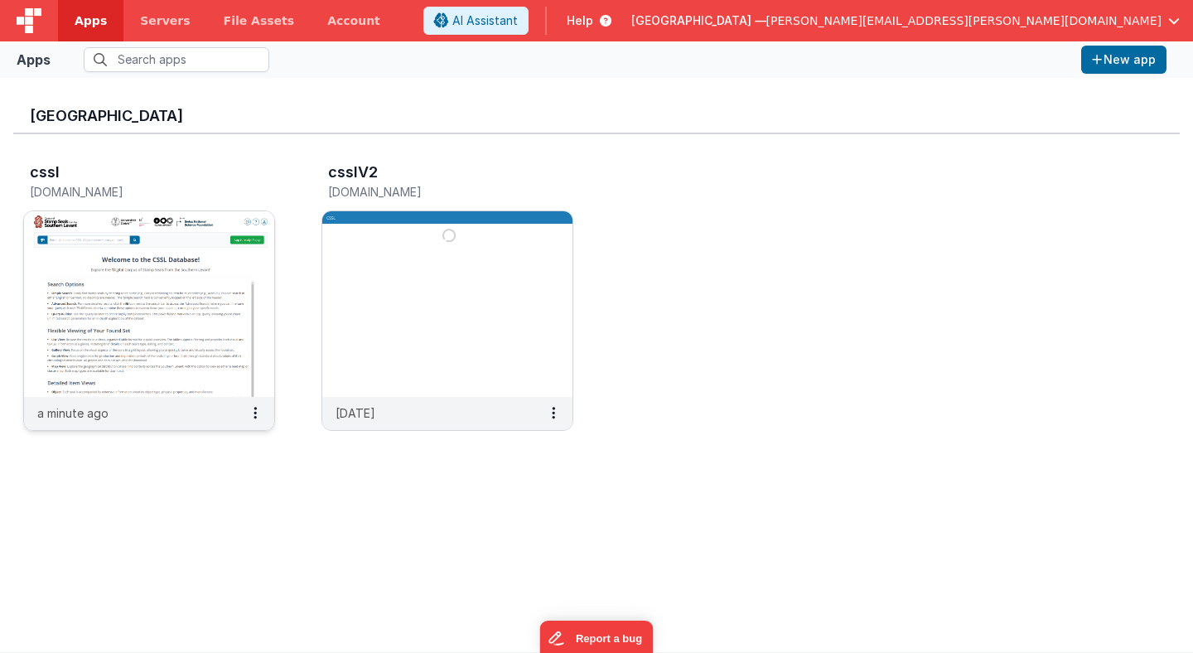
click at [213, 249] on img at bounding box center [149, 304] width 250 height 186
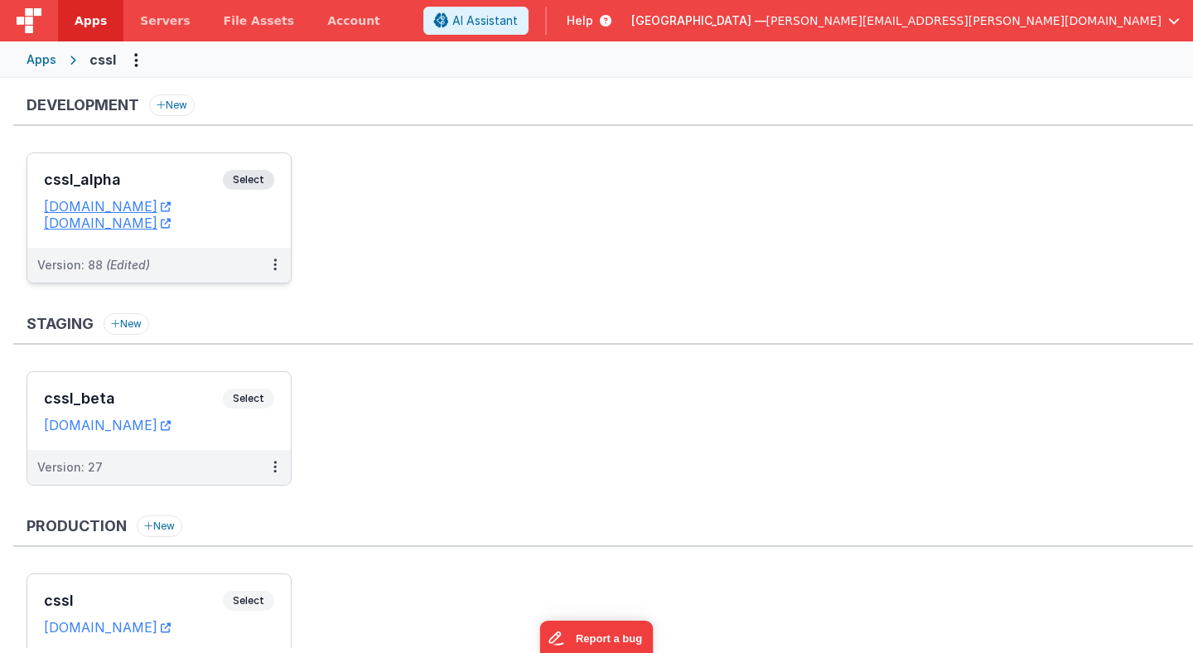
click at [253, 181] on span "Select" at bounding box center [248, 180] width 51 height 20
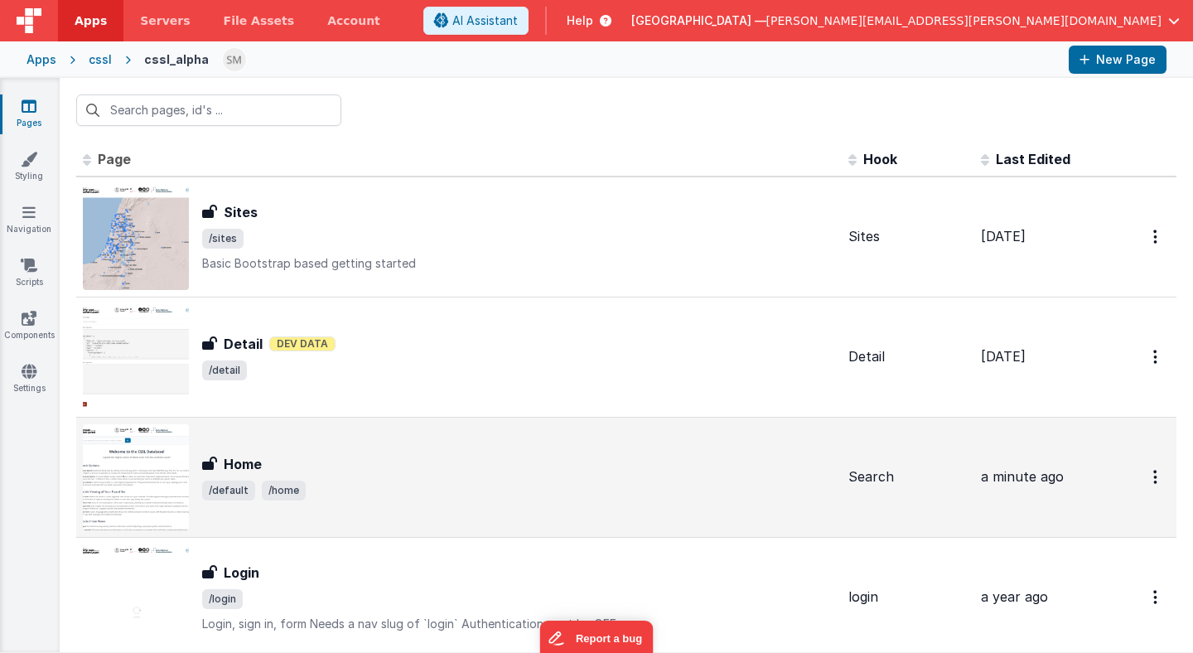
click at [159, 456] on img at bounding box center [136, 477] width 106 height 106
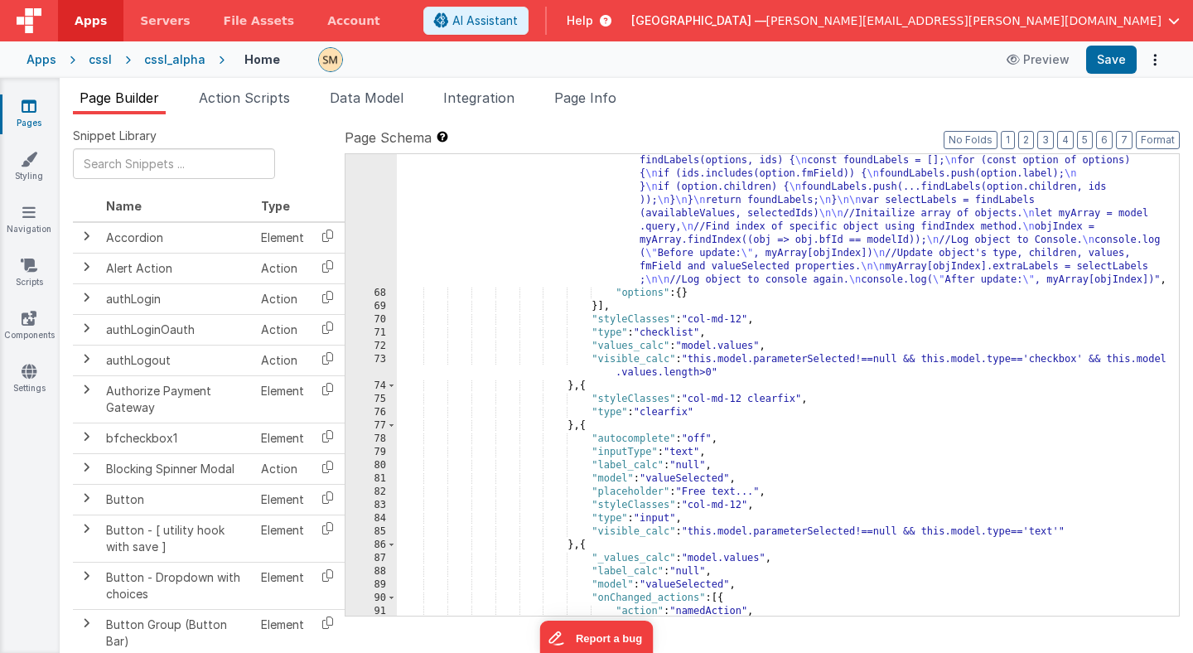
scroll to position [1050, 0]
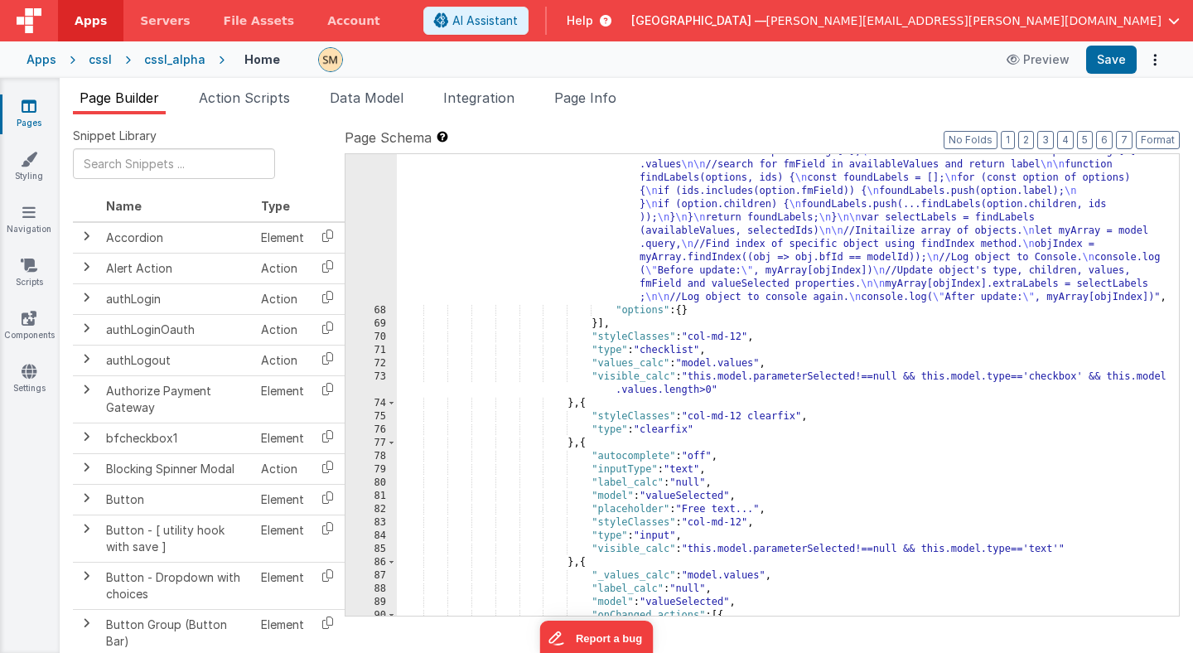
click at [582, 344] on div ""function" : "console.log(action.options) \n\n var modelId = action.options.arg…" at bounding box center [788, 455] width 782 height 647
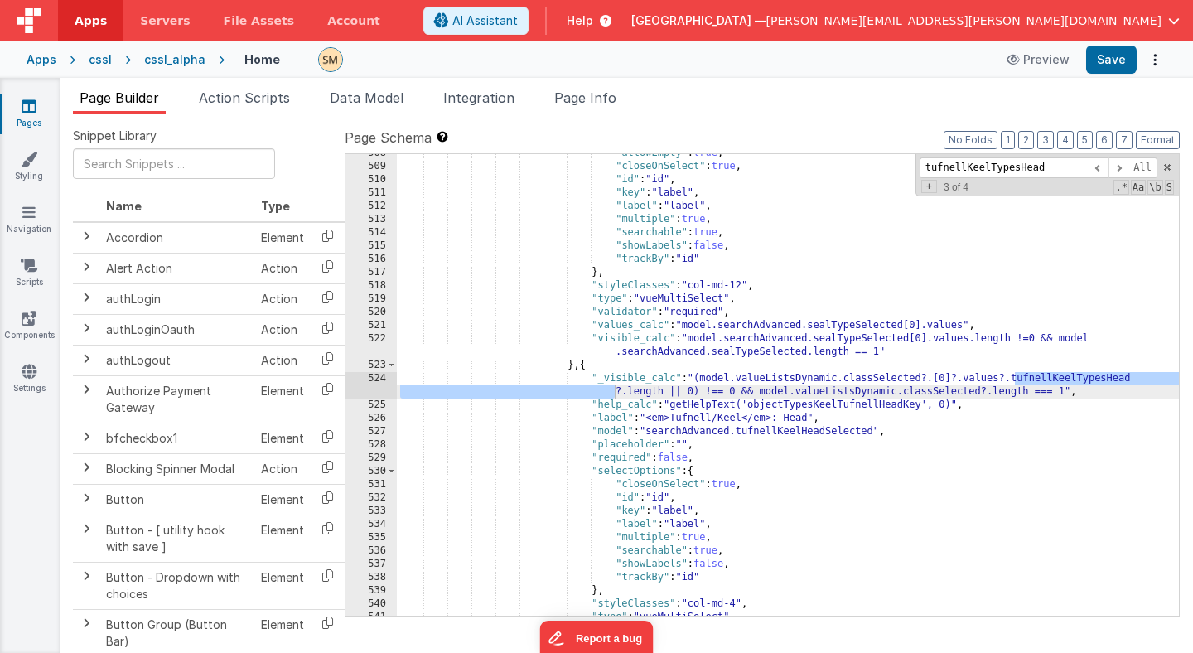
scroll to position [7276, 0]
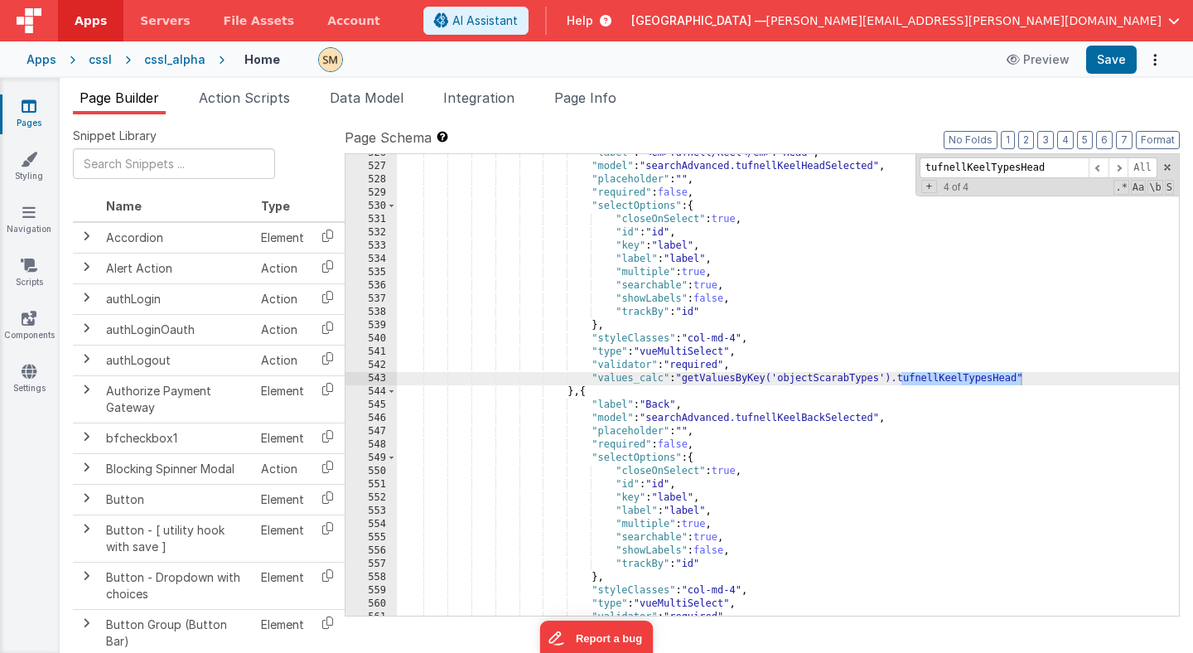
type input "tufnellKeelTypesHead"
click at [688, 382] on div ""label" : "<em>Tufnell/[PERSON_NAME]</em>: Head" , "model" : "searchAdvanced.tu…" at bounding box center [788, 391] width 782 height 488
drag, startPoint x: 688, startPoint y: 382, endPoint x: 1022, endPoint y: 379, distance: 334.7
click at [1022, 379] on div ""label" : "<em>Tufnell/[PERSON_NAME]</em>: Head" , "model" : "searchAdvanced.tu…" at bounding box center [788, 391] width 782 height 488
click at [1109, 57] on button "Save" at bounding box center [1111, 60] width 51 height 28
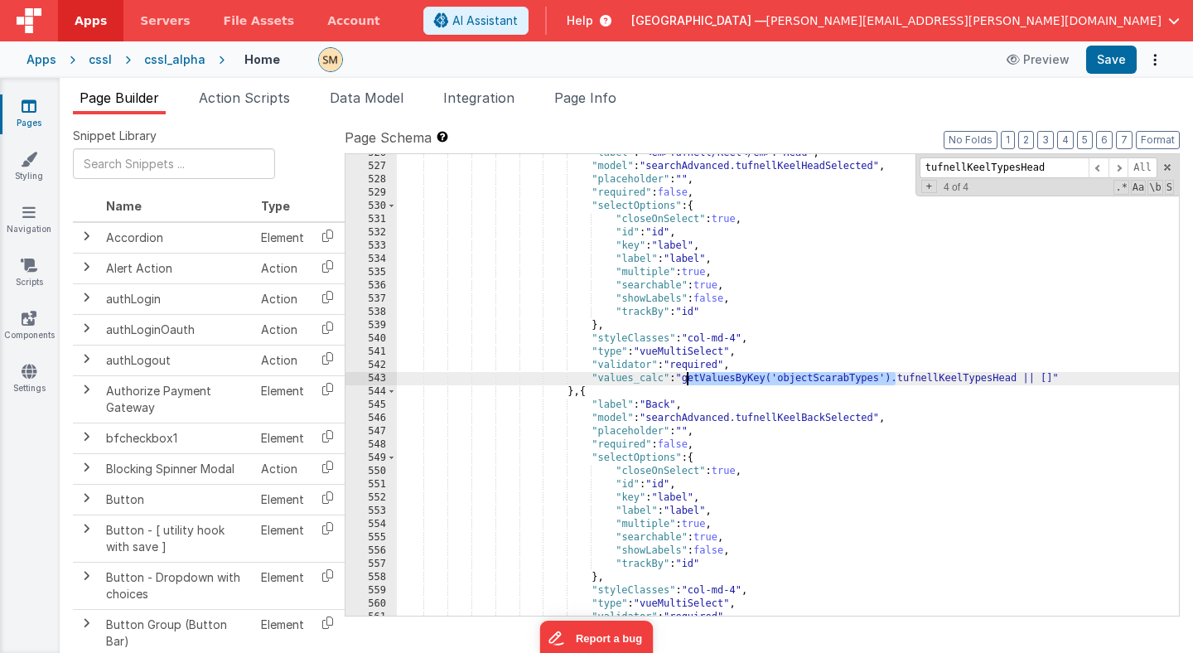
drag, startPoint x: 896, startPoint y: 378, endPoint x: 684, endPoint y: 381, distance: 211.3
click at [684, 381] on div ""label" : "<em>Tufnell/[PERSON_NAME]</em>: Head" , "model" : "searchAdvanced.tu…" at bounding box center [788, 391] width 782 height 488
click at [1071, 376] on div ""label" : "<em>Tufnell/[PERSON_NAME]</em>: Head" , "model" : "searchAdvanced.tu…" at bounding box center [788, 391] width 782 height 488
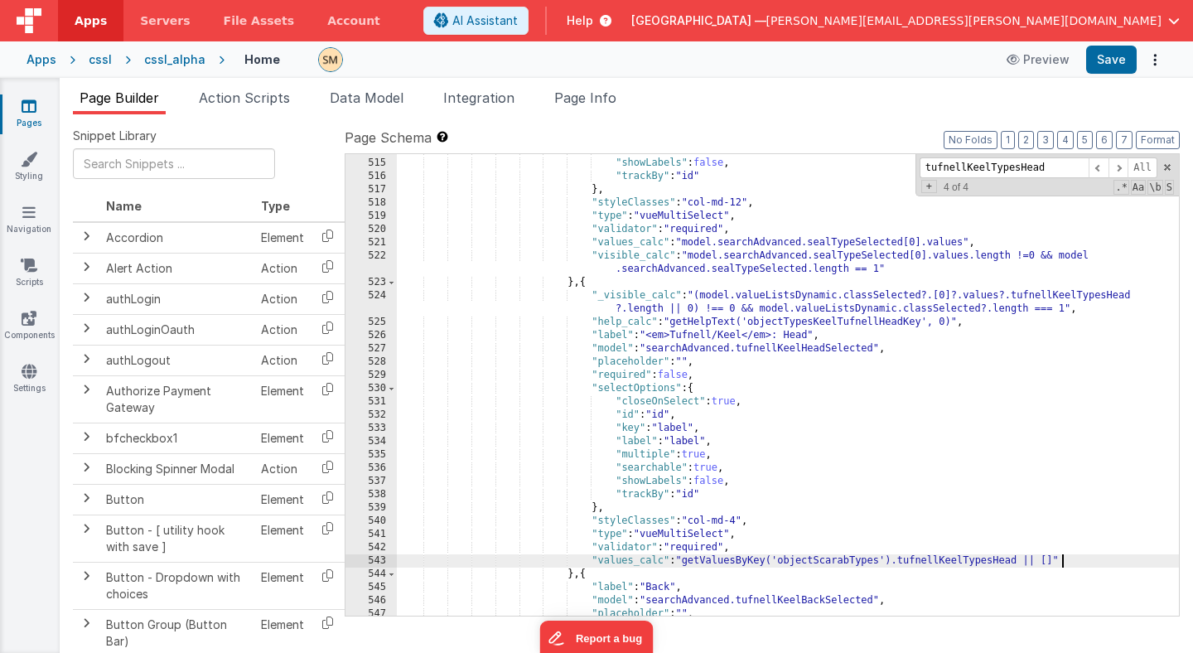
scroll to position [7134, 0]
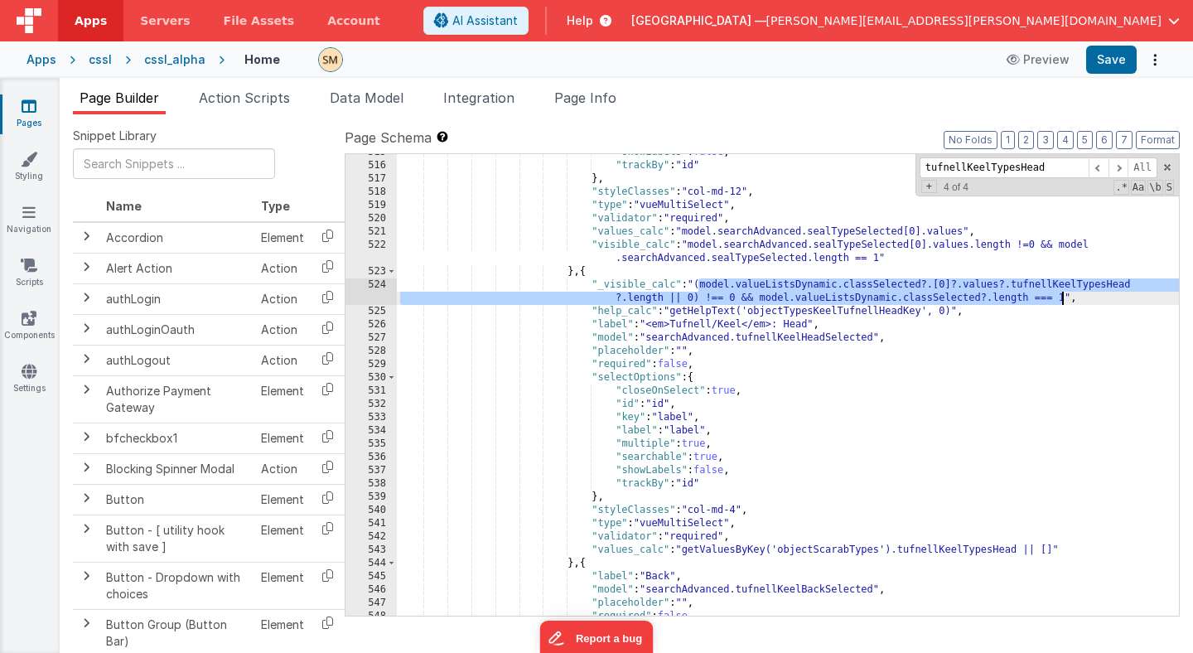
drag, startPoint x: 698, startPoint y: 285, endPoint x: 1063, endPoint y: 299, distance: 364.8
click at [1063, 299] on div ""showLabels" : false , "trackBy" : "id" } , "styleClasses" : "col-md-12" , "typ…" at bounding box center [788, 390] width 782 height 488
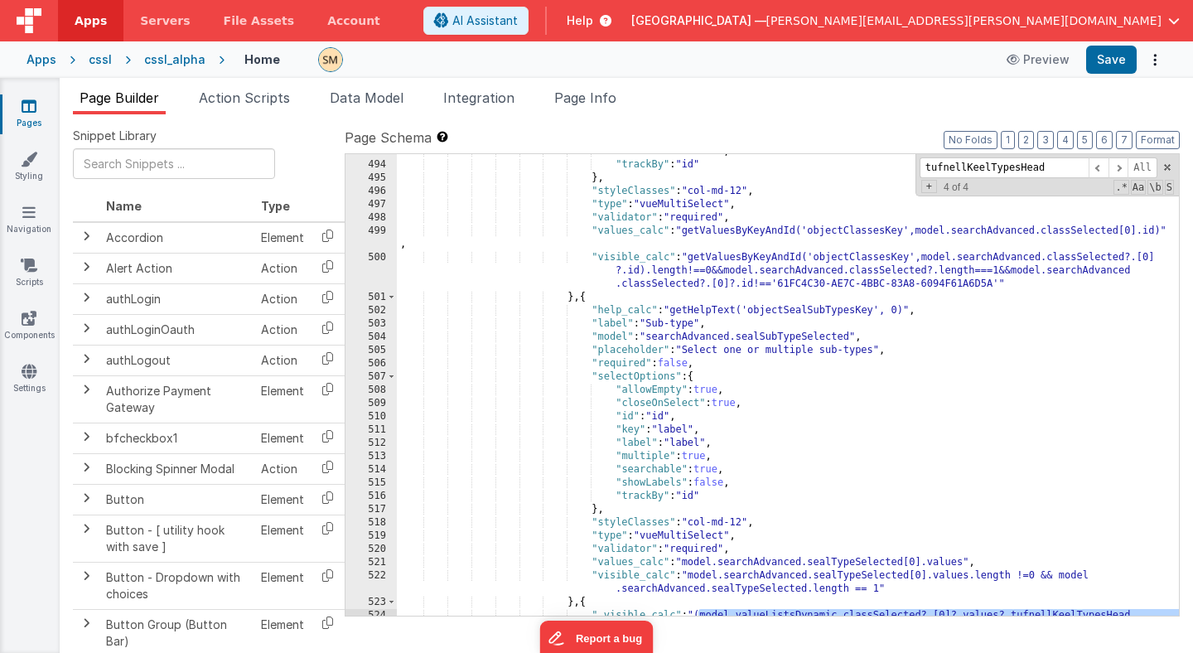
scroll to position [6861, 0]
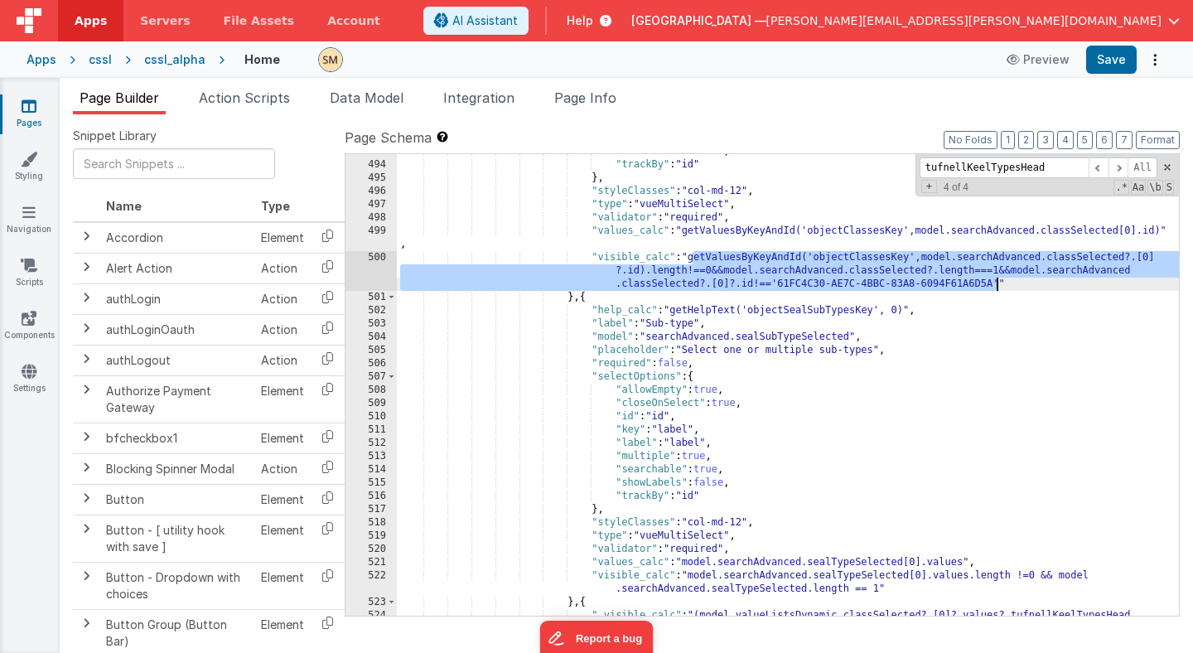
drag, startPoint x: 694, startPoint y: 259, endPoint x: 994, endPoint y: 281, distance: 300.7
click at [994, 282] on div ""showLabels" : false , "trackBy" : "id" } , "styleClasses" : "col-md-12" , "typ…" at bounding box center [788, 395] width 782 height 501
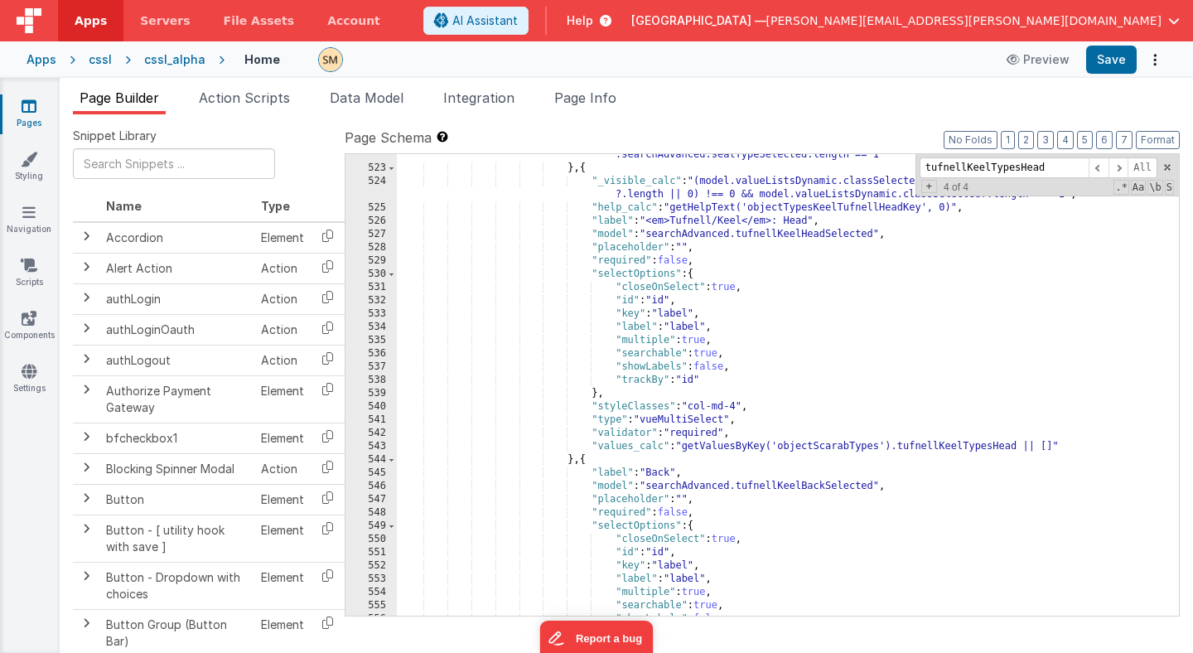
scroll to position [7221, 0]
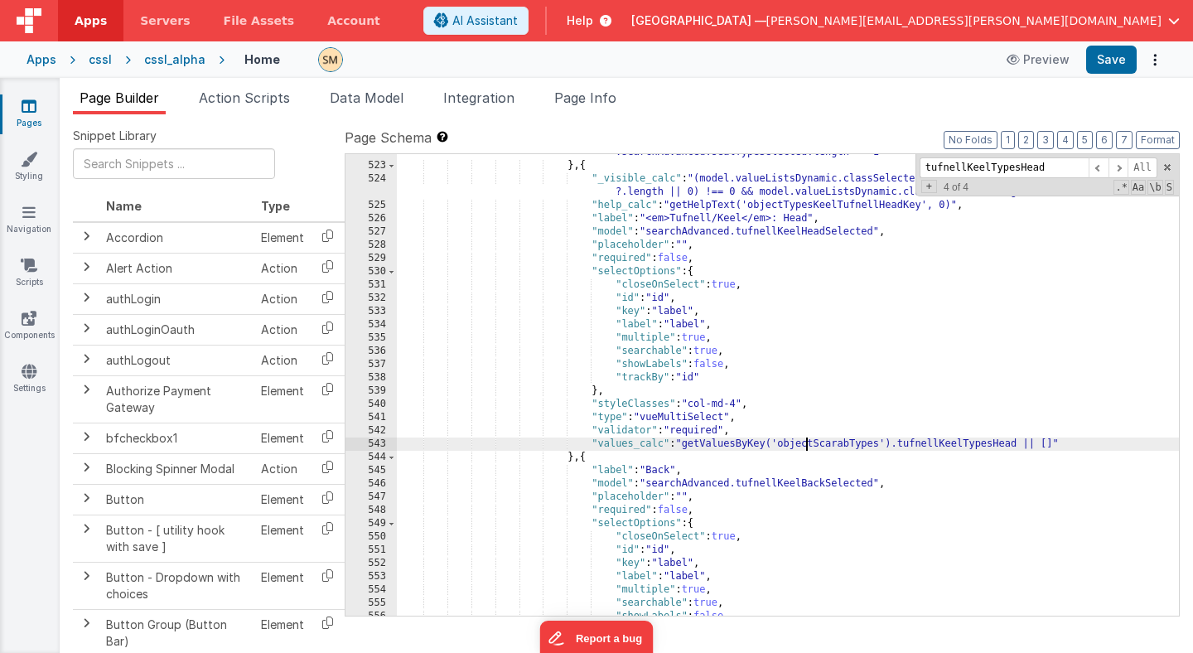
click at [805, 445] on div ""visible_calc" : "model.searchAdvanced.sealTypeSelected[0].values.length !=0 &&…" at bounding box center [788, 383] width 782 height 501
drag, startPoint x: 895, startPoint y: 443, endPoint x: 1018, endPoint y: 444, distance: 123.5
click at [1018, 444] on div ""visible_calc" : "model.searchAdvanced.sealTypeSelected[0].values.length !=0 &&…" at bounding box center [788, 383] width 782 height 501
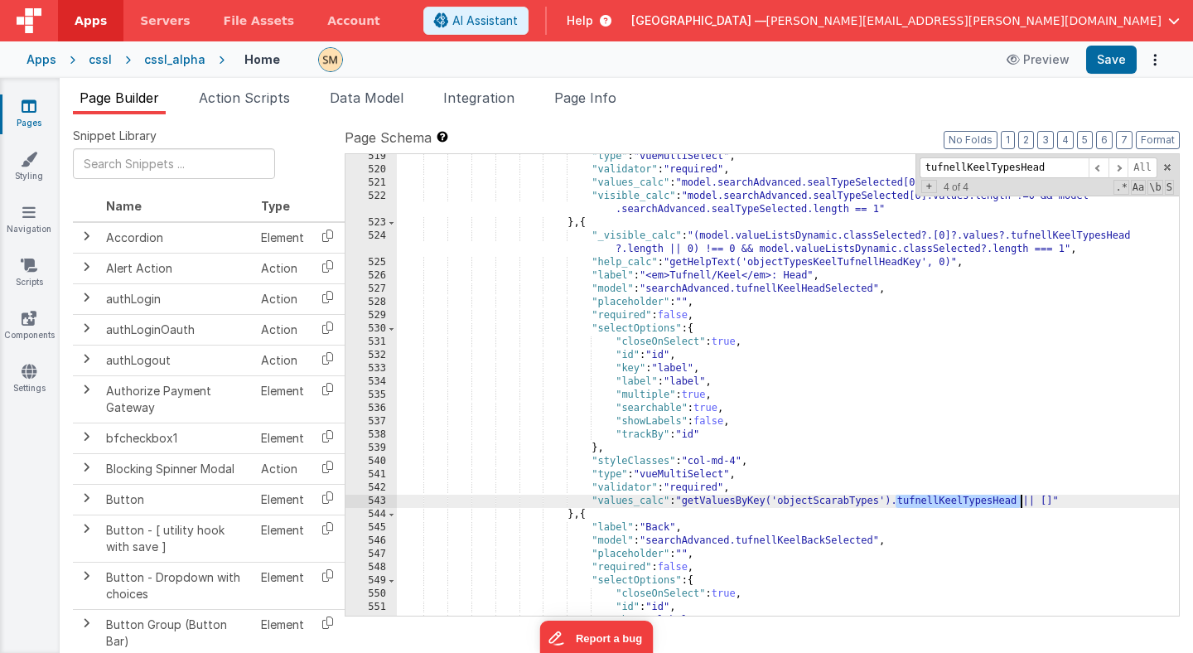
scroll to position [7174, 0]
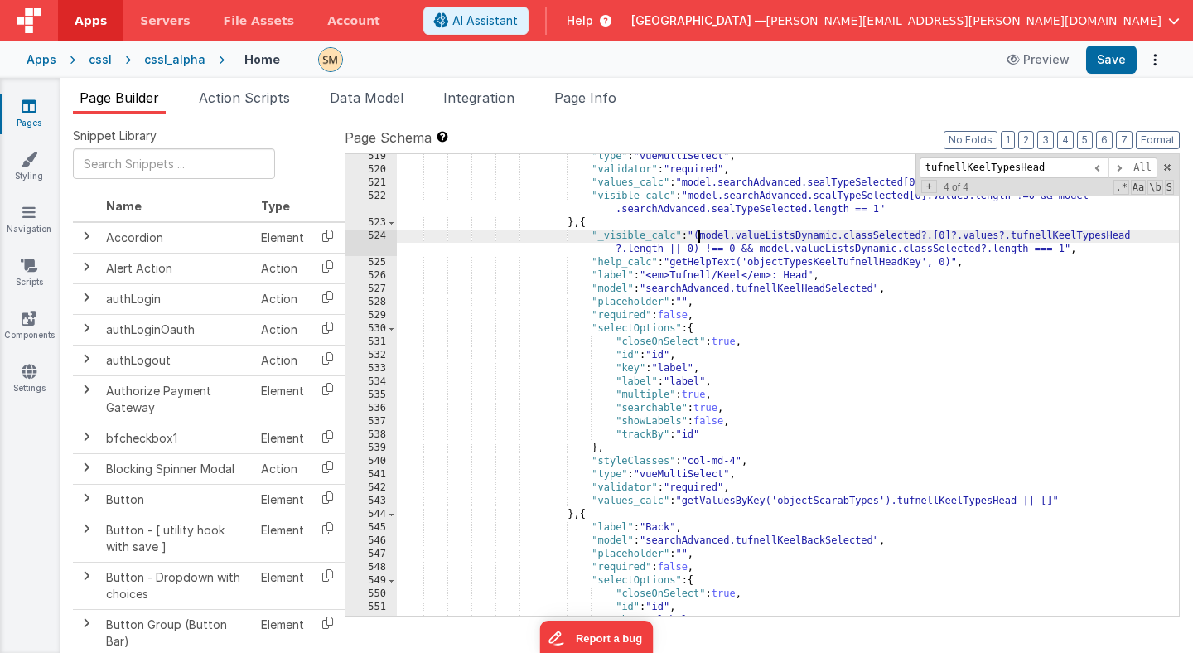
click at [701, 234] on div ""type" : "vueMultiSelect" , "validator" : "required" , "values_calc" : "model.s…" at bounding box center [788, 394] width 782 height 488
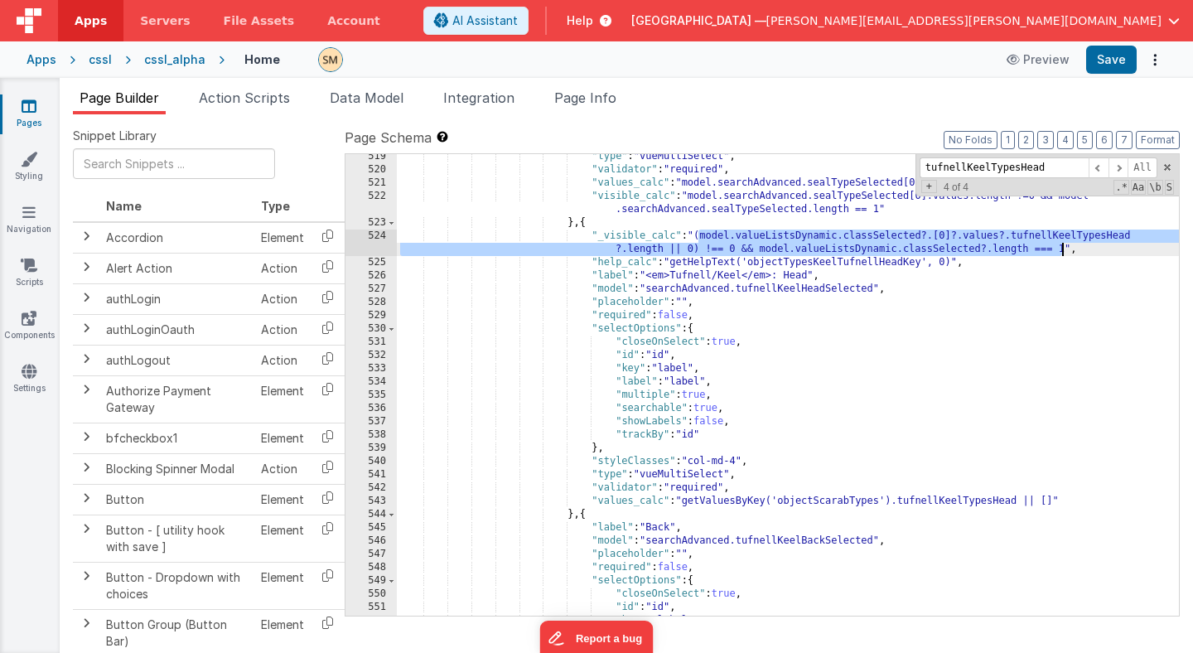
drag, startPoint x: 701, startPoint y: 234, endPoint x: 1065, endPoint y: 245, distance: 363.9
click at [1065, 245] on div ""type" : "vueMultiSelect" , "validator" : "required" , "values_calc" : "model.s…" at bounding box center [788, 394] width 782 height 488
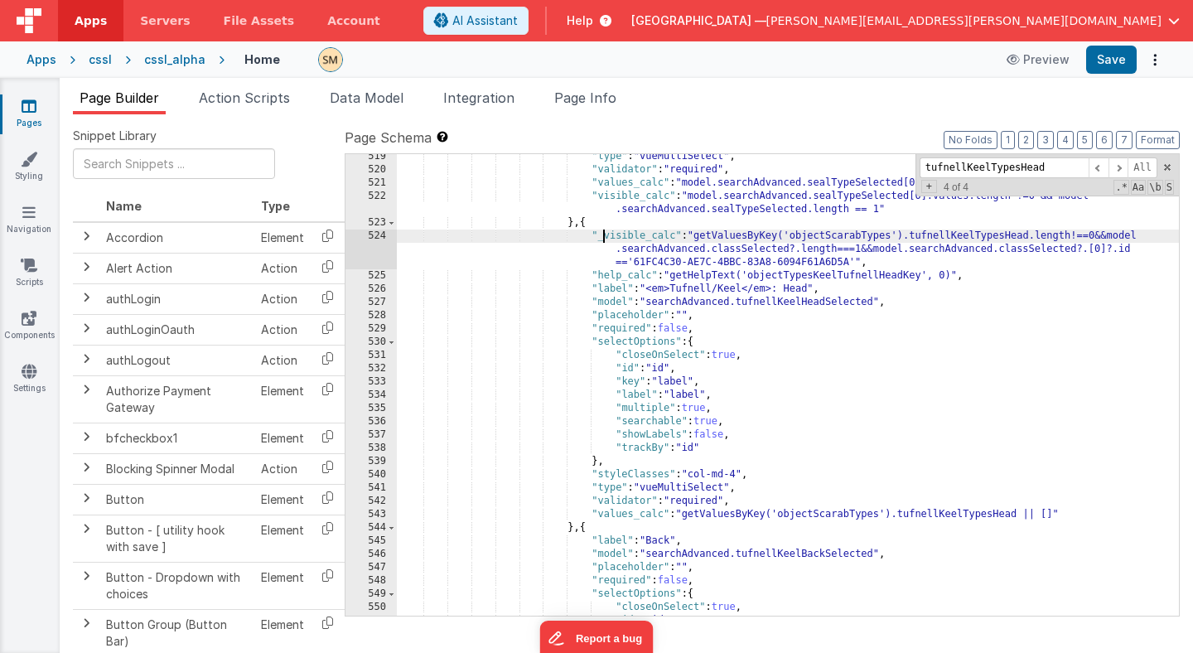
click at [605, 239] on div ""type" : "vueMultiSelect" , "validator" : "required" , "values_calc" : "model.s…" at bounding box center [788, 394] width 782 height 488
click at [1109, 59] on button "Save" at bounding box center [1111, 60] width 51 height 28
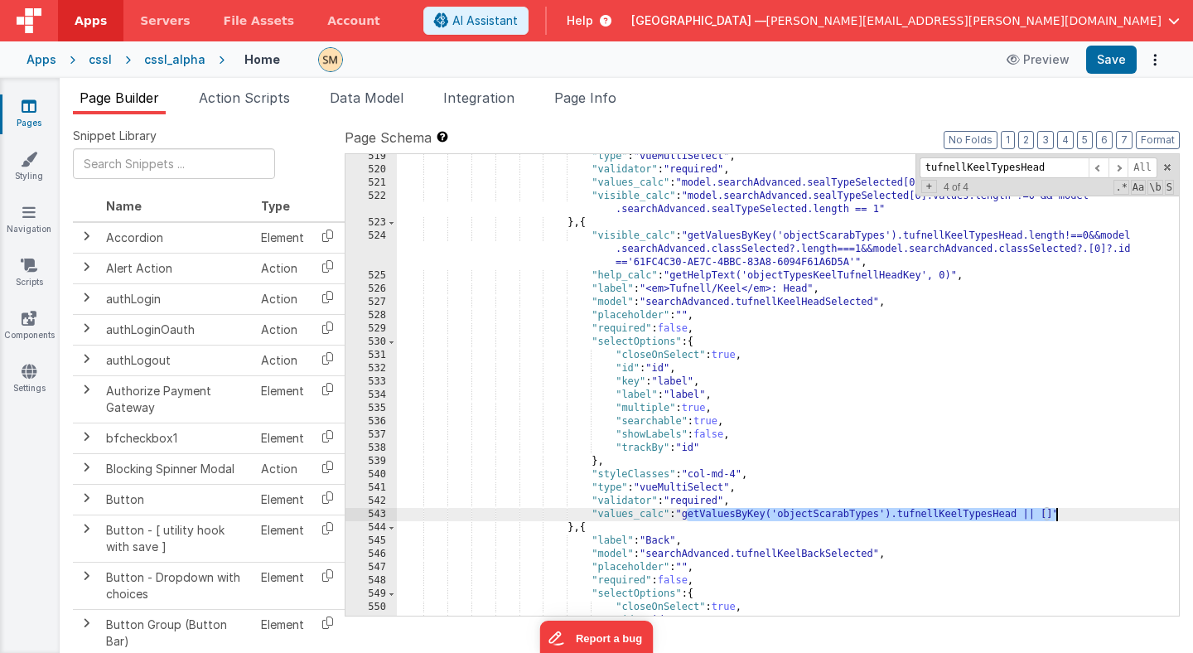
drag, startPoint x: 685, startPoint y: 519, endPoint x: 1057, endPoint y: 517, distance: 372.0
click at [1057, 517] on div ""type" : "vueMultiSelect" , "validator" : "required" , "values_calc" : "model.s…" at bounding box center [788, 394] width 782 height 488
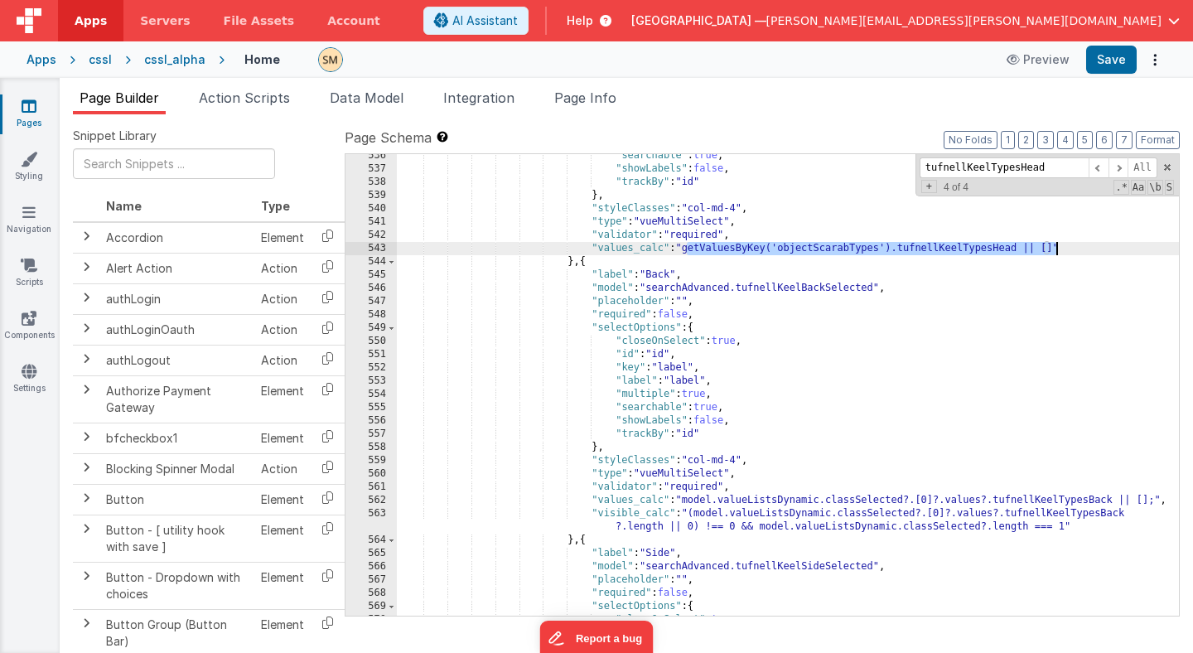
scroll to position [7391, 0]
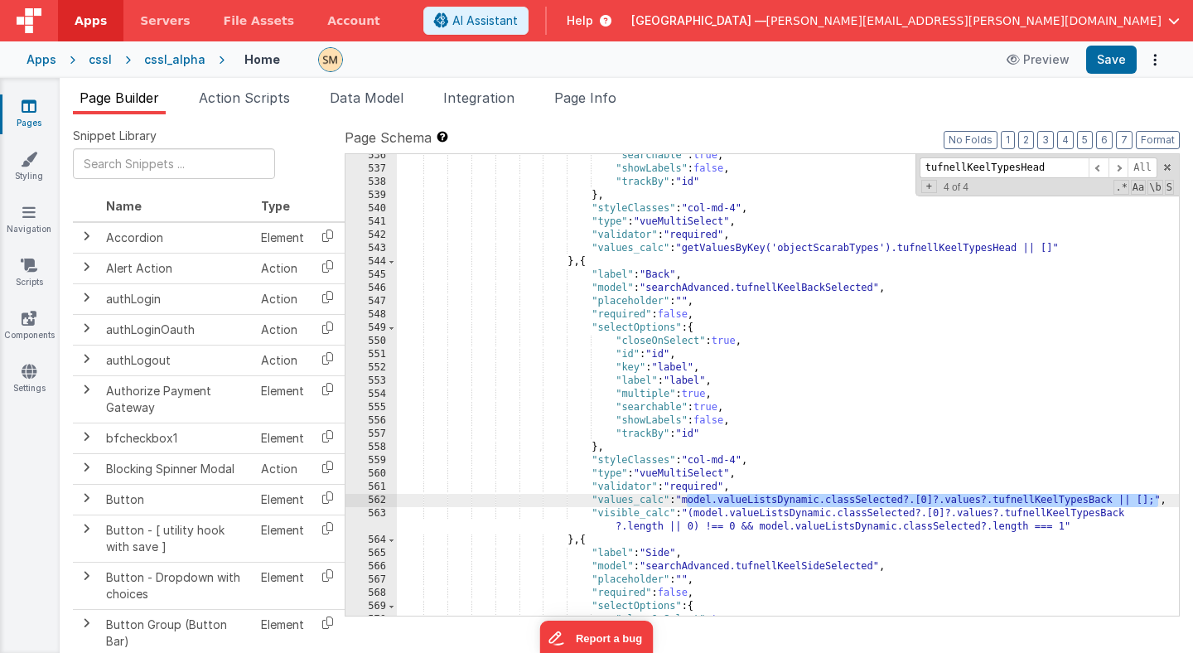
drag, startPoint x: 685, startPoint y: 504, endPoint x: 1157, endPoint y: 500, distance: 471.4
click at [1157, 500] on div ""searchable" : true , "showLabels" : false , "trackBy" : "id" } , "styleClasses…" at bounding box center [788, 393] width 782 height 488
drag, startPoint x: 997, startPoint y: 503, endPoint x: 1020, endPoint y: 504, distance: 23.2
click at [1020, 504] on div ""searchable" : true , "showLabels" : false , "trackBy" : "id" } , "styleClasses…" at bounding box center [788, 393] width 782 height 488
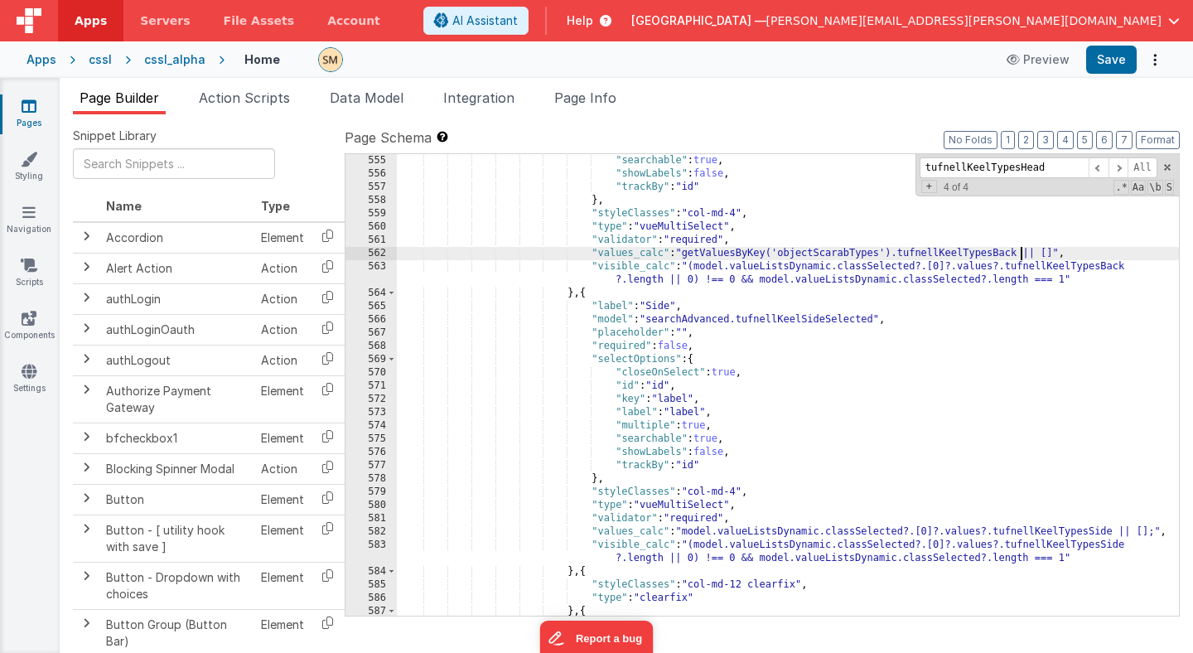
scroll to position [7597, 0]
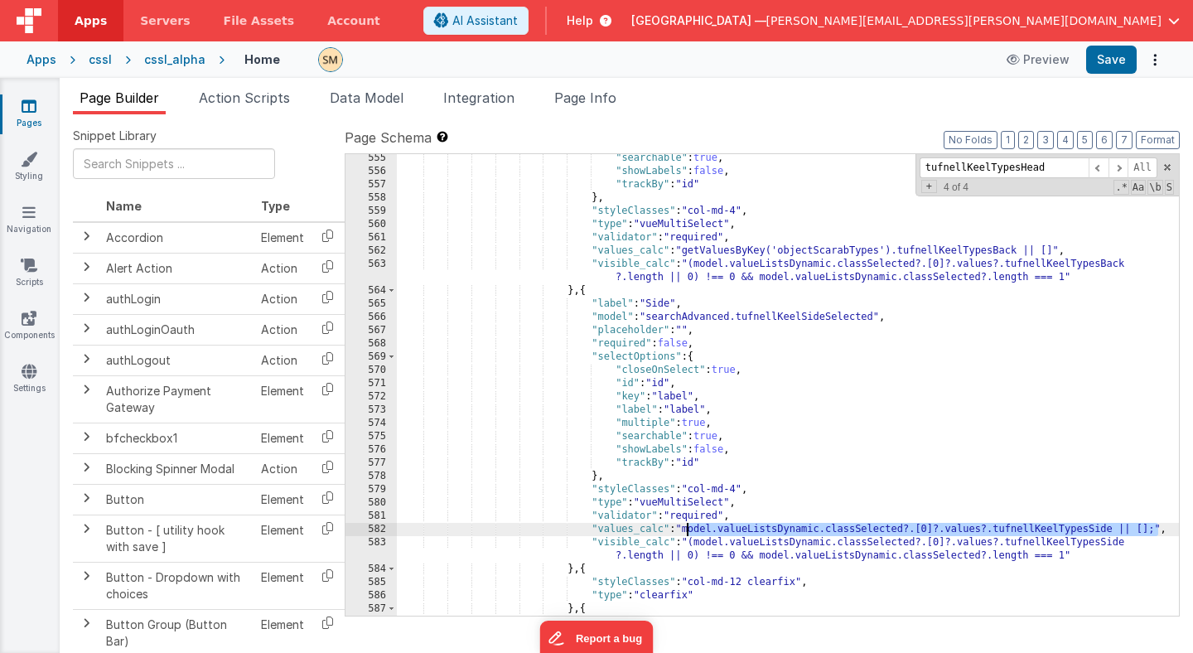
drag, startPoint x: 1156, startPoint y: 529, endPoint x: 684, endPoint y: 533, distance: 471.4
click at [684, 533] on div ""searchable" : true , "showLabels" : false , "trackBy" : "id" } , "styleClasses…" at bounding box center [788, 396] width 782 height 488
paste textarea
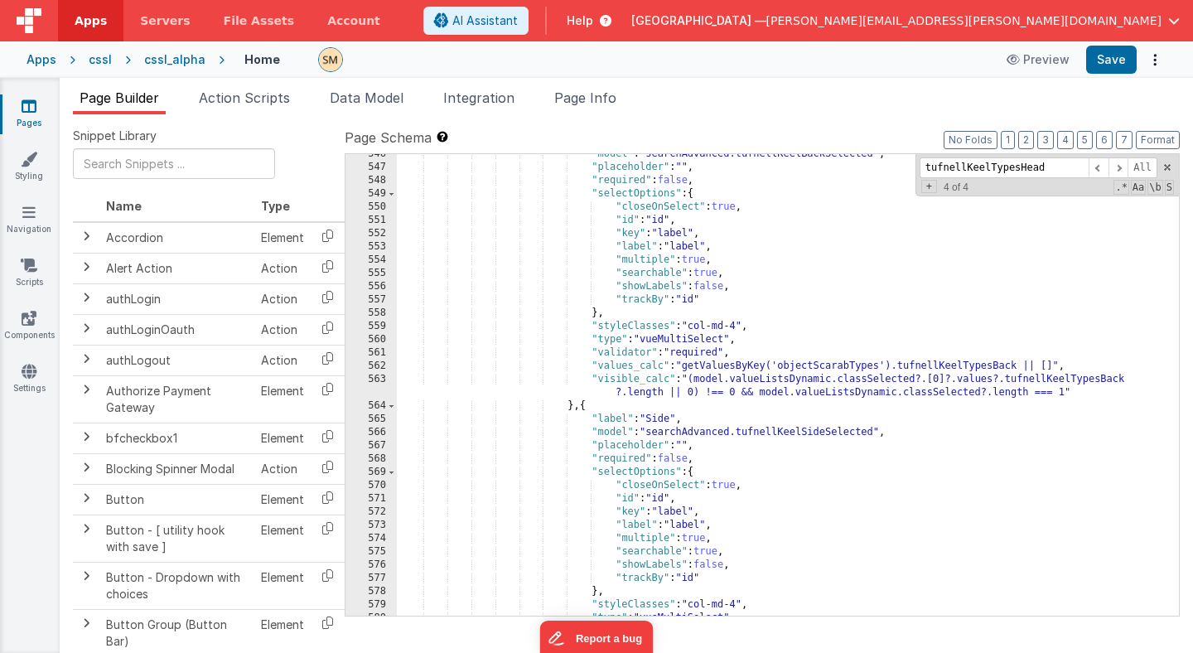
scroll to position [7500, 0]
click at [1060, 373] on div ""model" : "searchAdvanced.tufnellKeelBackSelected" , "placeholder" : "" , "requ…" at bounding box center [788, 394] width 782 height 488
click at [1055, 365] on div ""model" : "searchAdvanced.tufnellKeelBackSelected" , "placeholder" : "" , "requ…" at bounding box center [788, 394] width 782 height 488
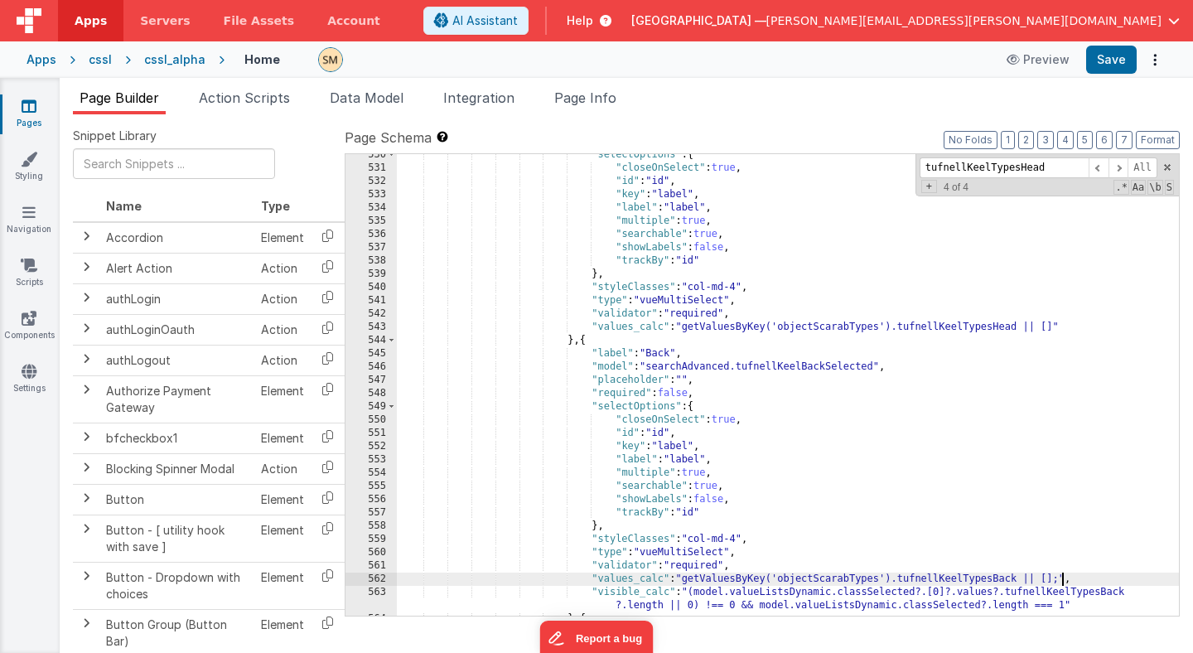
scroll to position [7326, 0]
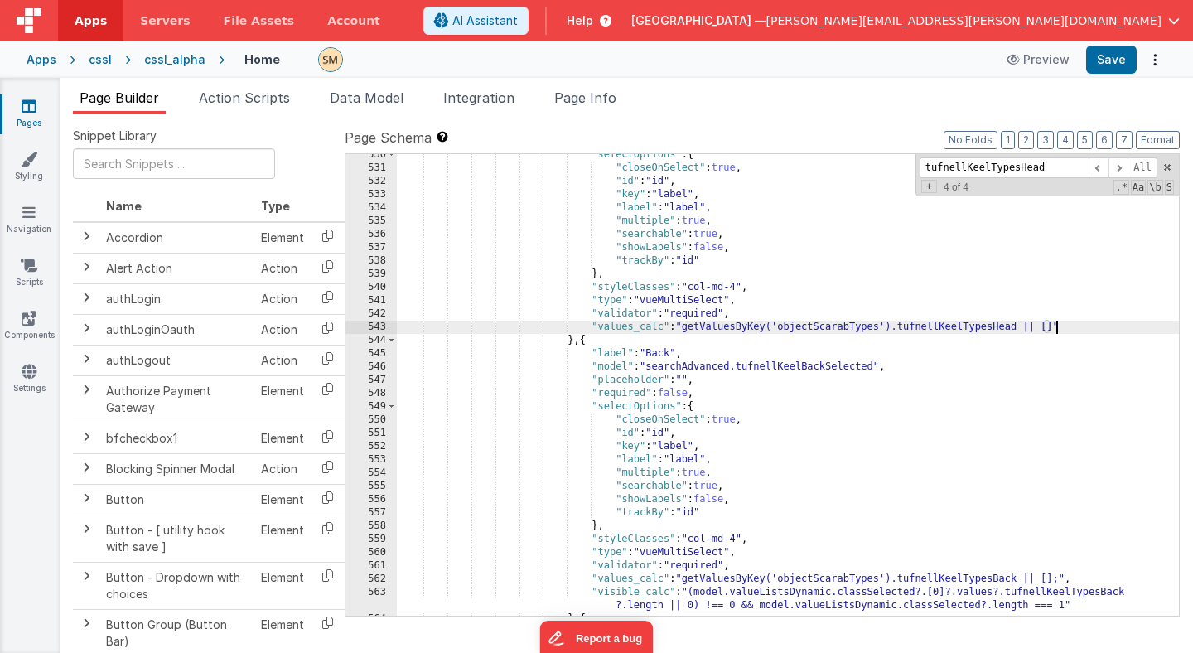
click at [1056, 328] on div ""selectOptions" : { "closeOnSelect" : true , "id" : "id" , "key" : "label" , "l…" at bounding box center [788, 392] width 782 height 488
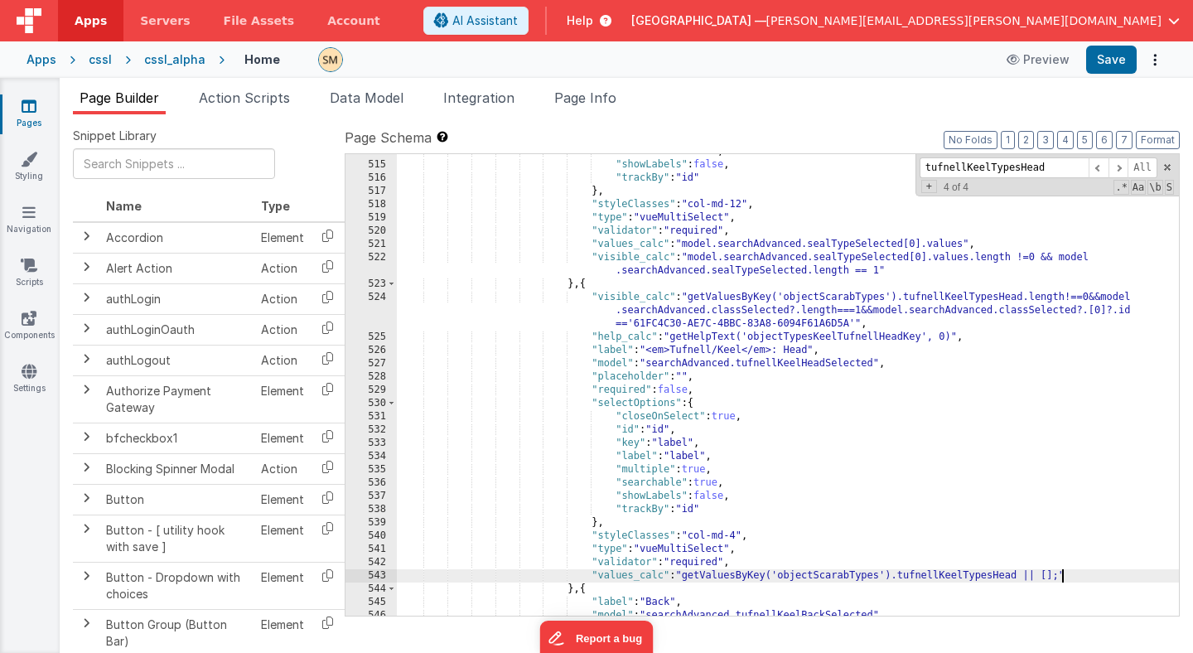
scroll to position [7121, 0]
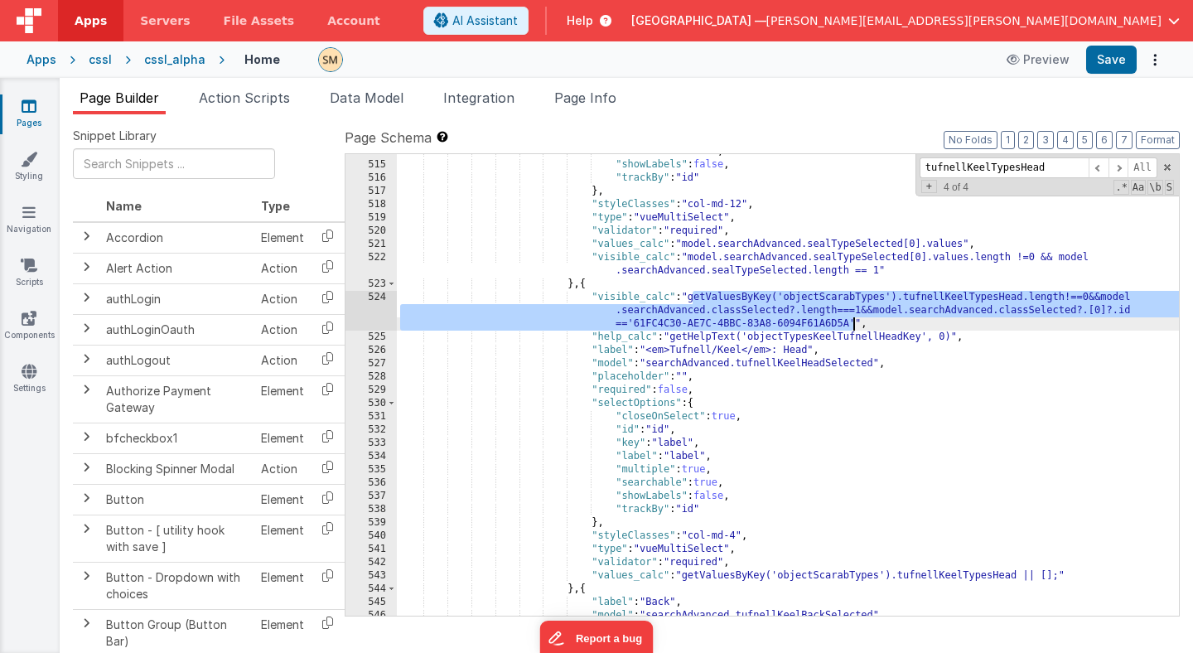
drag, startPoint x: 693, startPoint y: 299, endPoint x: 853, endPoint y: 319, distance: 160.3
click at [853, 319] on div ""searchable" : true , "showLabels" : false , "trackBy" : "id" } , "styleClasses…" at bounding box center [788, 389] width 782 height 488
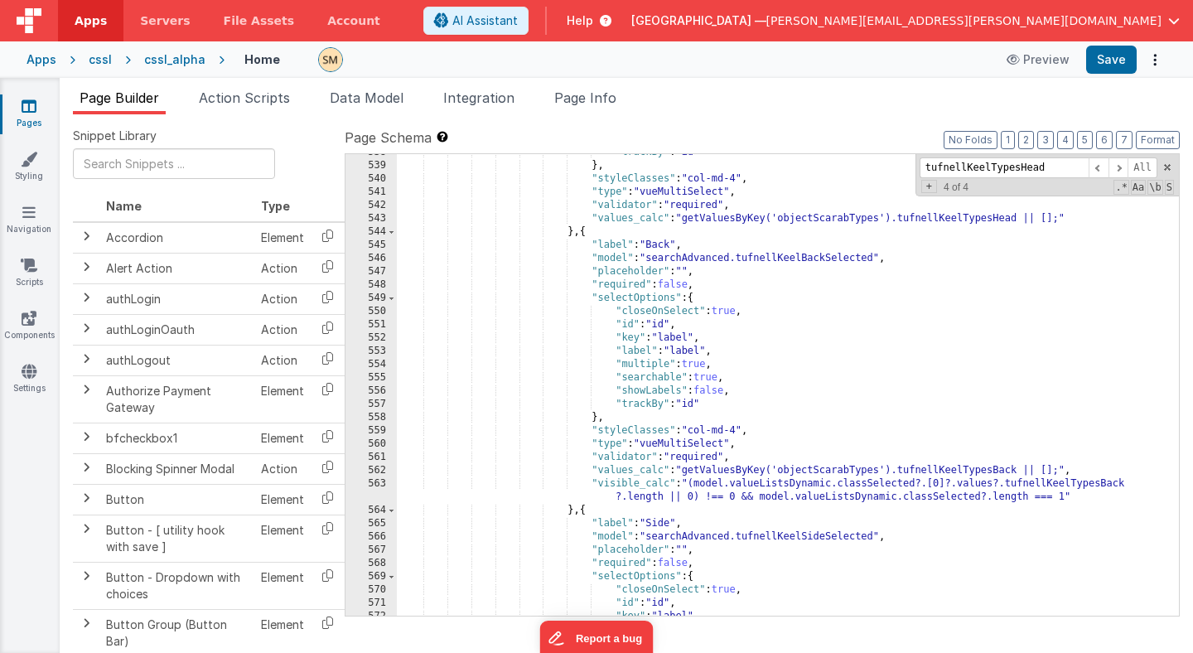
scroll to position [7416, 0]
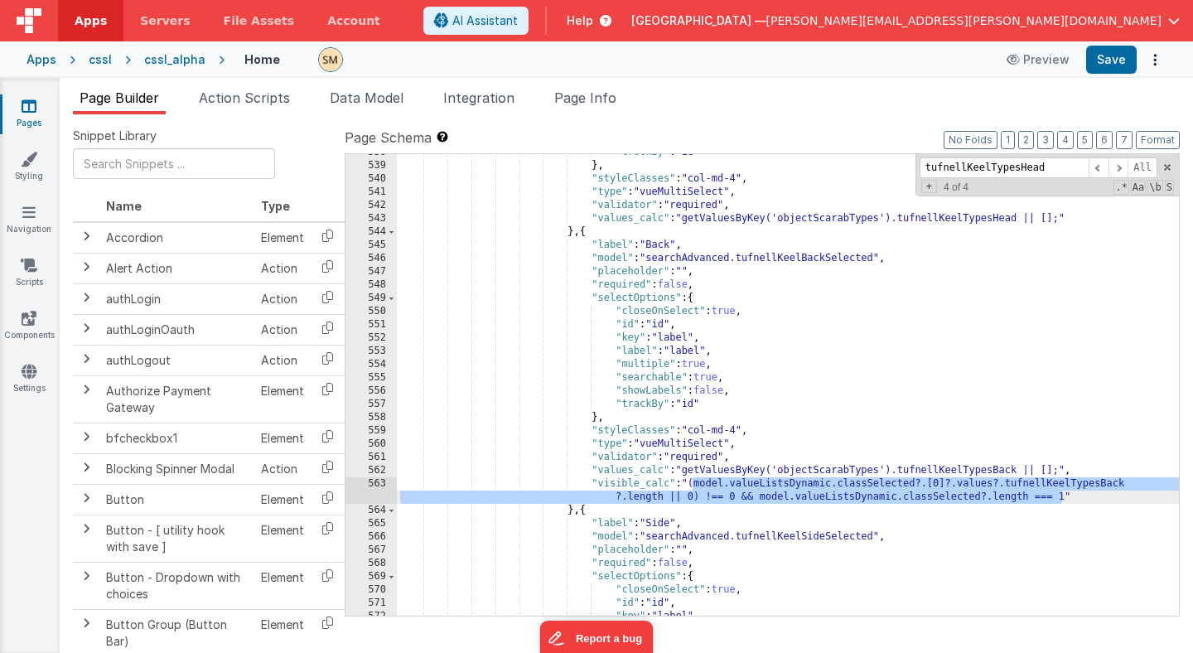
drag, startPoint x: 693, startPoint y: 486, endPoint x: 1060, endPoint y: 495, distance: 368.0
click at [1060, 495] on div ""trackBy" : "id" } , "styleClasses" : "col-md-4" , "type" : "vueMultiSelect" , …" at bounding box center [788, 390] width 782 height 488
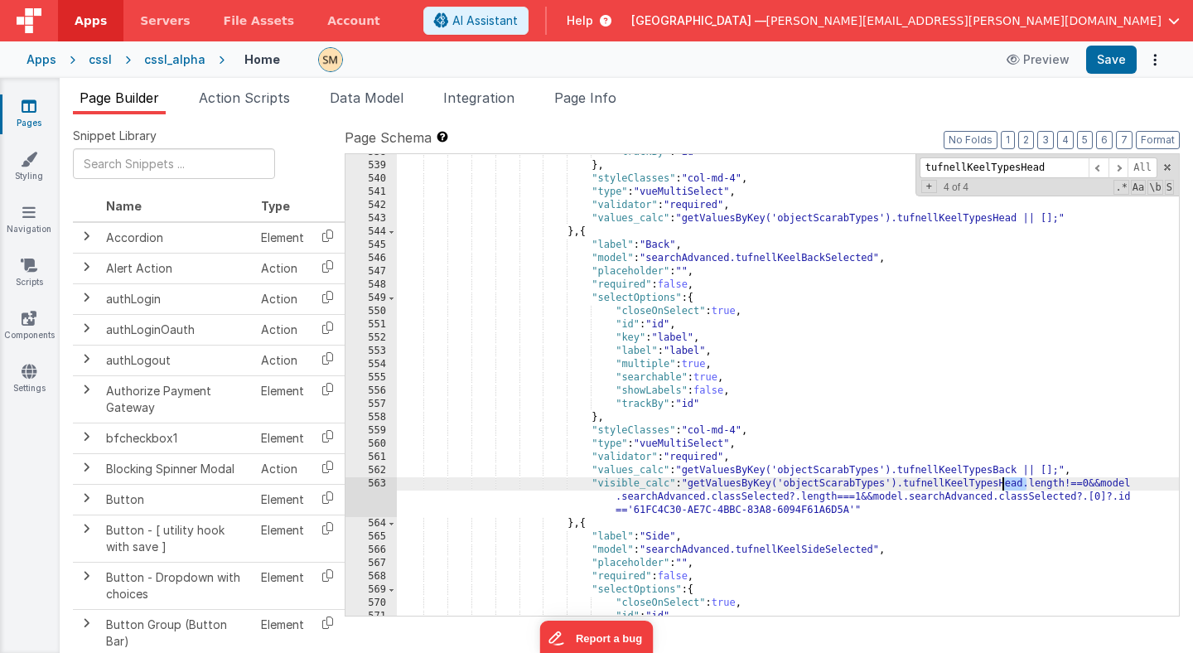
drag, startPoint x: 1026, startPoint y: 486, endPoint x: 1000, endPoint y: 489, distance: 25.8
click at [1001, 489] on div ""trackBy" : "id" } , "styleClasses" : "col-md-4" , "type" : "vueMultiSelect" , …" at bounding box center [788, 390] width 782 height 488
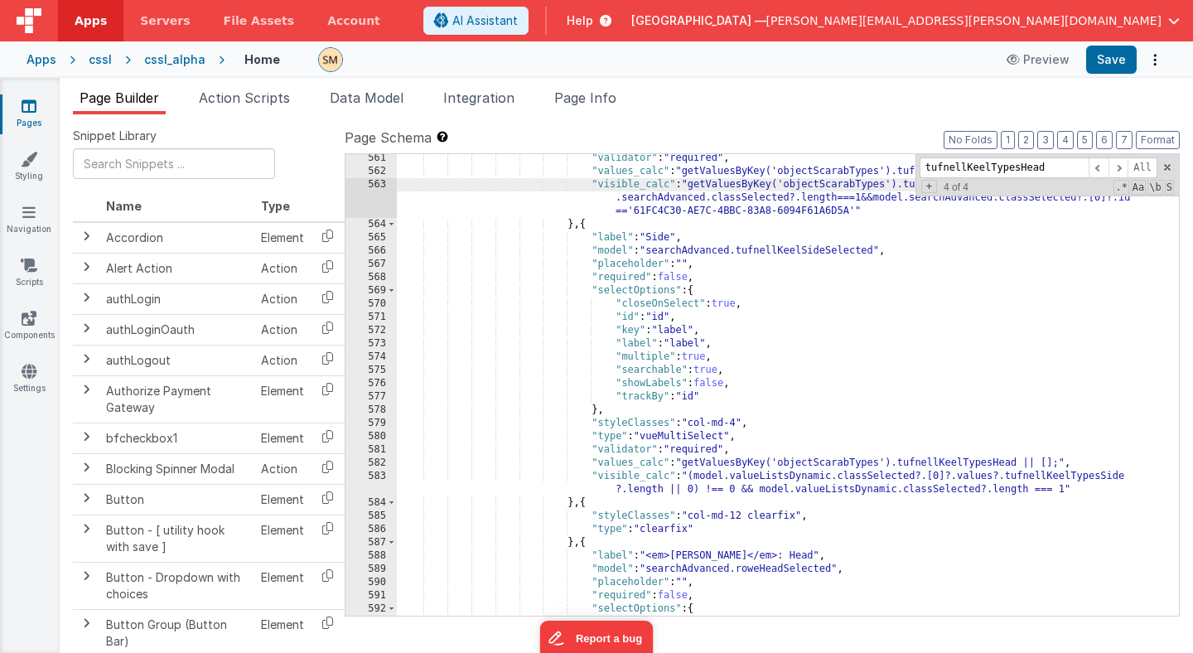
scroll to position [7660, 0]
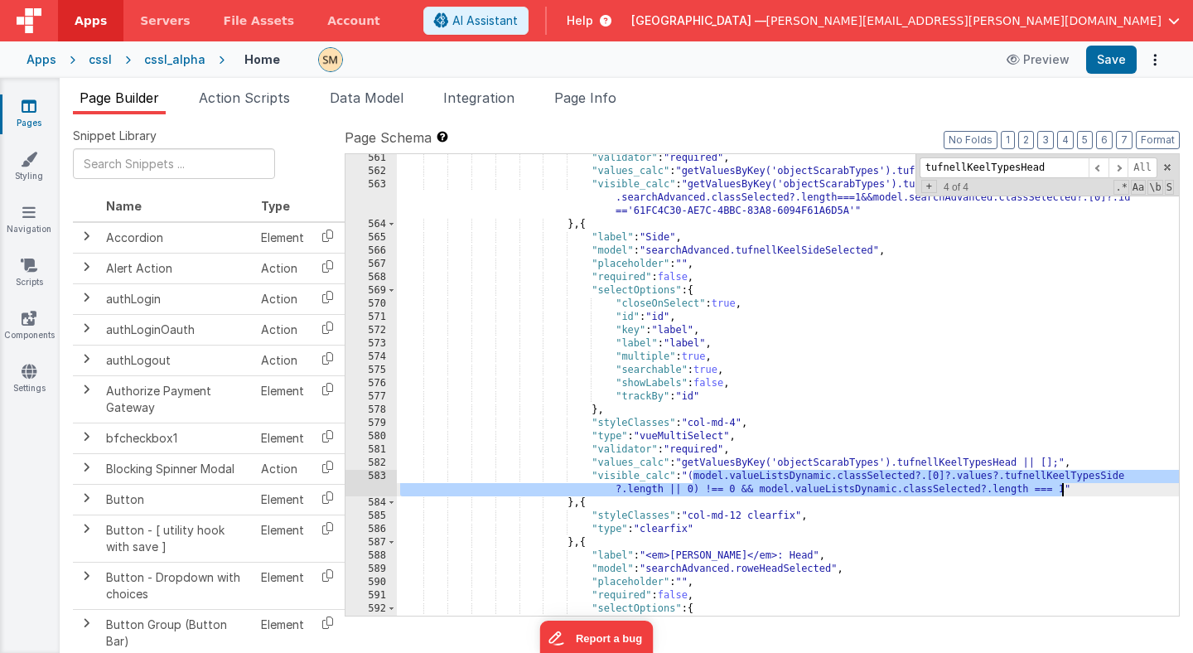
drag, startPoint x: 693, startPoint y: 476, endPoint x: 1060, endPoint y: 491, distance: 367.3
click at [1060, 491] on div ""validator" : "required" , "values_calc" : "getValuesByKey('objectScarabTypes')…" at bounding box center [788, 396] width 782 height 488
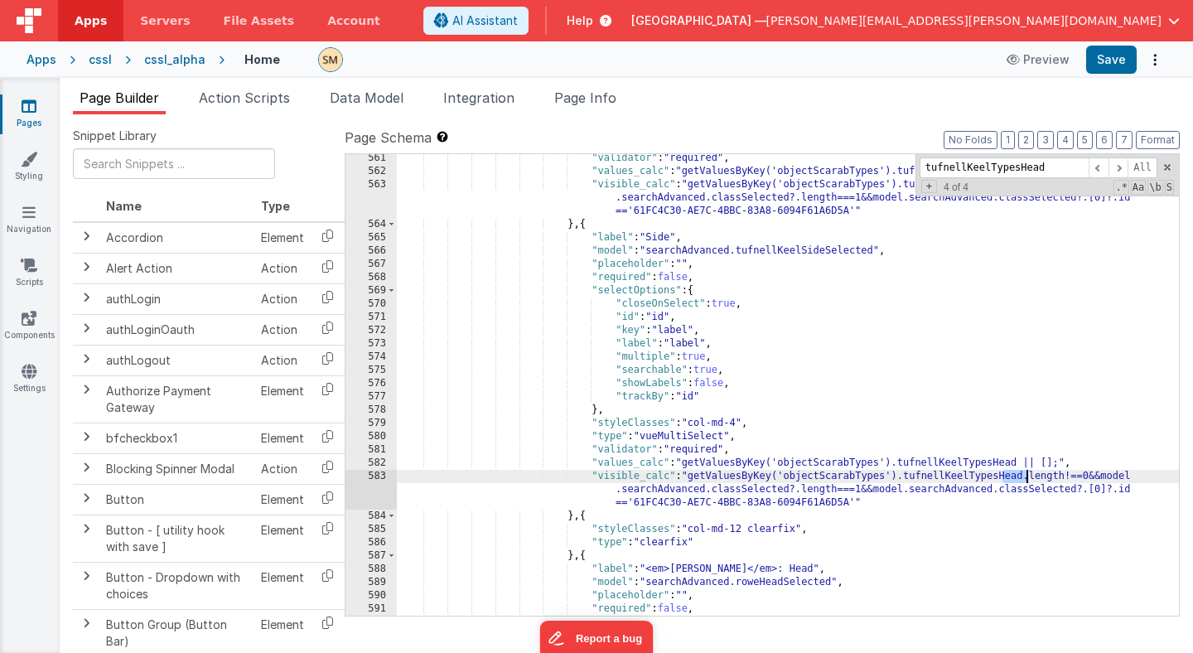
drag, startPoint x: 1002, startPoint y: 477, endPoint x: 1024, endPoint y: 478, distance: 21.6
click at [1024, 478] on div ""validator" : "required" , "values_calc" : "getValuesByKey('objectScarabTypes')…" at bounding box center [788, 396] width 782 height 488
click at [1108, 63] on button "Save" at bounding box center [1111, 60] width 51 height 28
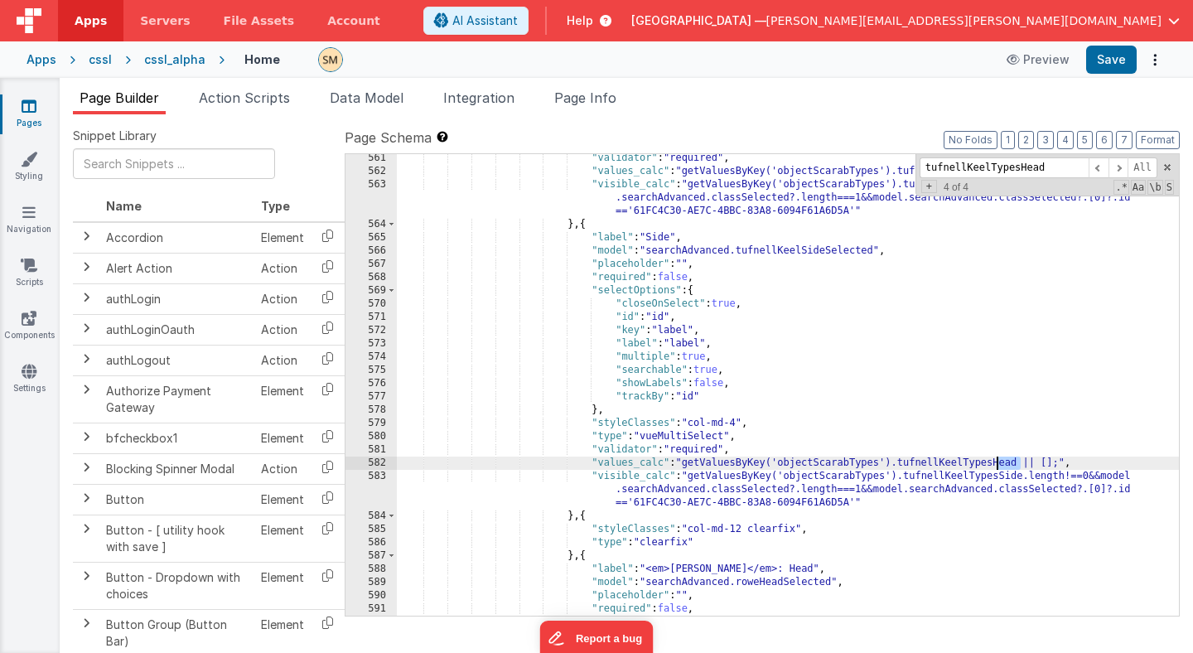
drag, startPoint x: 1021, startPoint y: 463, endPoint x: 998, endPoint y: 463, distance: 22.4
click at [998, 463] on div ""validator" : "required" , "values_calc" : "getValuesByKey('objectScarabTypes')…" at bounding box center [788, 396] width 782 height 488
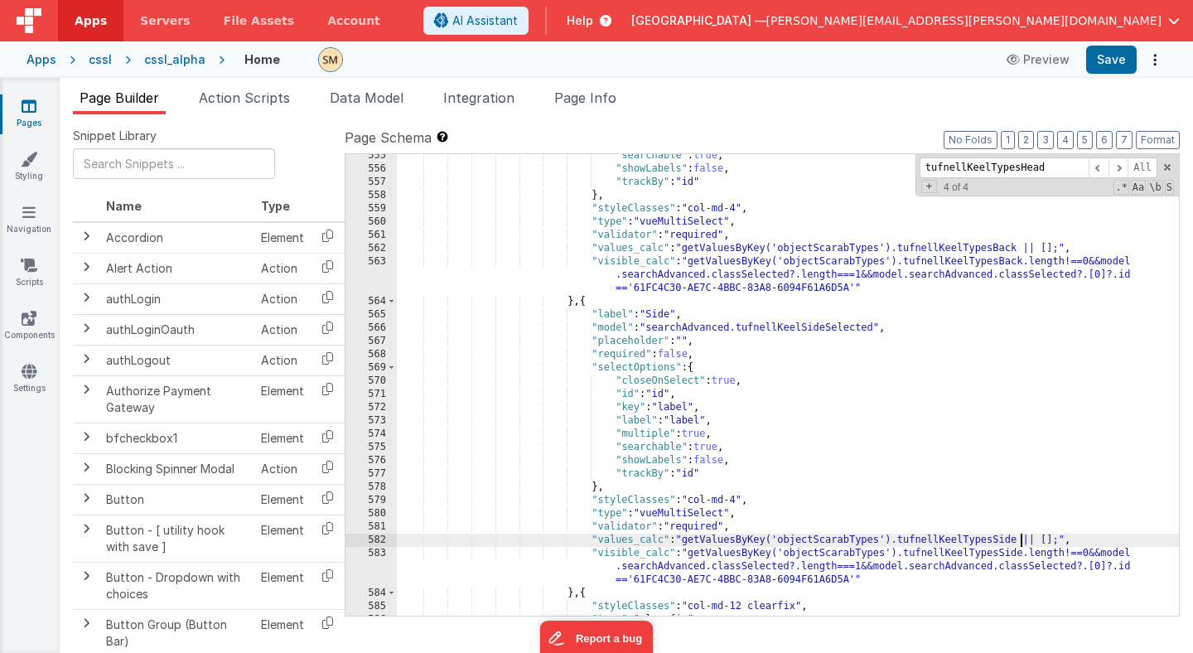
scroll to position [7593, 0]
click at [1113, 62] on button "Save" at bounding box center [1111, 60] width 51 height 28
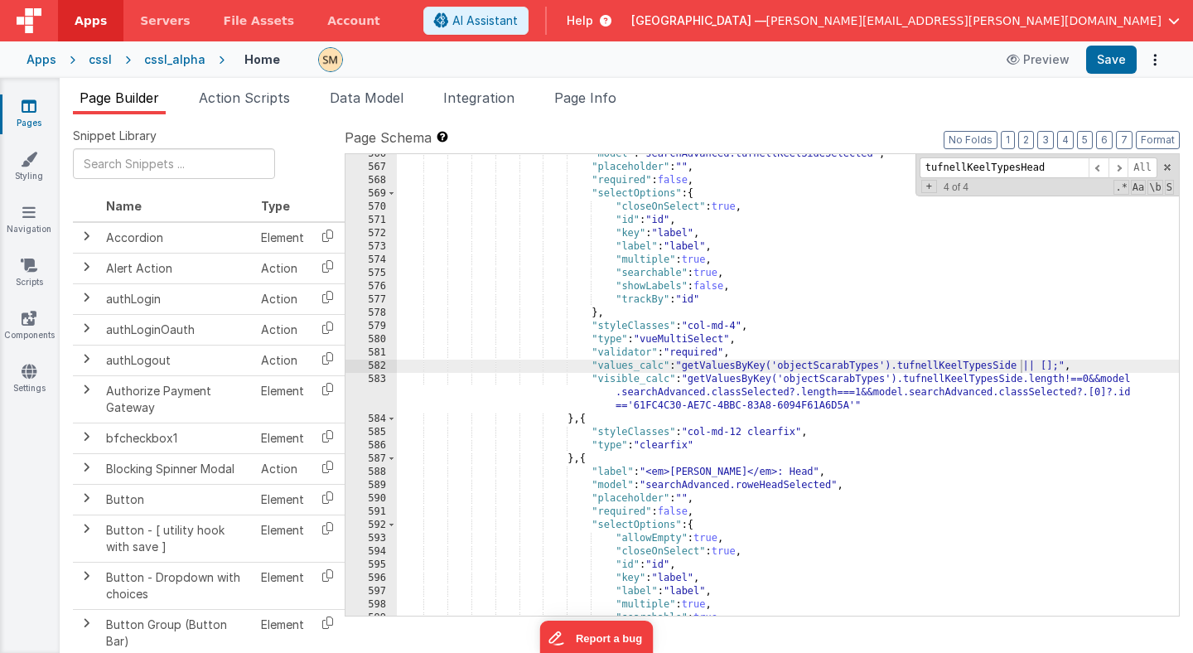
scroll to position [7737, 0]
drag, startPoint x: 1070, startPoint y: 367, endPoint x: 681, endPoint y: 363, distance: 388.6
click at [681, 363] on div ""model" : "searchAdvanced.tufnellKeelSideSelected" , "placeholder" : "" , "requ…" at bounding box center [788, 391] width 782 height 488
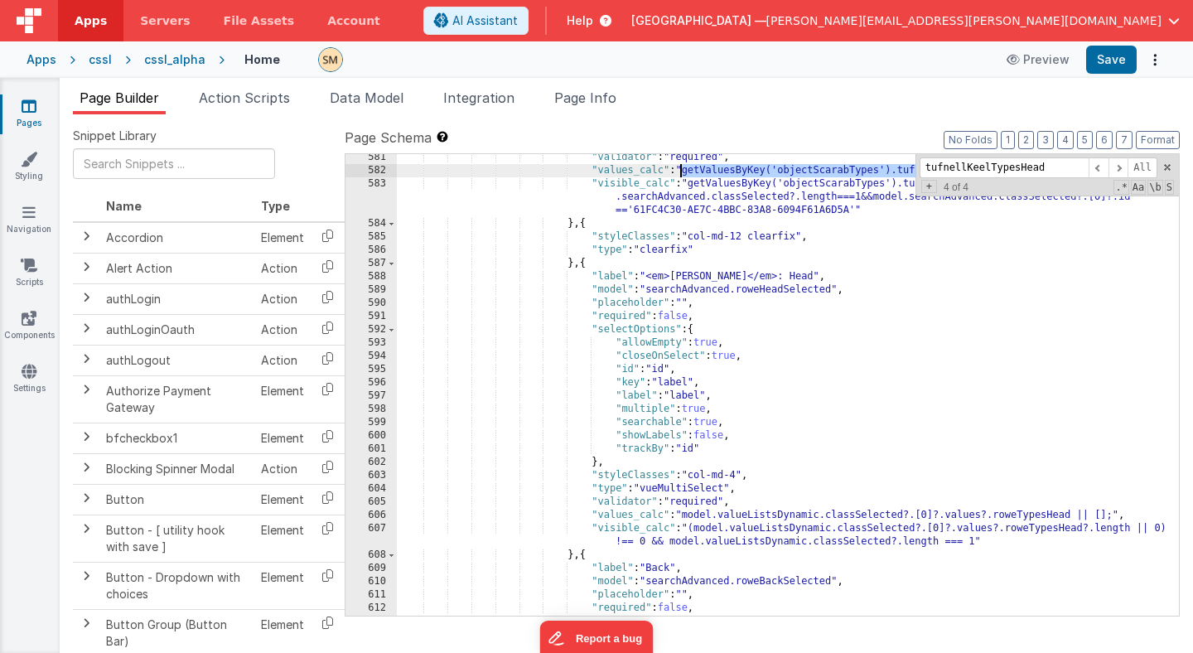
scroll to position [7898, 0]
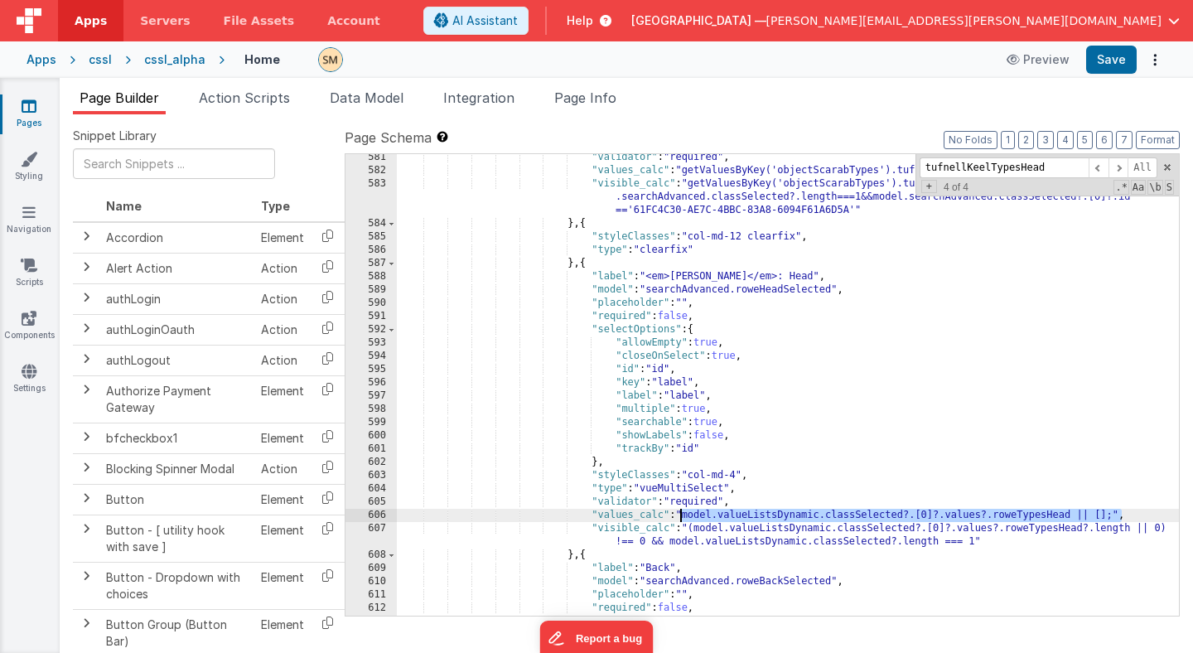
drag, startPoint x: 1123, startPoint y: 516, endPoint x: 680, endPoint y: 519, distance: 442.4
click at [680, 519] on div ""validator" : "required" , "values_calc" : "getValuesByKey('objectScarabTypes')…" at bounding box center [788, 395] width 782 height 488
drag, startPoint x: 967, startPoint y: 515, endPoint x: 901, endPoint y: 512, distance: 66.3
click at [901, 513] on div ""validator" : "required" , "values_calc" : "getValuesByKey('objectScarabTypes')…" at bounding box center [788, 395] width 782 height 488
drag, startPoint x: 955, startPoint y: 518, endPoint x: 978, endPoint y: 518, distance: 22.4
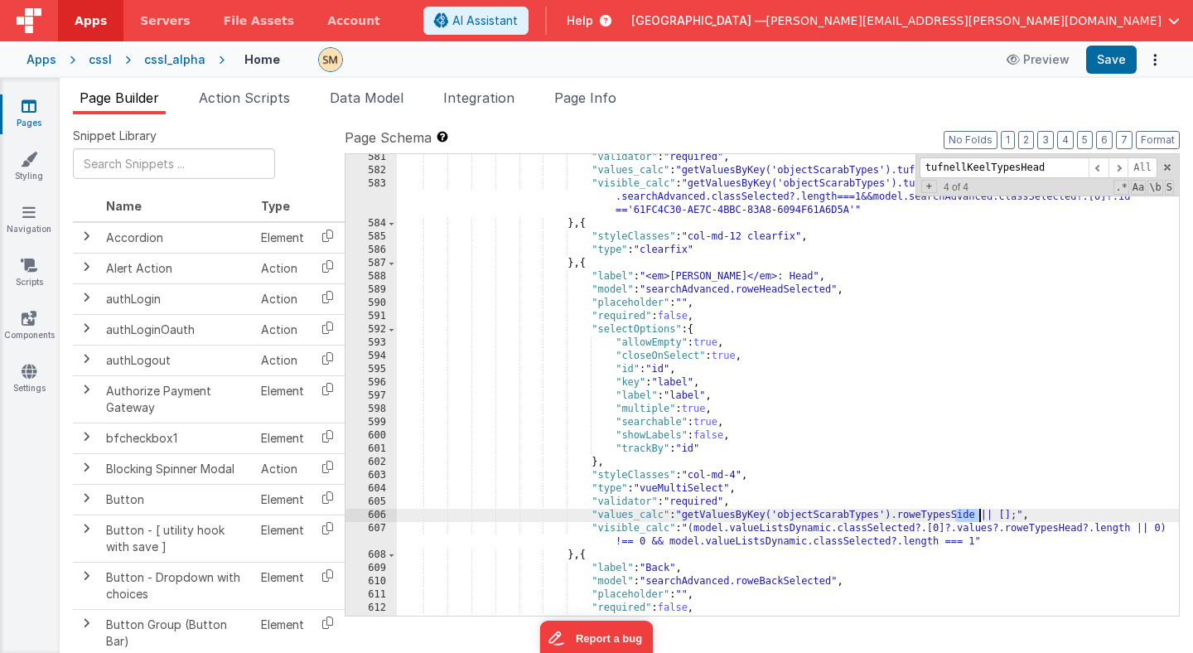
click at [978, 518] on div ""validator" : "required" , "values_calc" : "getValuesByKey('objectScarabTypes')…" at bounding box center [788, 395] width 782 height 488
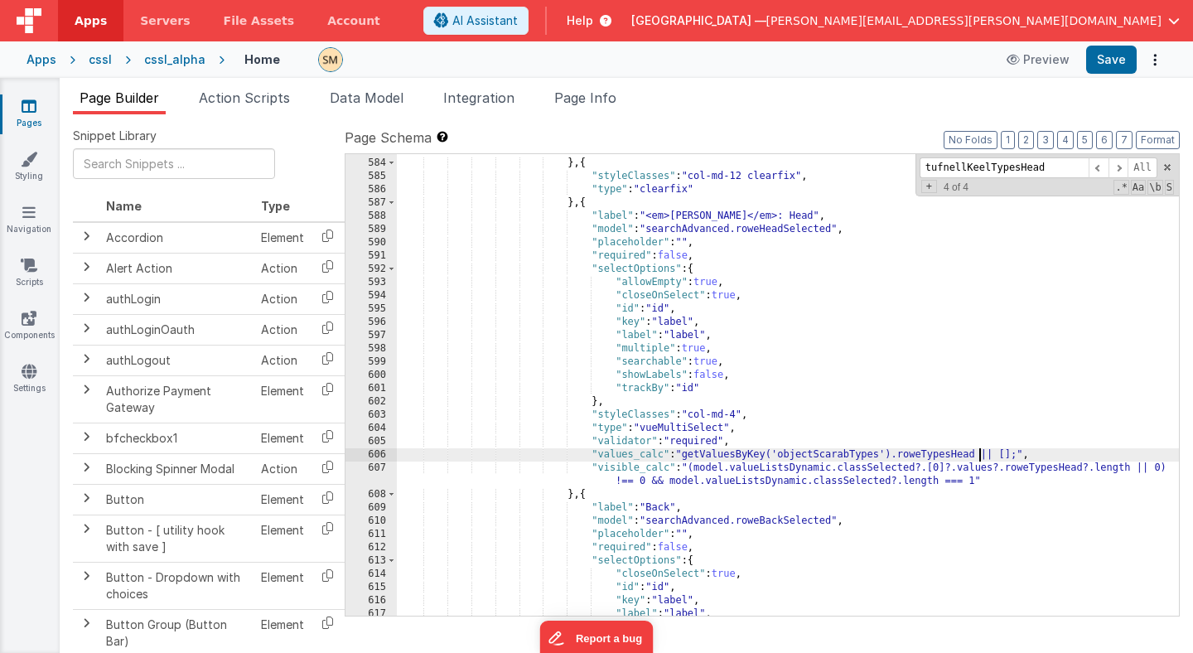
scroll to position [7949, 0]
drag, startPoint x: 1029, startPoint y: 453, endPoint x: 679, endPoint y: 455, distance: 350.5
click at [679, 455] on div ""visible_calc" : "getValuesByKey('objectScarabTypes').tufnellKeelTypesSide.leng…" at bounding box center [788, 374] width 782 height 515
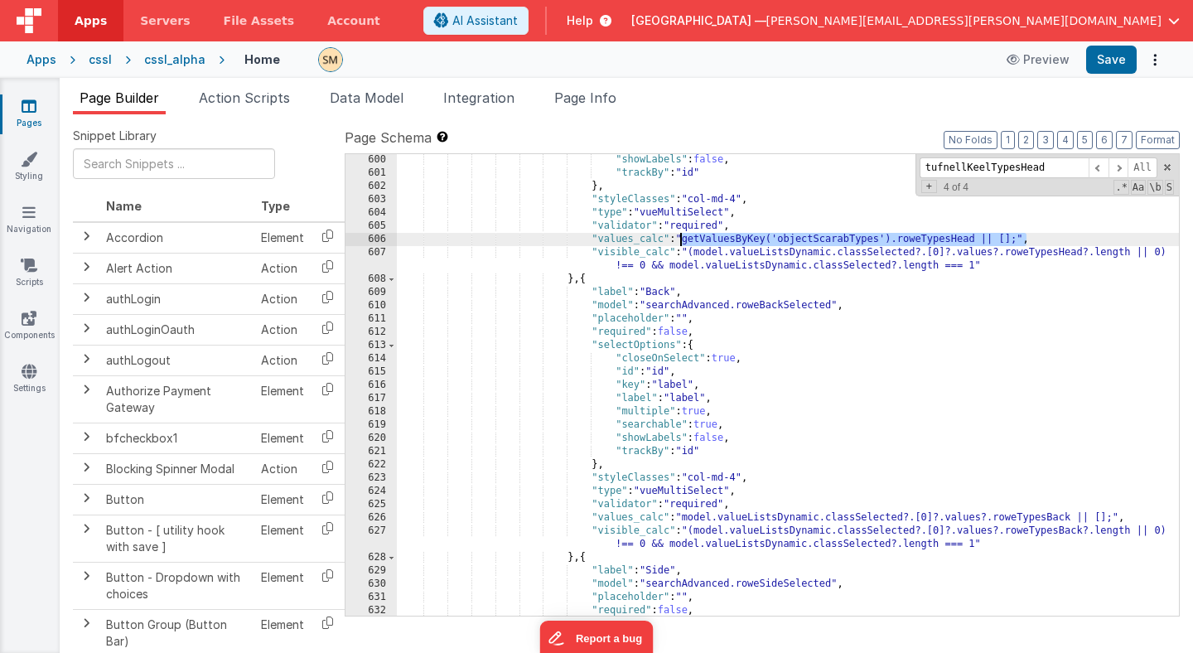
scroll to position [8128, 0]
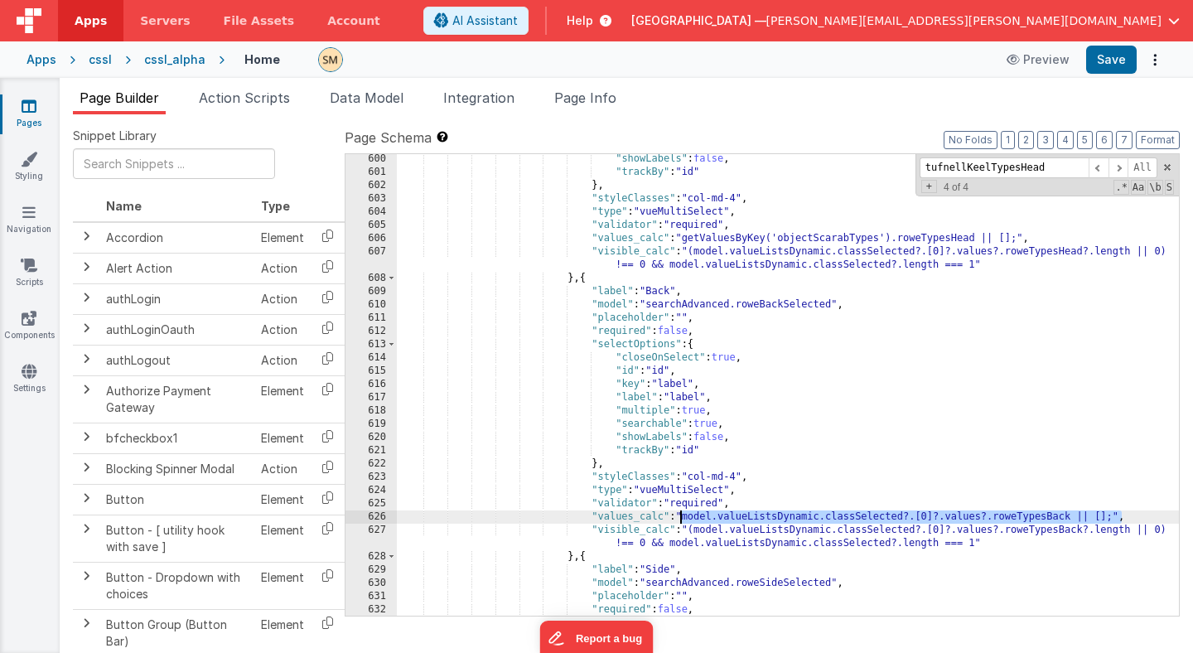
drag, startPoint x: 1121, startPoint y: 515, endPoint x: 678, endPoint y: 517, distance: 443.3
click at [678, 517] on div ""showLabels" : false , "trackBy" : "id" } , "styleClasses" : "col-md-4" , "type…" at bounding box center [788, 396] width 782 height 488
drag, startPoint x: 956, startPoint y: 519, endPoint x: 978, endPoint y: 519, distance: 21.6
click at [978, 519] on div ""showLabels" : false , "trackBy" : "id" } , "styleClasses" : "col-md-4" , "type…" at bounding box center [788, 396] width 782 height 488
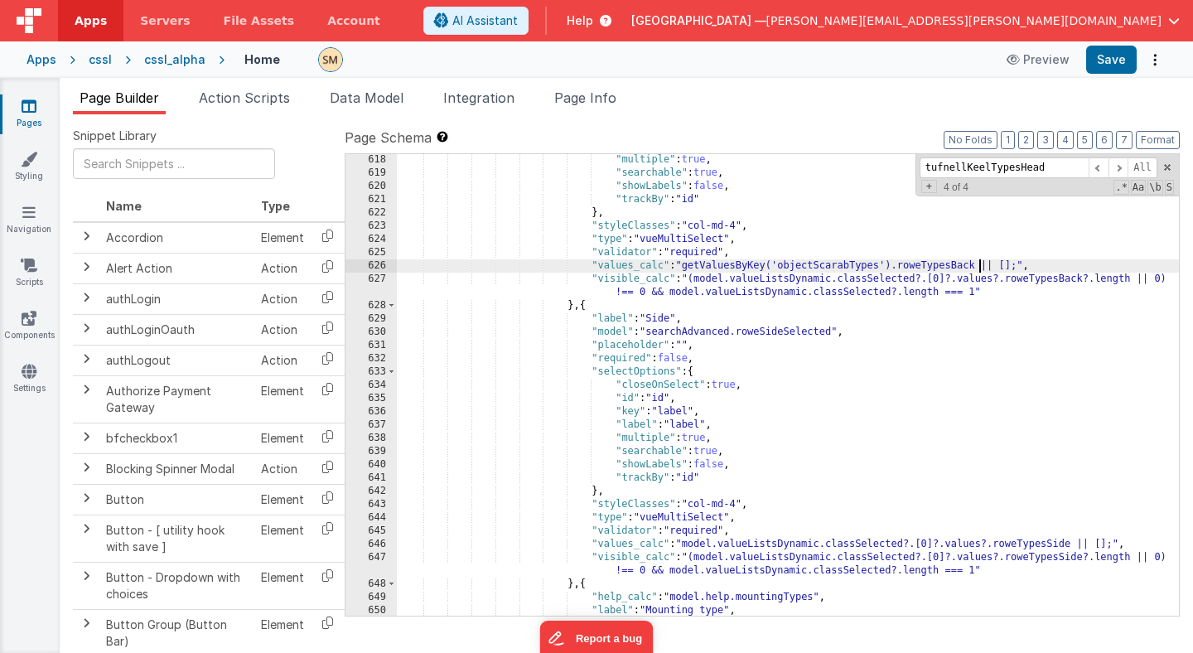
scroll to position [8345, 0]
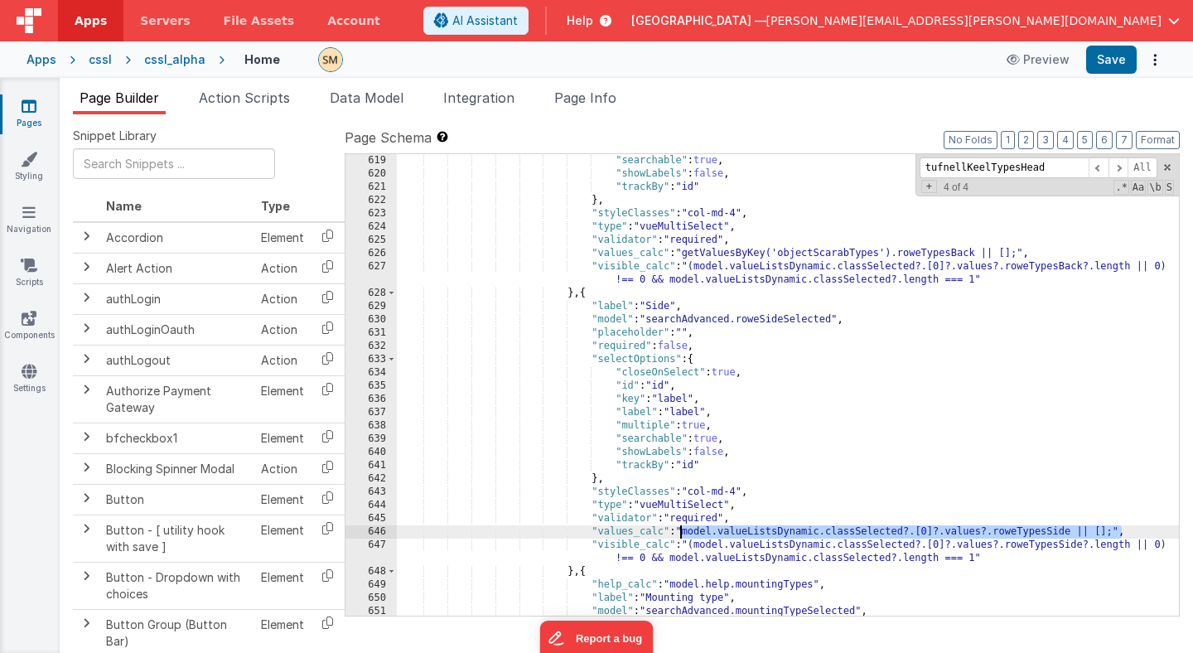
drag, startPoint x: 1121, startPoint y: 529, endPoint x: 679, endPoint y: 529, distance: 441.6
click at [679, 529] on div ""searchable" : true , "showLabels" : false , "trackBy" : "id" } , "styleClasses…" at bounding box center [788, 398] width 782 height 488
drag, startPoint x: 957, startPoint y: 530, endPoint x: 978, endPoint y: 533, distance: 21.7
click at [979, 533] on div ""searchable" : true , "showLabels" : false , "trackBy" : "id" } , "styleClasses…" at bounding box center [788, 398] width 782 height 488
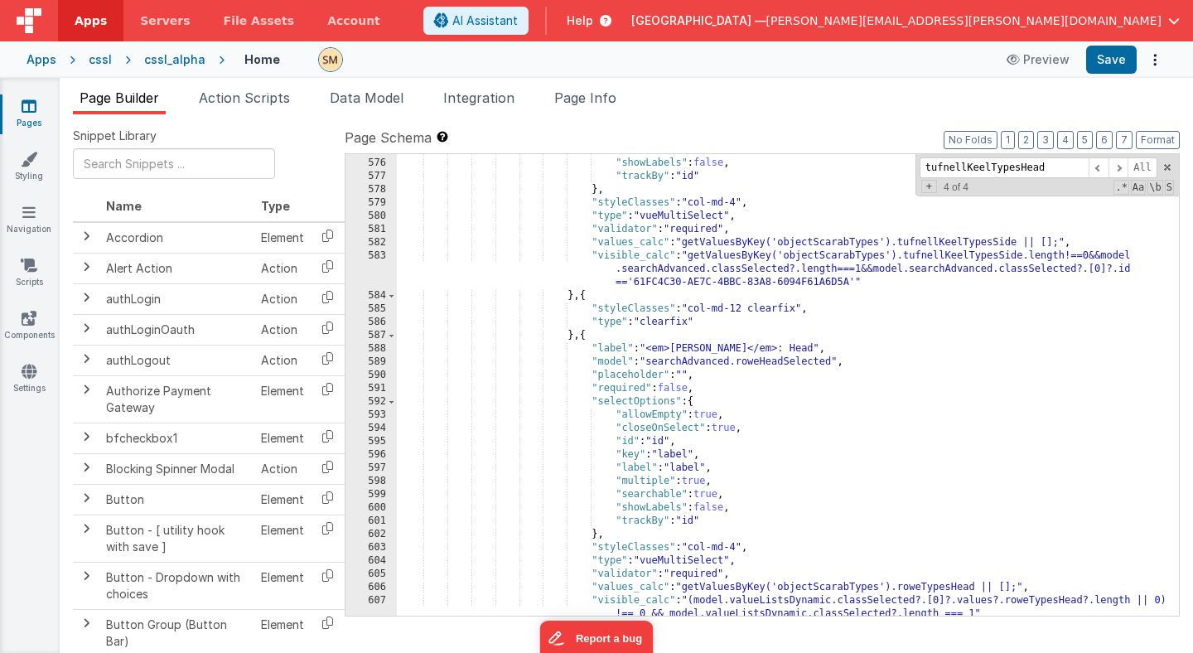
scroll to position [7839, 0]
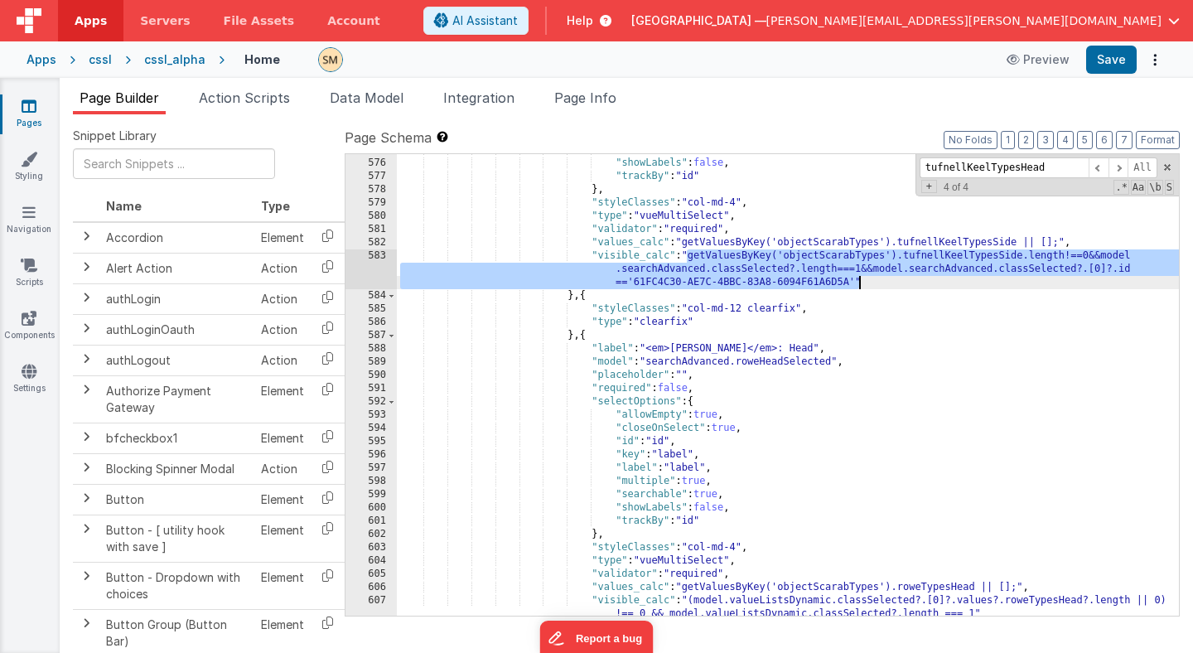
drag, startPoint x: 688, startPoint y: 249, endPoint x: 858, endPoint y: 282, distance: 172.9
click at [858, 282] on div ""searchable" : true , "showLabels" : false , "trackBy" : "id" } , "styleClasses…" at bounding box center [788, 393] width 782 height 501
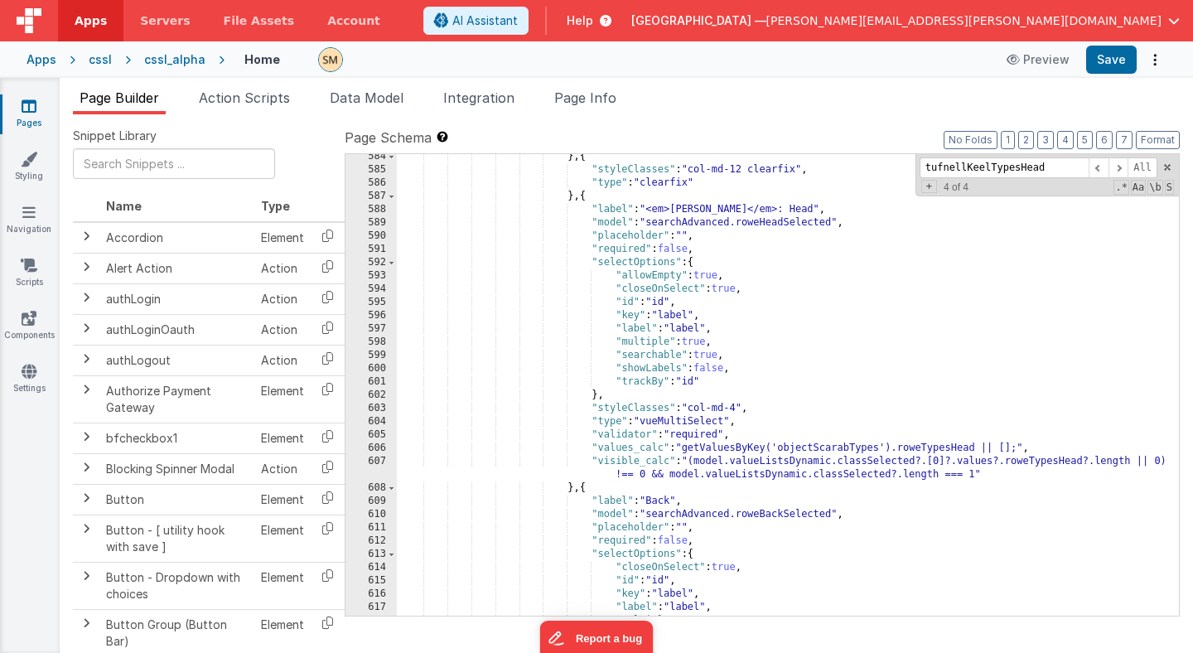
scroll to position [7974, 0]
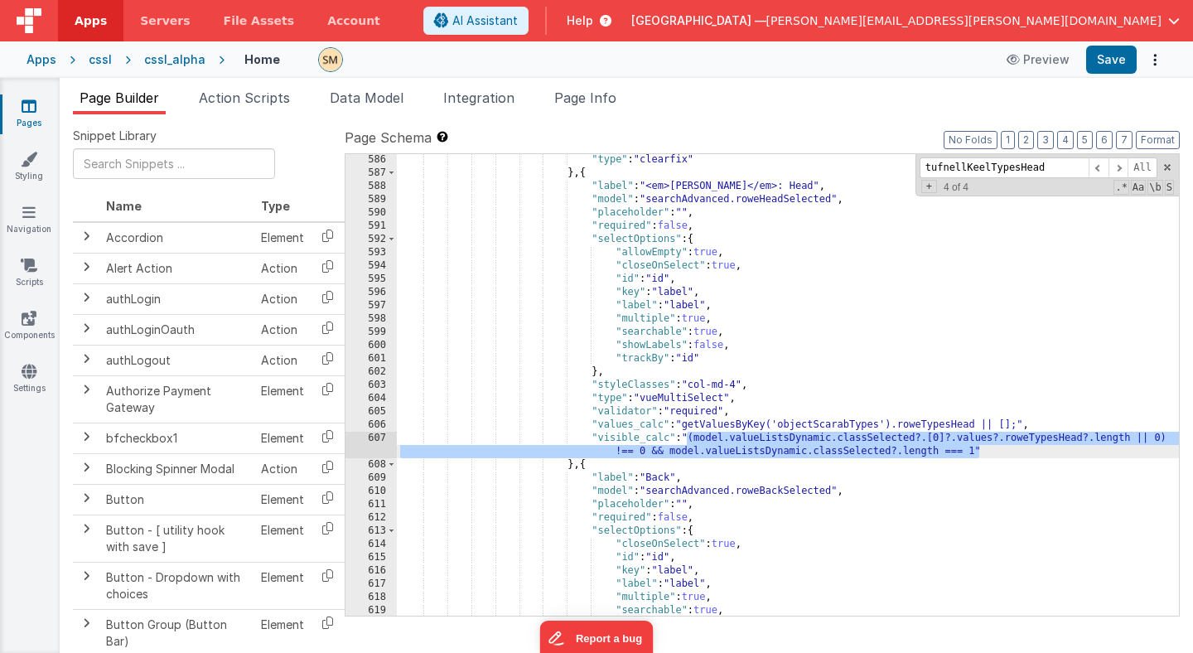
drag, startPoint x: 688, startPoint y: 435, endPoint x: 984, endPoint y: 449, distance: 296.9
click at [984, 450] on div ""type" : "clearfix" } , { "label" : "<em>[PERSON_NAME]</em>: Head" , "model" : …" at bounding box center [788, 397] width 782 height 488
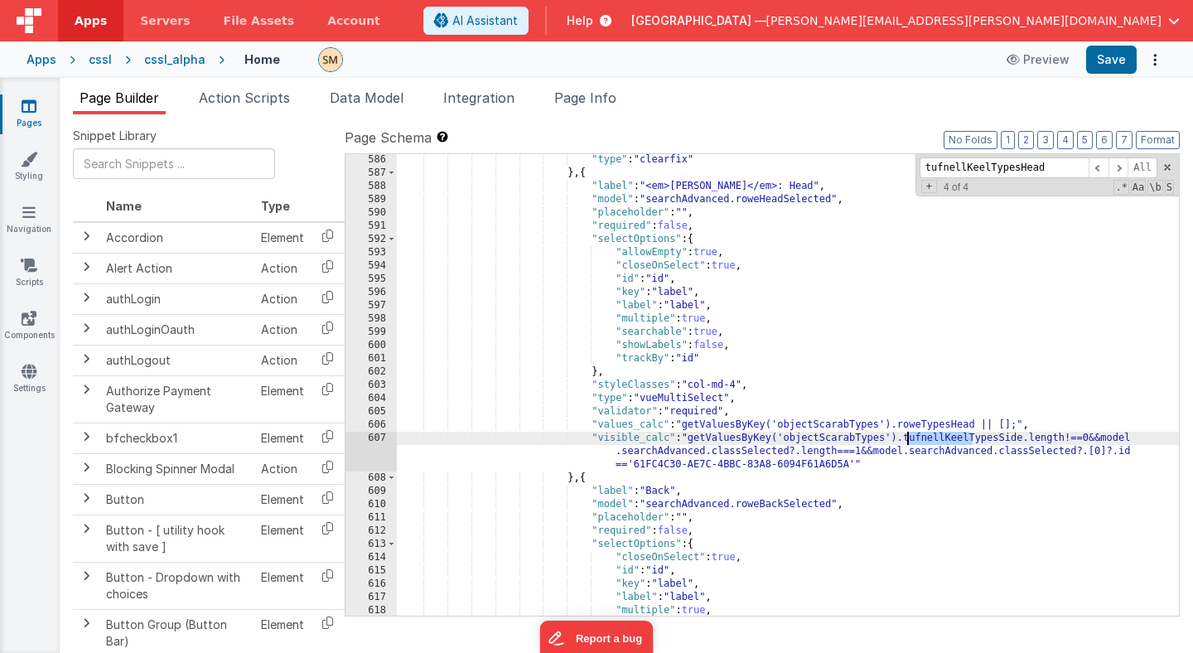
drag, startPoint x: 972, startPoint y: 441, endPoint x: 905, endPoint y: 440, distance: 67.1
click at [905, 440] on div ""type" : "clearfix" } , { "label" : "<em>[PERSON_NAME]</em>: Head" , "model" : …" at bounding box center [788, 397] width 782 height 488
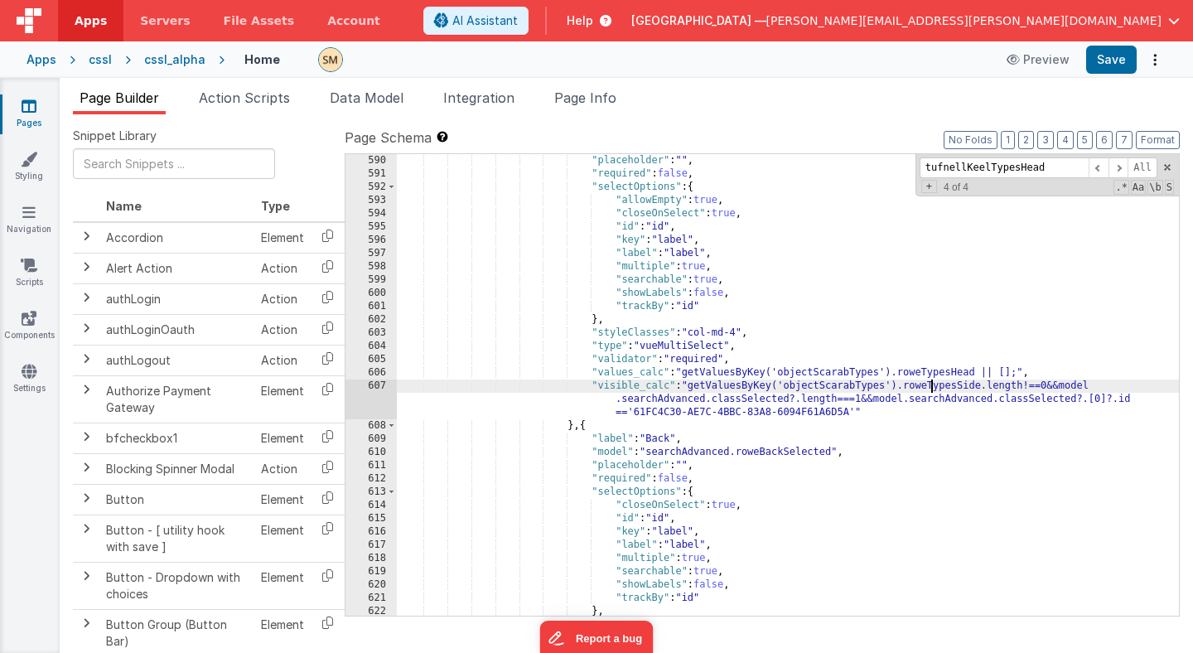
scroll to position [8014, 0]
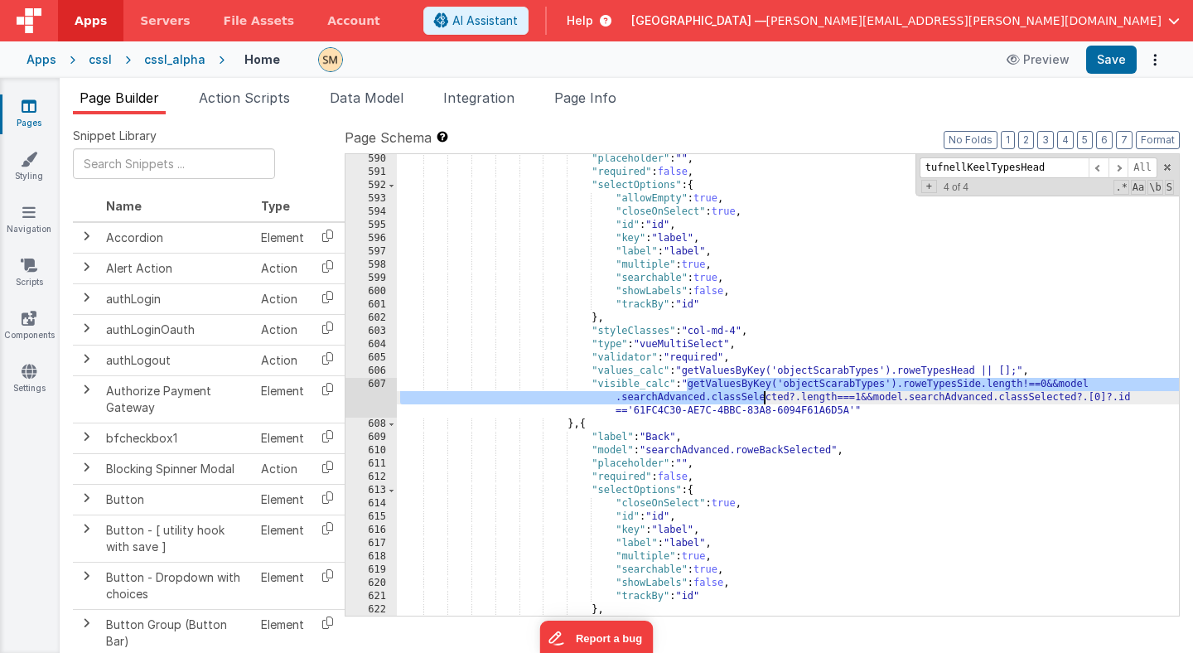
drag, startPoint x: 686, startPoint y: 379, endPoint x: 761, endPoint y: 399, distance: 77.0
click at [761, 399] on div ""placeholder" : "" , "required" : false , "selectOptions" : { "allowEmpty" : tr…" at bounding box center [788, 396] width 782 height 488
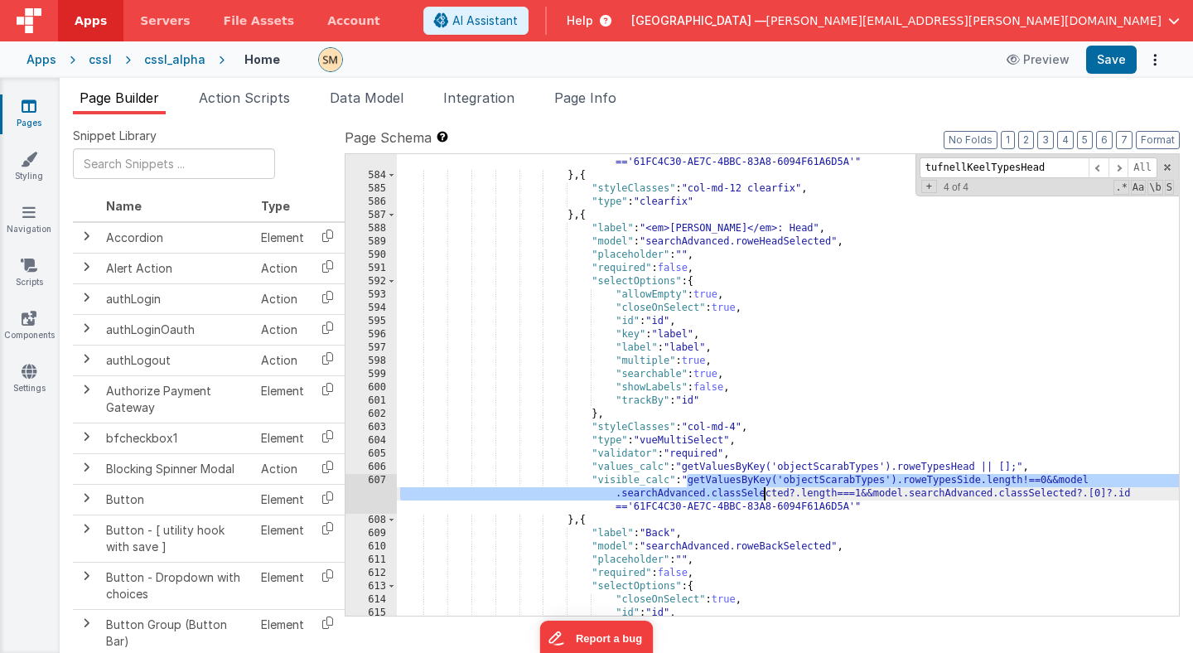
scroll to position [7935, 0]
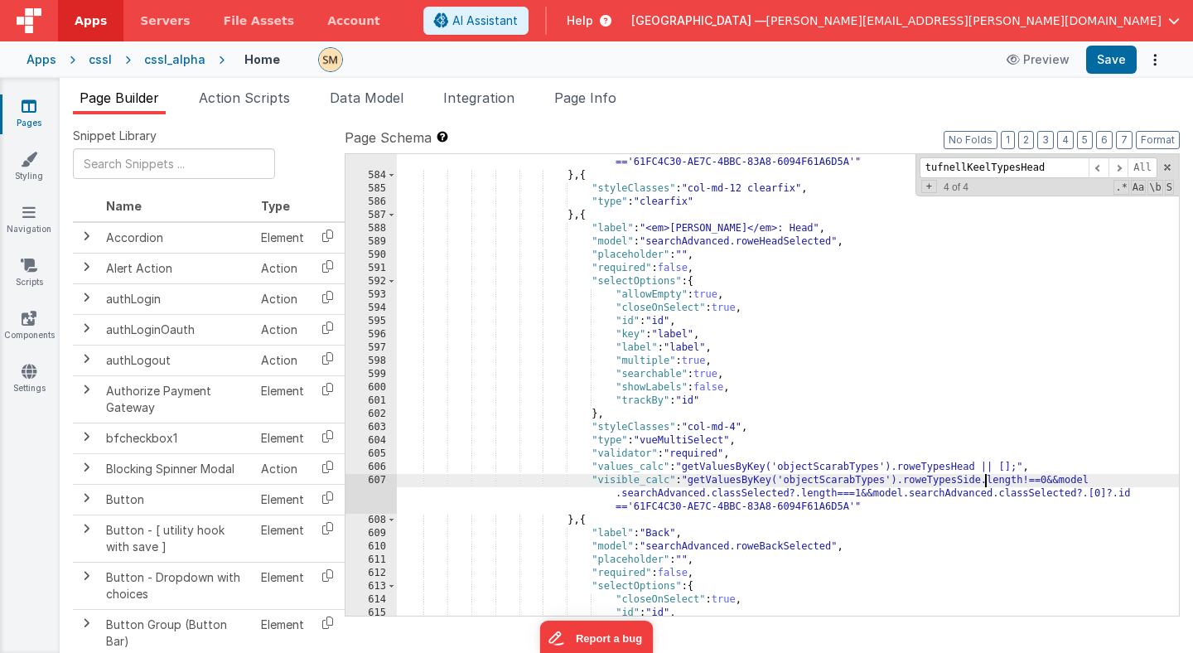
click at [987, 479] on div ""visible_calc" : "getValuesByKey('objectScarabTypes').tufnellKeelTypesSide.leng…" at bounding box center [788, 386] width 782 height 515
drag, startPoint x: 984, startPoint y: 479, endPoint x: 964, endPoint y: 479, distance: 20.7
click at [964, 479] on div ""visible_calc" : "getValuesByKey('objectScarabTypes').tufnellKeelTypesSide.leng…" at bounding box center [788, 386] width 782 height 515
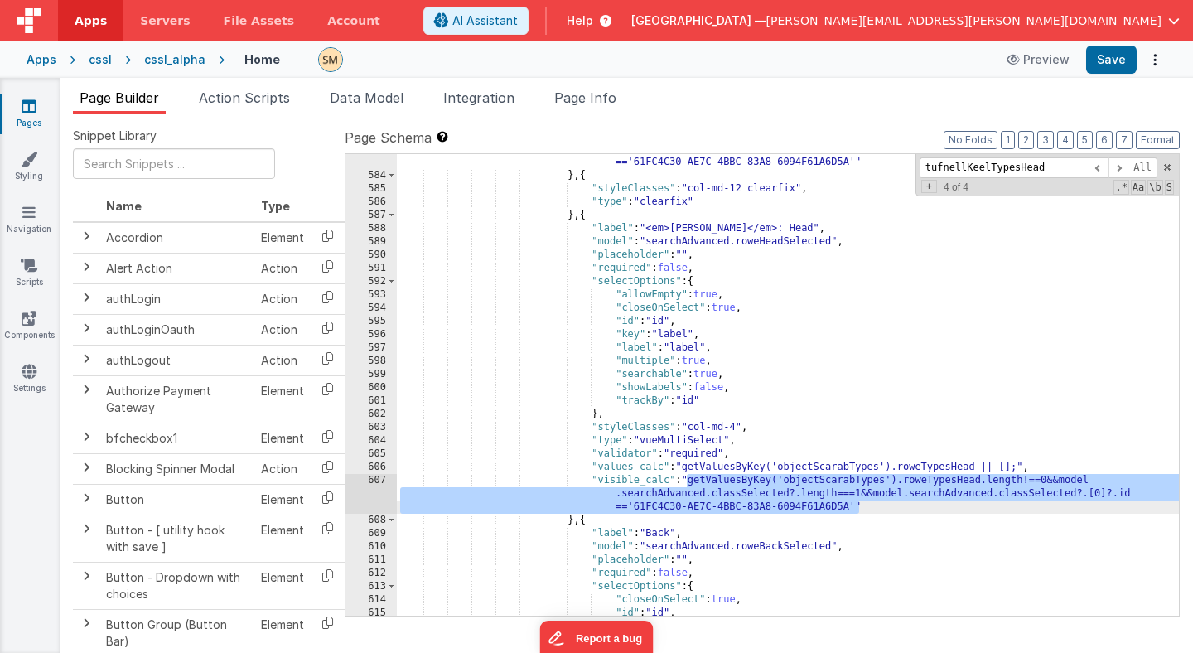
drag, startPoint x: 684, startPoint y: 476, endPoint x: 862, endPoint y: 507, distance: 180.7
click at [862, 507] on div ""visible_calc" : "getValuesByKey('objectScarabTypes').tufnellKeelTypesSide.leng…" at bounding box center [788, 386] width 782 height 515
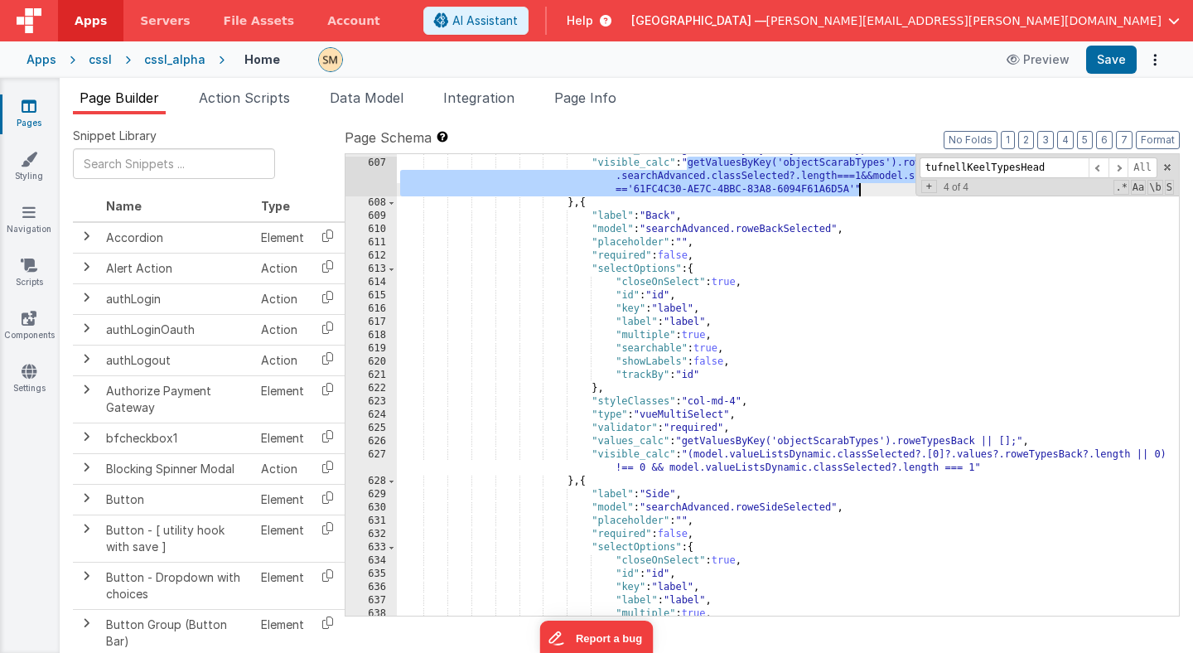
scroll to position [8199, 0]
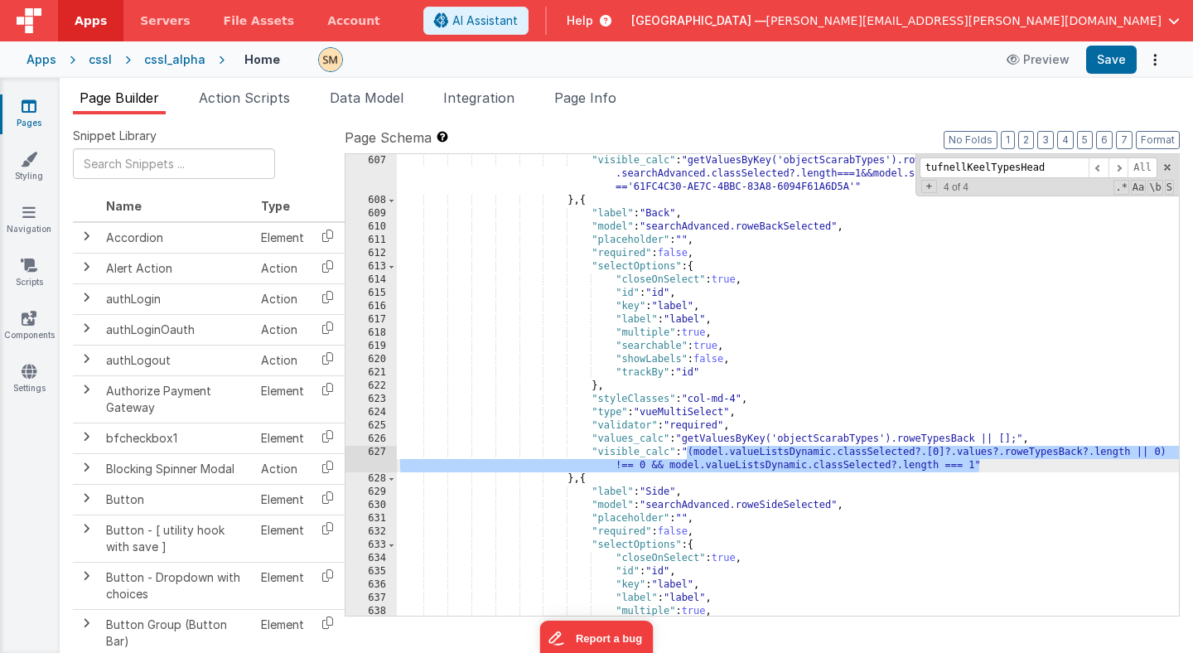
drag, startPoint x: 688, startPoint y: 452, endPoint x: 977, endPoint y: 463, distance: 289.3
click at [977, 463] on div ""visible_calc" : "getValuesByKey('objectScarabTypes').roweTypesHead.length!==0&…" at bounding box center [788, 411] width 782 height 515
paste textarea
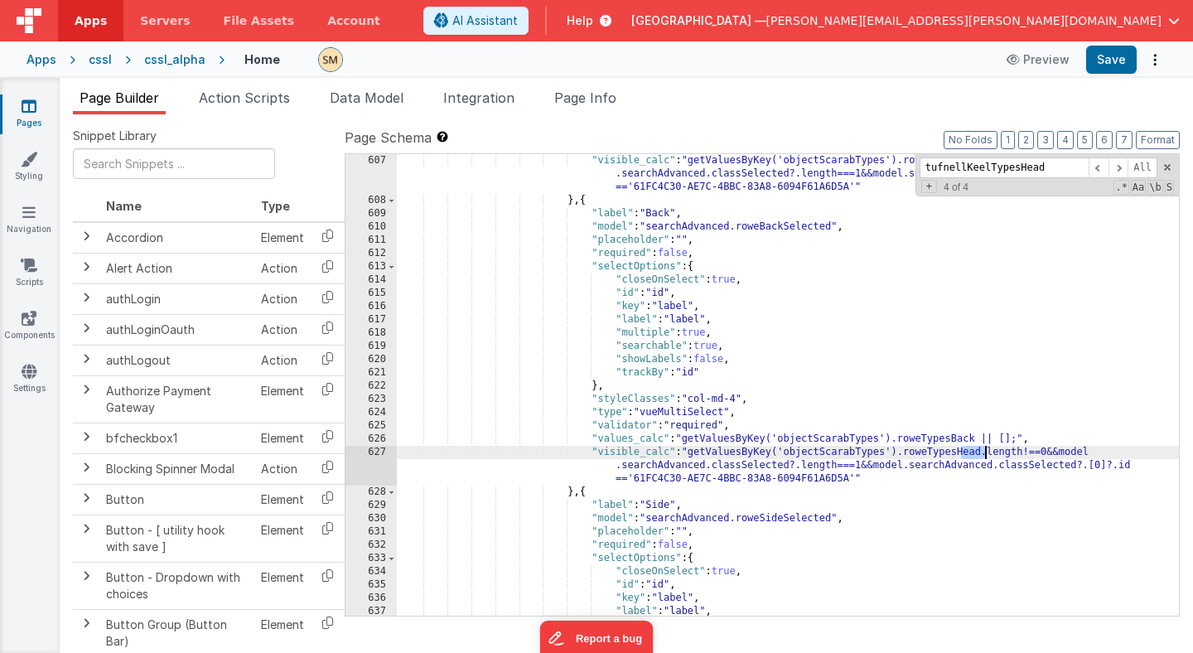
drag, startPoint x: 962, startPoint y: 453, endPoint x: 984, endPoint y: 455, distance: 22.4
click at [984, 455] on div ""visible_calc" : "getValuesByKey('objectScarabTypes').roweTypesHead.length!==0&…" at bounding box center [788, 411] width 782 height 515
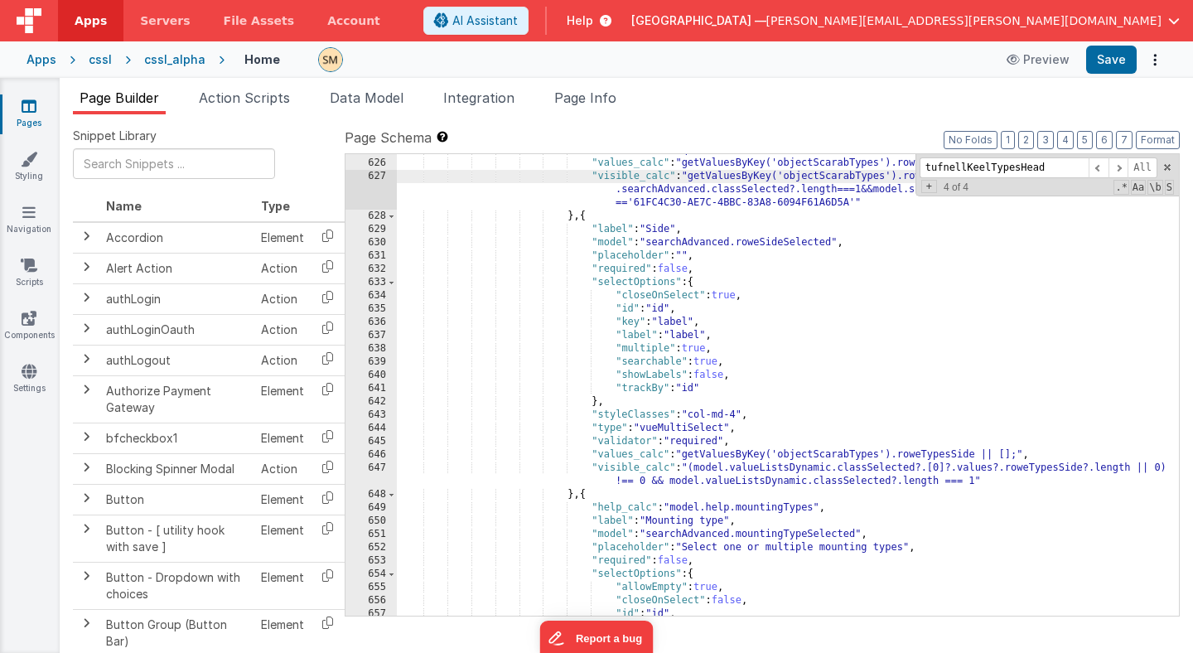
scroll to position [8428, 0]
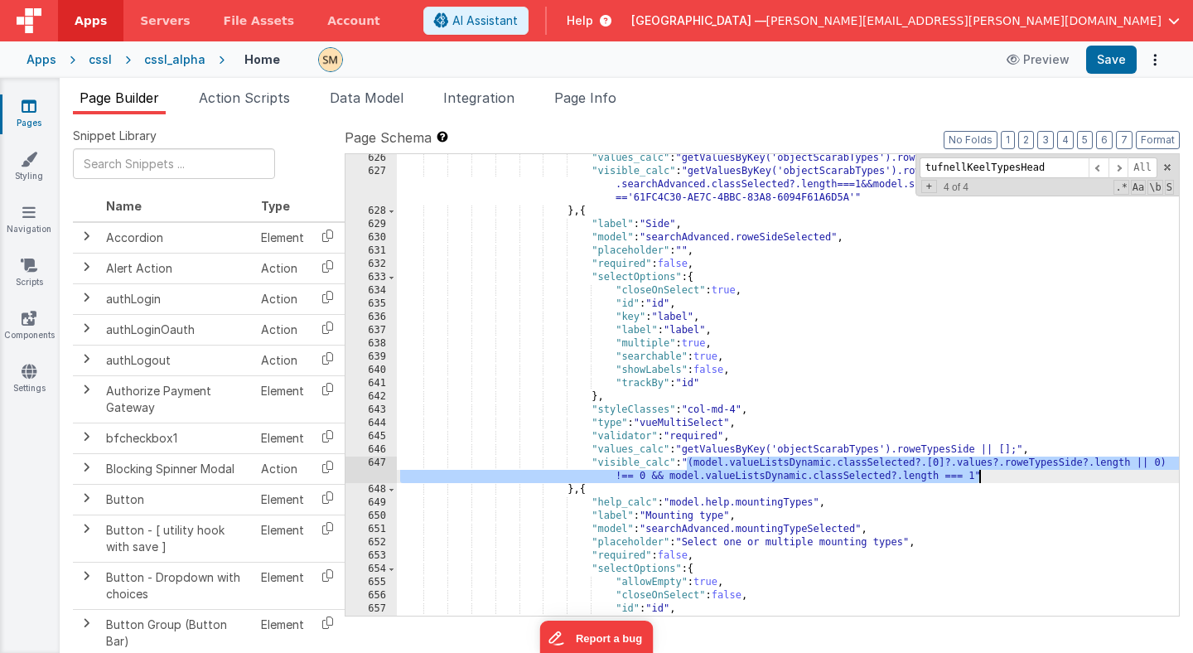
drag, startPoint x: 686, startPoint y: 462, endPoint x: 993, endPoint y: 476, distance: 307.7
click at [993, 476] on div ""values_calc" : "getValuesByKey('objectScarabTypes').roweTypesBack || [];" , "v…" at bounding box center [788, 396] width 782 height 488
paste textarea
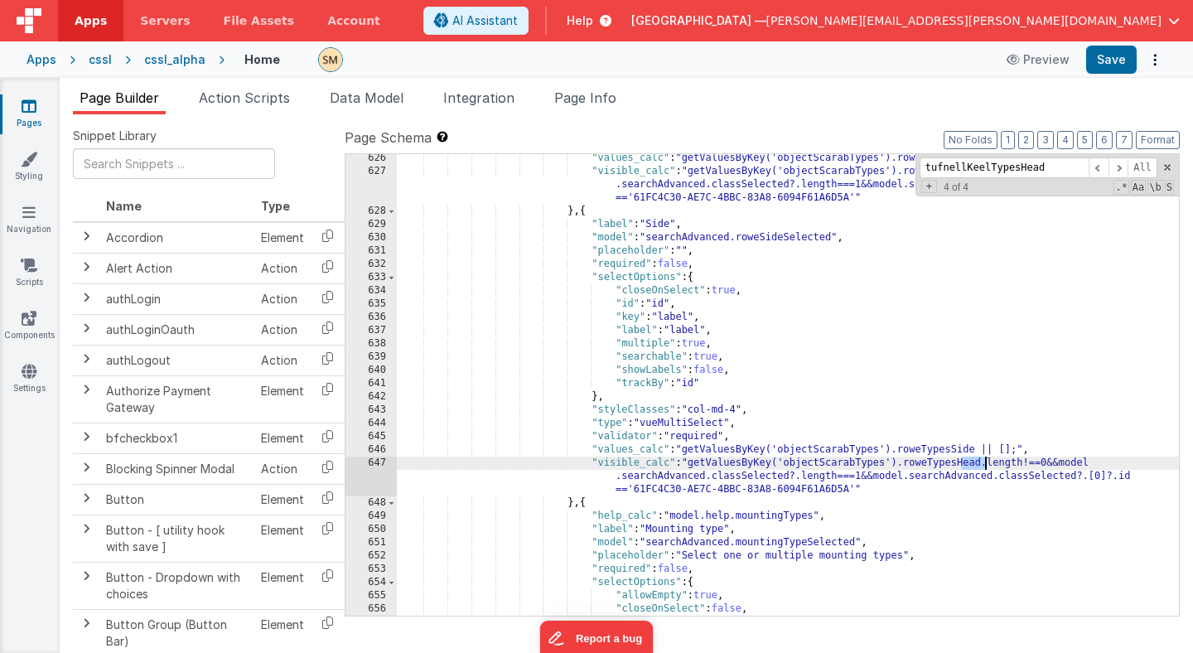
drag, startPoint x: 962, startPoint y: 466, endPoint x: 983, endPoint y: 466, distance: 21.5
click at [983, 466] on div ""values_calc" : "getValuesByKey('objectScarabTypes').roweTypesBack || [];" , "v…" at bounding box center [788, 396] width 782 height 488
click at [1125, 66] on button "Save" at bounding box center [1111, 60] width 51 height 28
click at [92, 65] on div "cssl" at bounding box center [100, 59] width 23 height 17
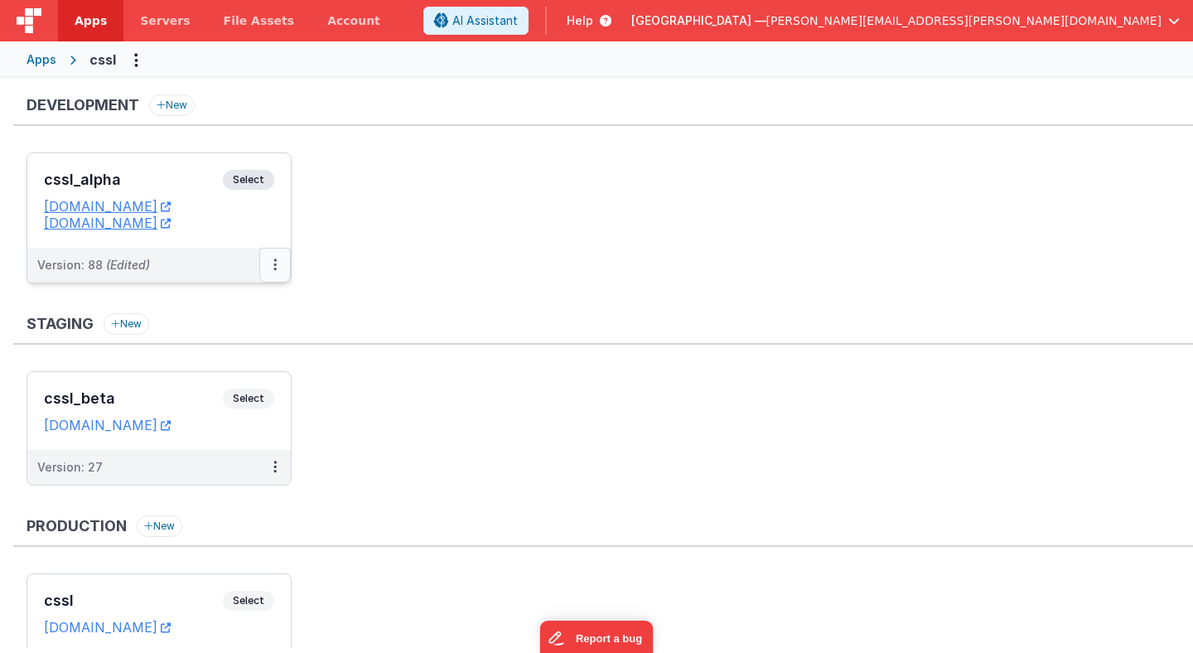
click at [272, 263] on button at bounding box center [274, 265] width 31 height 35
click at [230, 367] on link "Deploy..." at bounding box center [218, 362] width 146 height 30
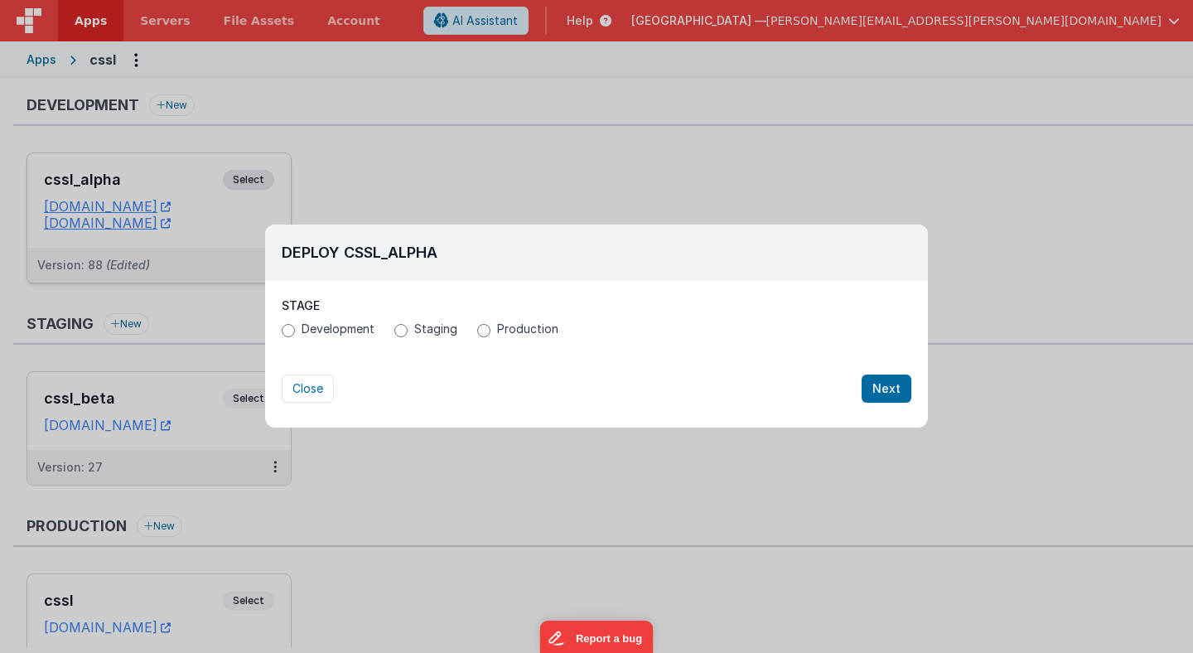
click at [511, 331] on span "Production" at bounding box center [527, 329] width 61 height 17
click at [490, 331] on input "Production" at bounding box center [483, 330] width 13 height 13
radio input "true"
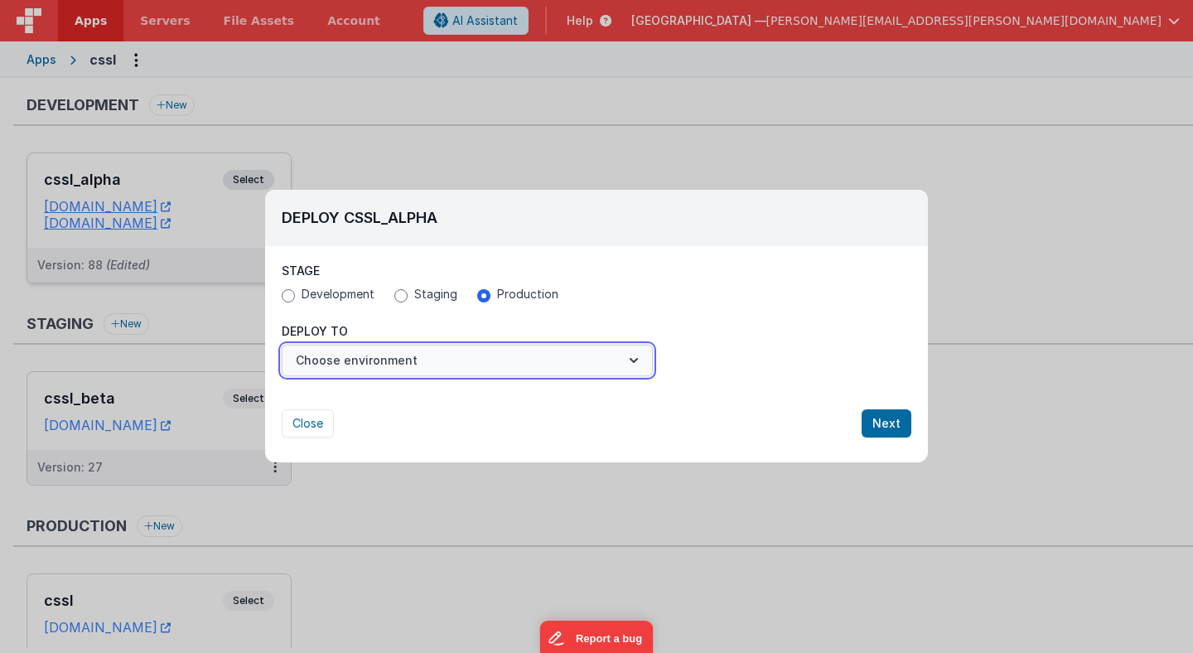
click at [417, 360] on button "Choose environment" at bounding box center [467, 360] width 371 height 31
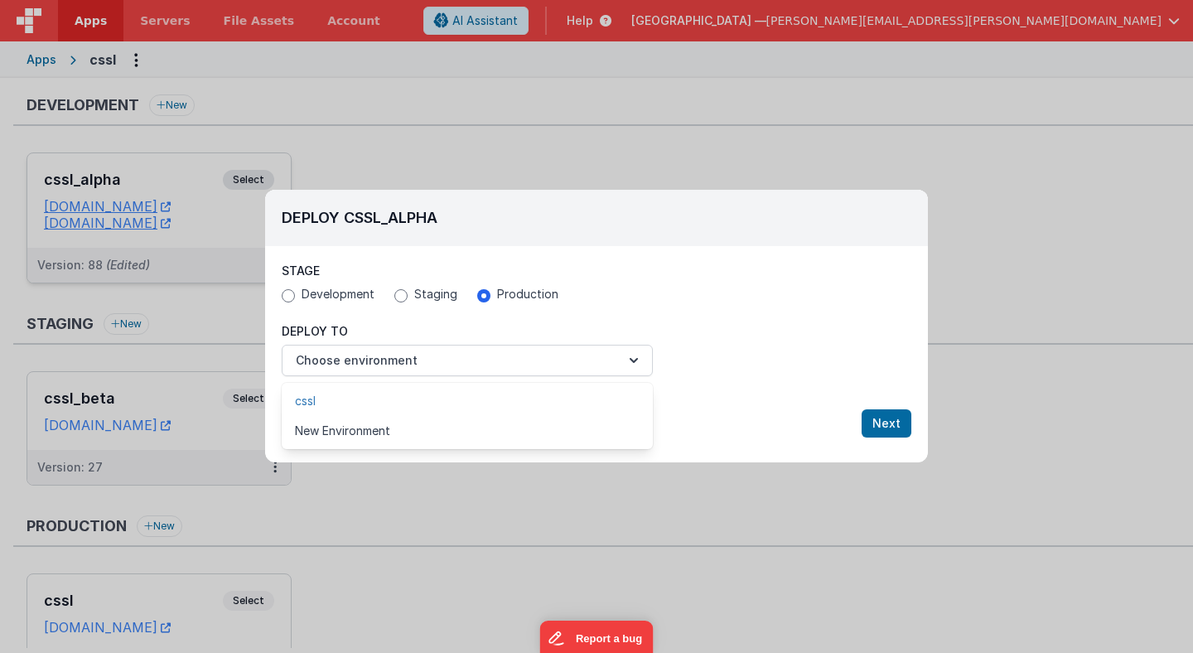
click at [417, 399] on link "cssl" at bounding box center [467, 401] width 371 height 30
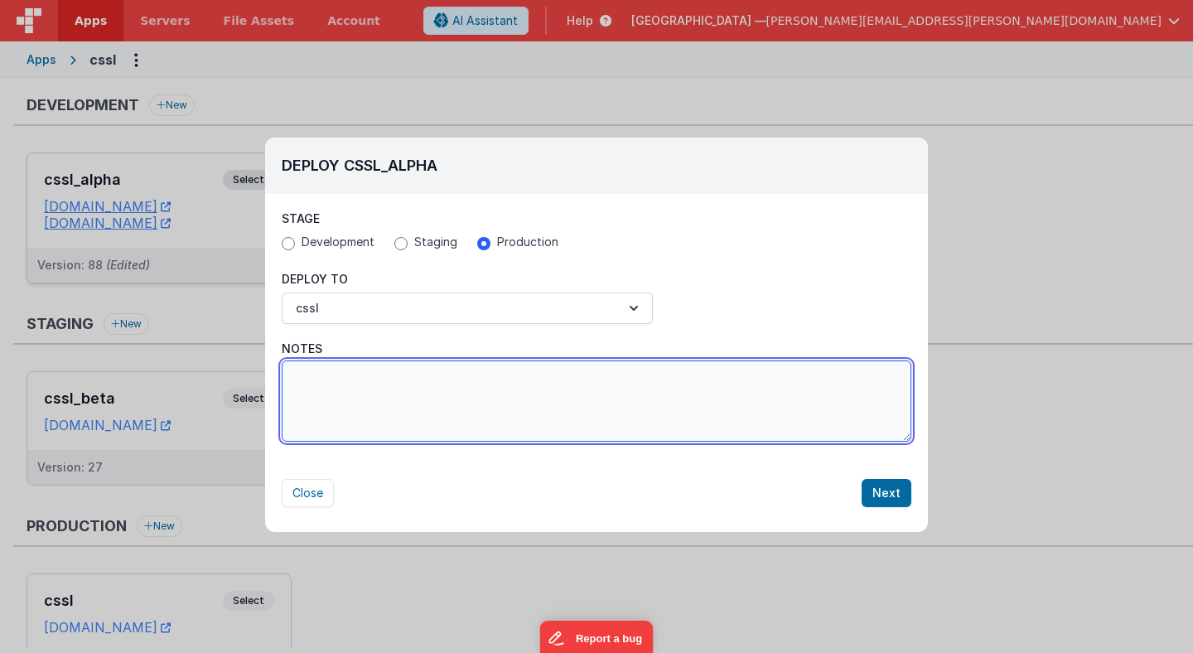
click at [721, 417] on textarea "Notes" at bounding box center [597, 400] width 630 height 81
type textarea "Fixed broken class dependencies..."
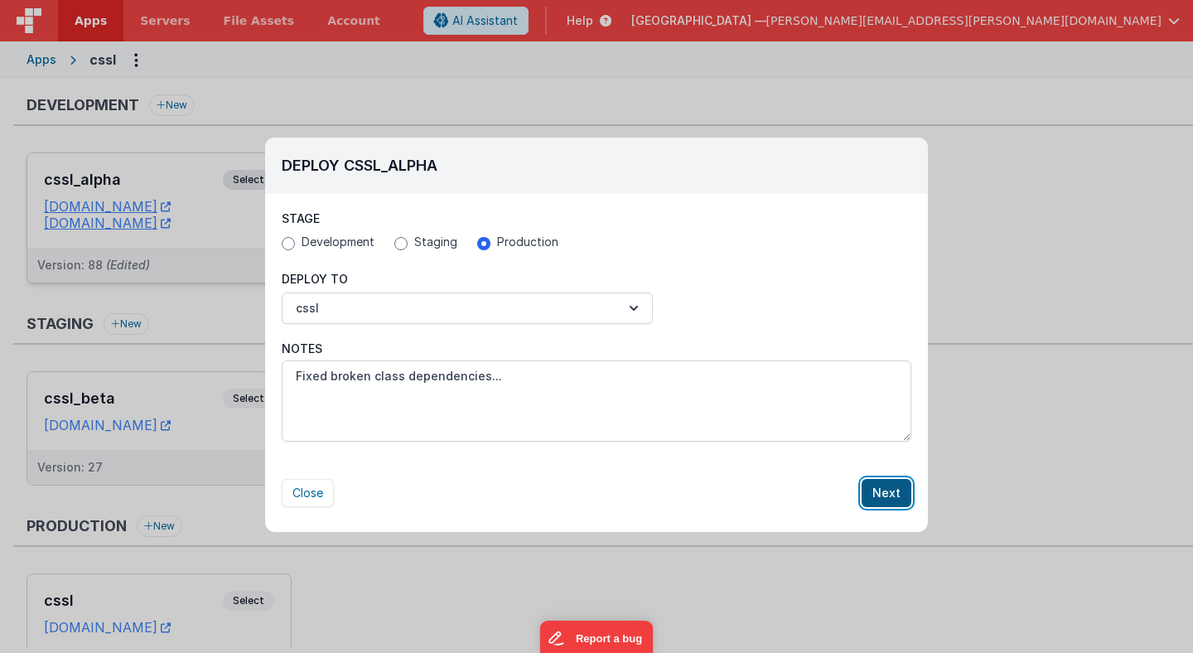
click at [897, 492] on button "Next" at bounding box center [887, 493] width 50 height 28
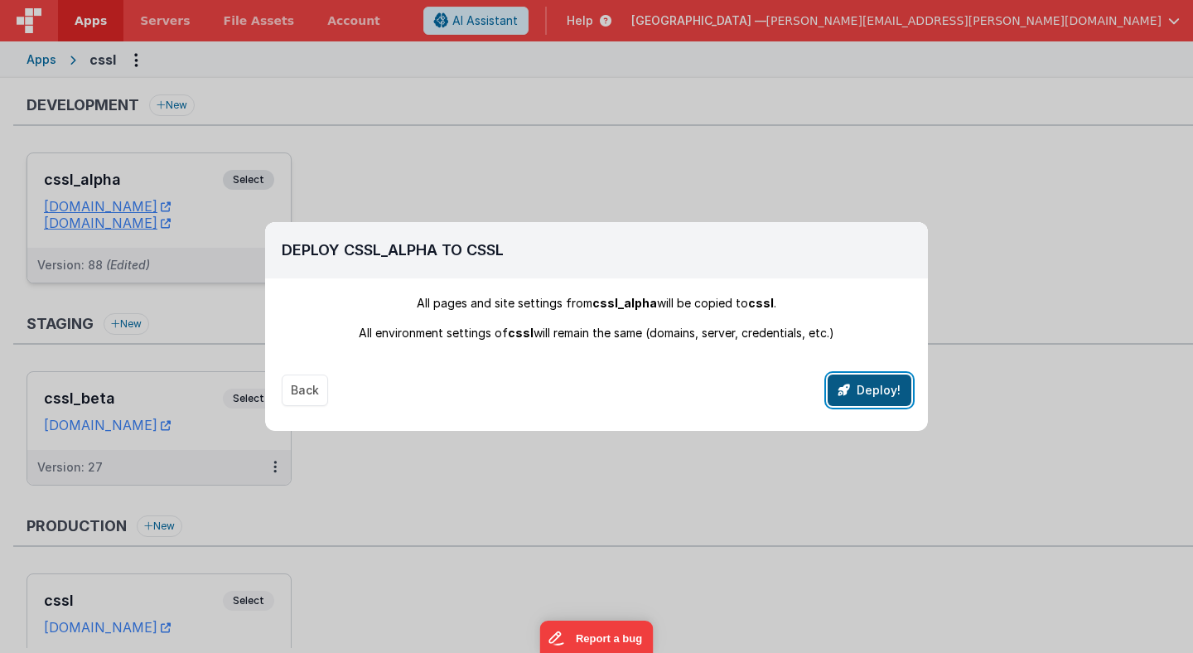
click at [866, 398] on button "Deploy!" at bounding box center [870, 389] width 84 height 31
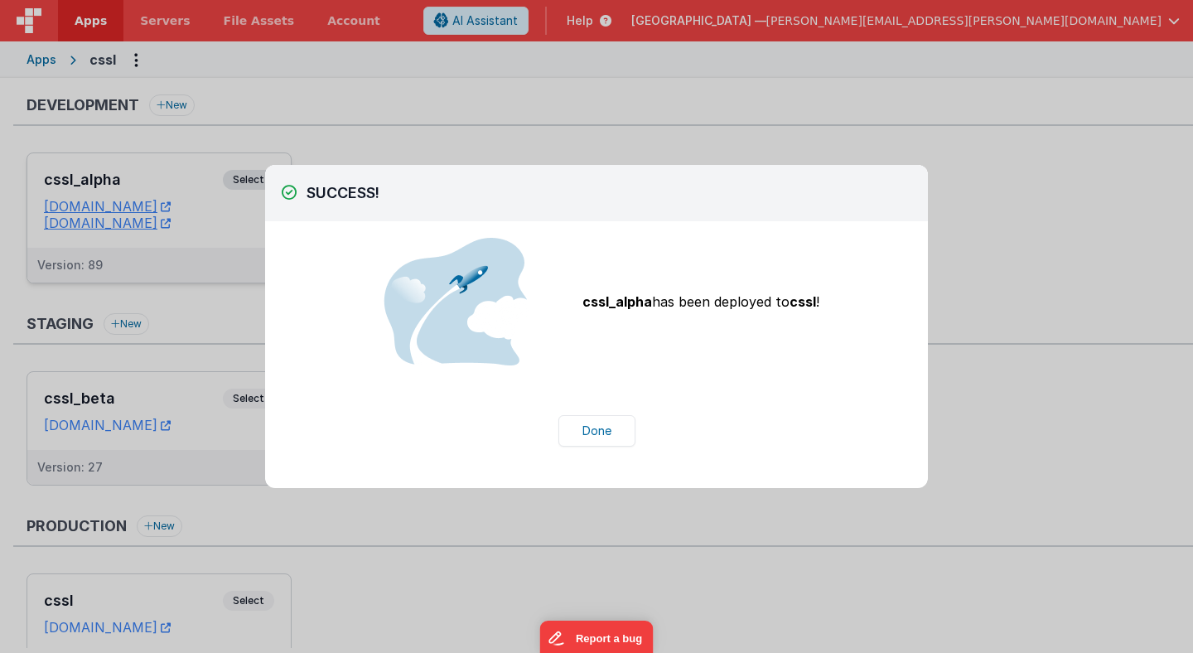
click at [328, 116] on div "SUCCESS! Stage Development Staging Production All pages and site settings from …" at bounding box center [596, 326] width 1193 height 653
click at [593, 421] on button "Done" at bounding box center [596, 430] width 77 height 31
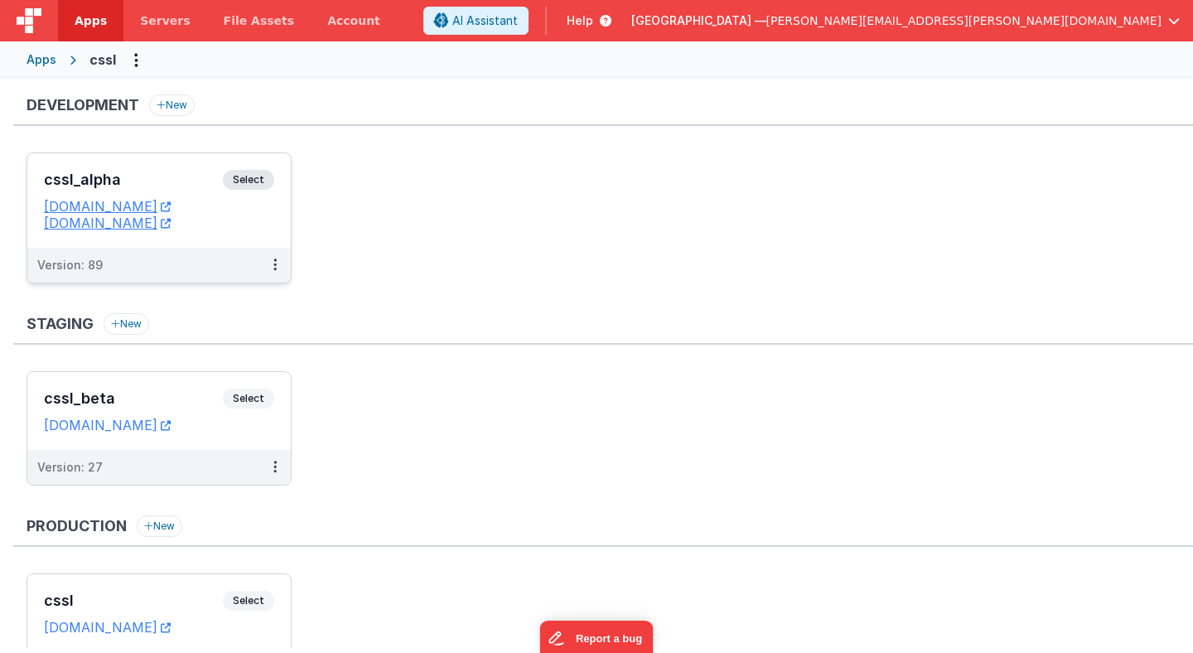
click at [249, 179] on span "Select" at bounding box center [248, 180] width 51 height 20
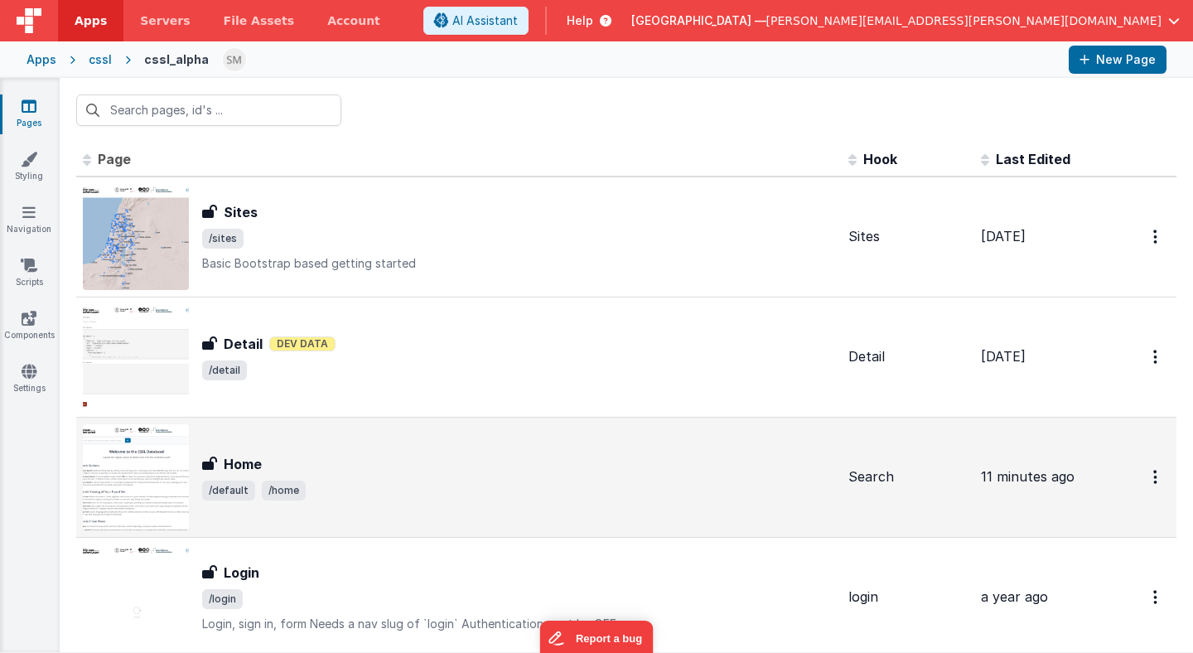
click at [326, 460] on div "Home" at bounding box center [518, 464] width 633 height 20
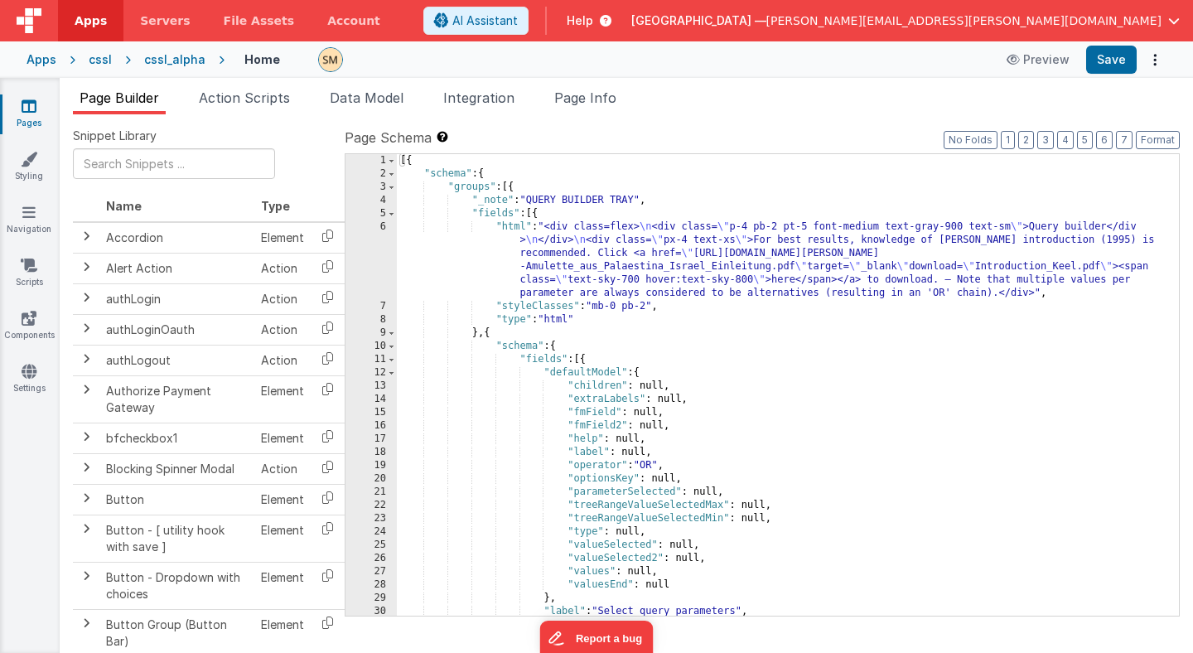
click at [429, 341] on div "[{ "schema" : { "groups" : [{ "_note" : "QUERY BUILDER TRAY" , "fields" : [{ "h…" at bounding box center [788, 398] width 782 height 488
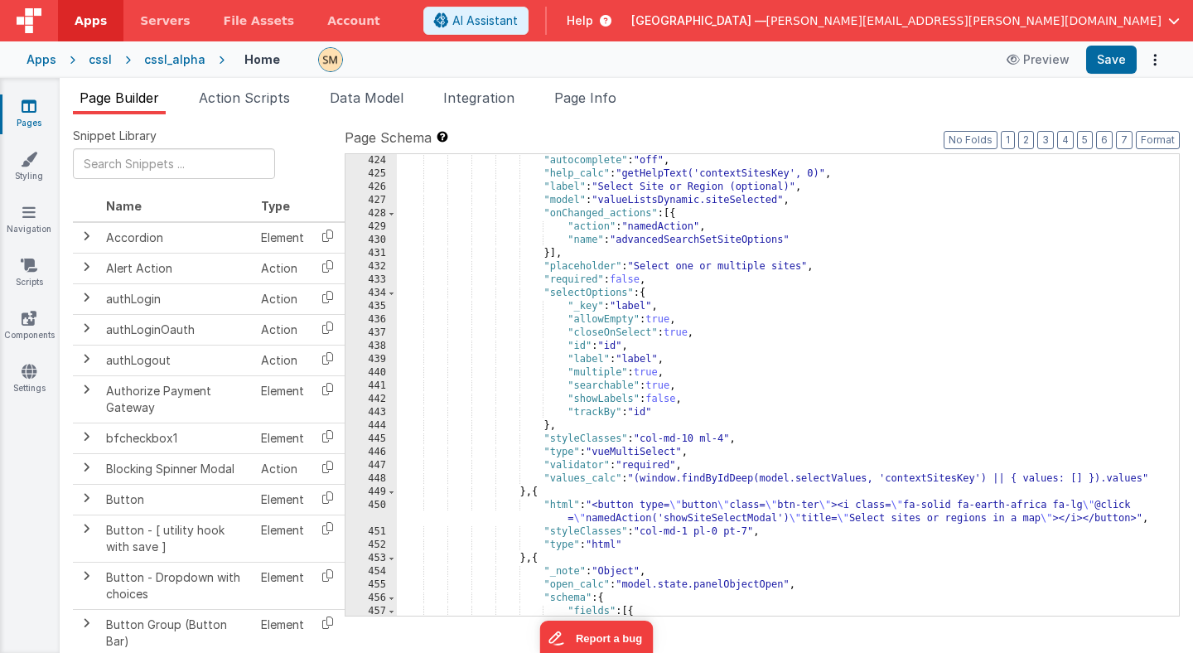
scroll to position [6057, 0]
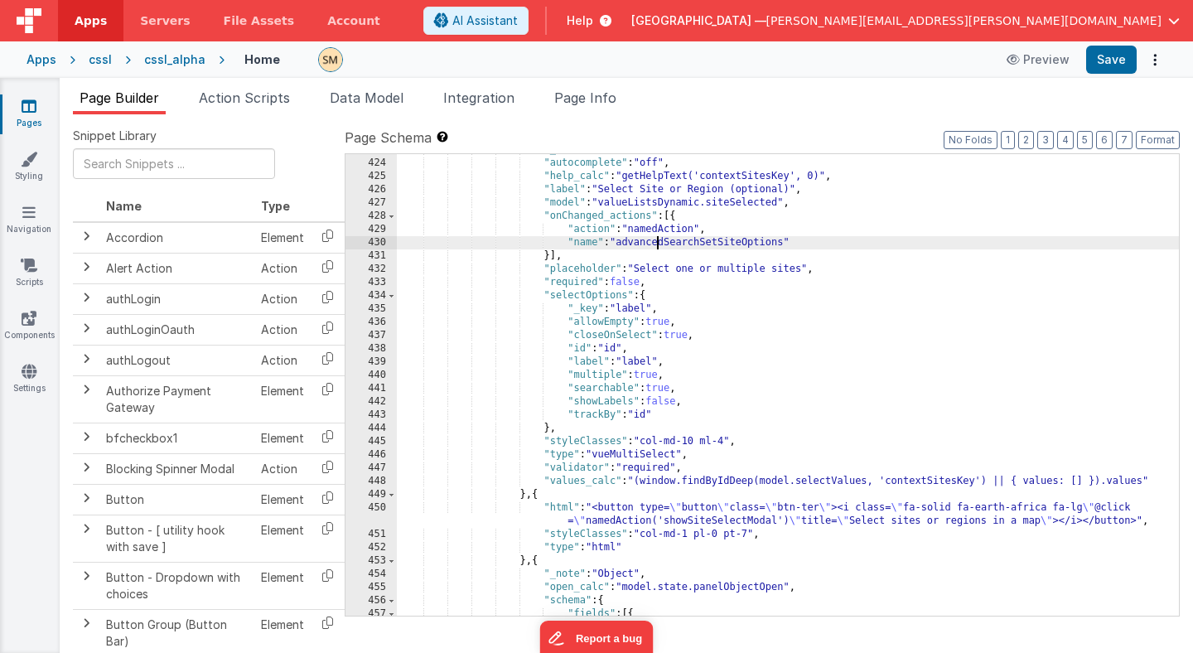
click at [655, 243] on div ""_note" : "extra site selector" , "autocomplete" : "off" , "help_calc" : "getHe…" at bounding box center [788, 387] width 782 height 488
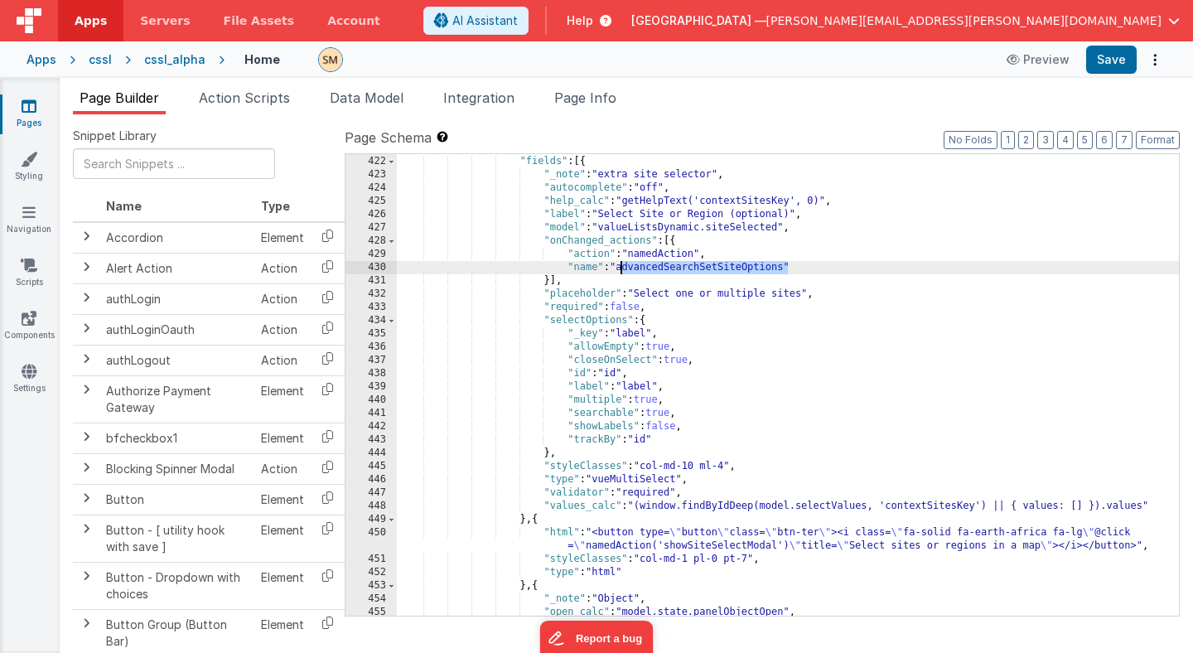
scroll to position [6061, 0]
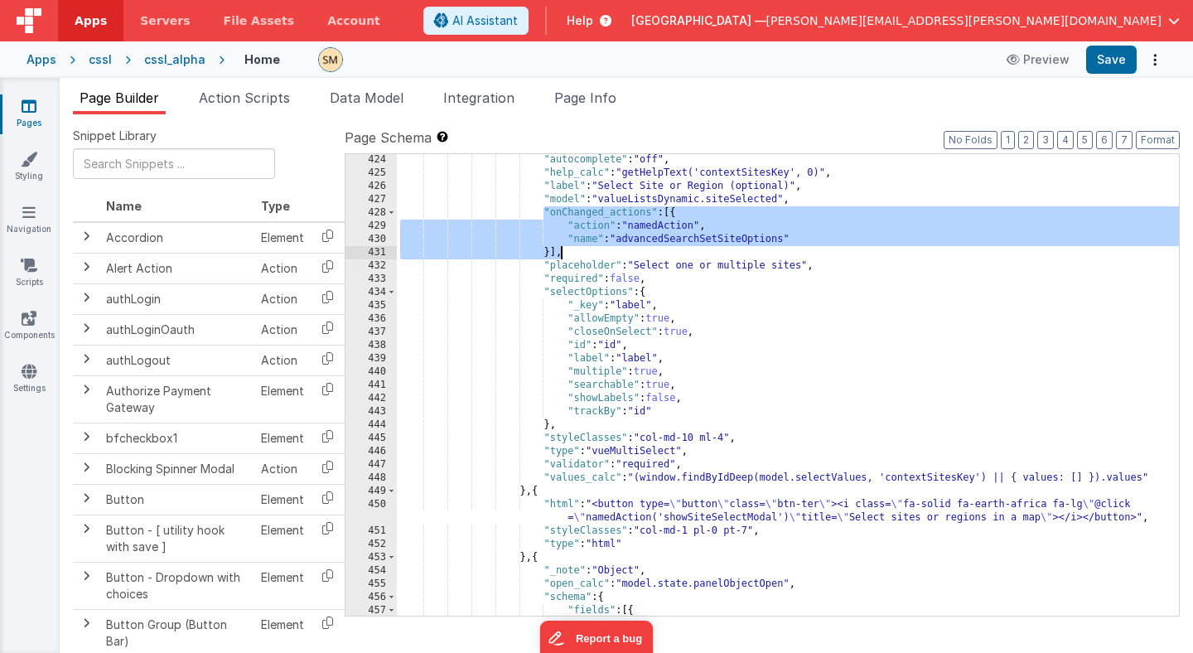
drag, startPoint x: 546, startPoint y: 210, endPoint x: 562, endPoint y: 254, distance: 46.6
click at [562, 254] on div ""autocomplete" : "off" , "help_calc" : "getHelpText('contextSitesKey', 0)" , "l…" at bounding box center [788, 397] width 782 height 488
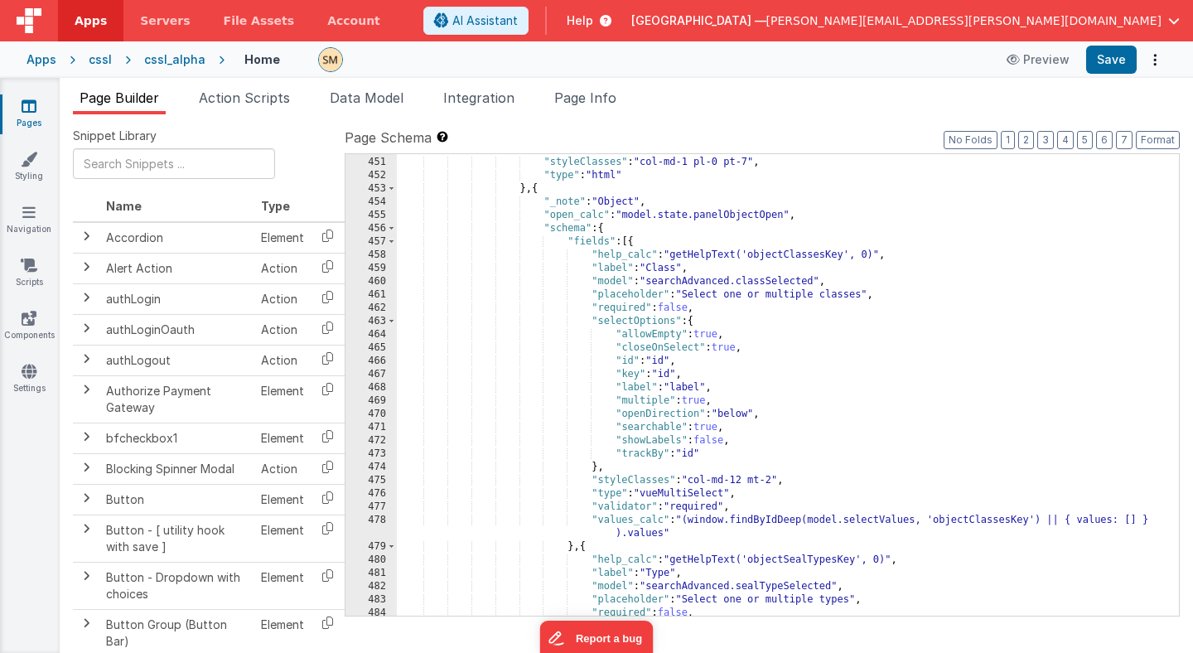
scroll to position [6365, 0]
click at [833, 280] on div ""html" : "<button type= \" button \" class= \" btn-ter \" ><i class= \" fa-soli…" at bounding box center [788, 379] width 782 height 501
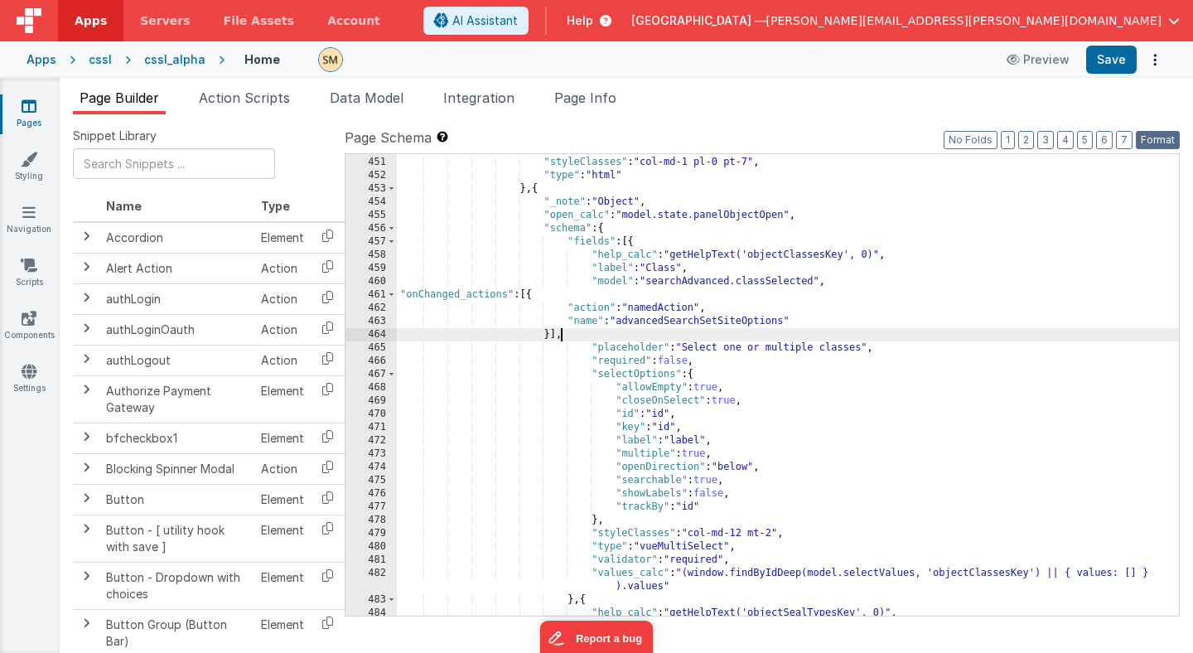
click at [1152, 138] on button "Format" at bounding box center [1158, 140] width 44 height 18
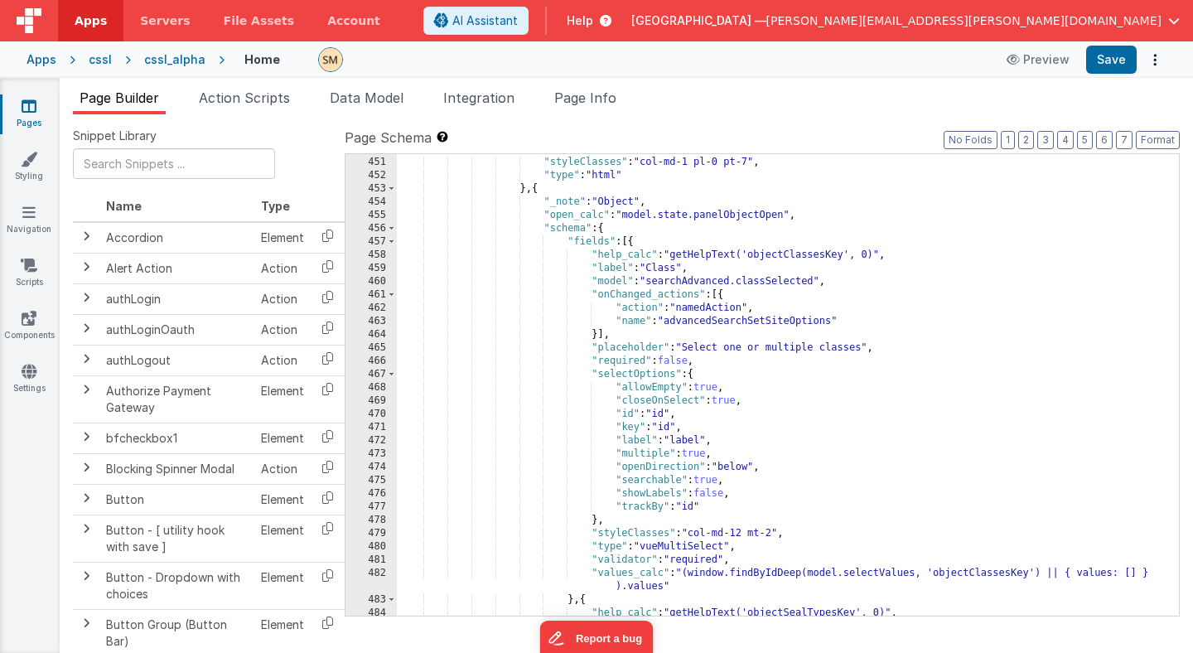
click at [799, 325] on div ""html" : "<button type= \" button \" class= \" btn-ter \" ><i class= \" fa-soli…" at bounding box center [788, 379] width 782 height 501
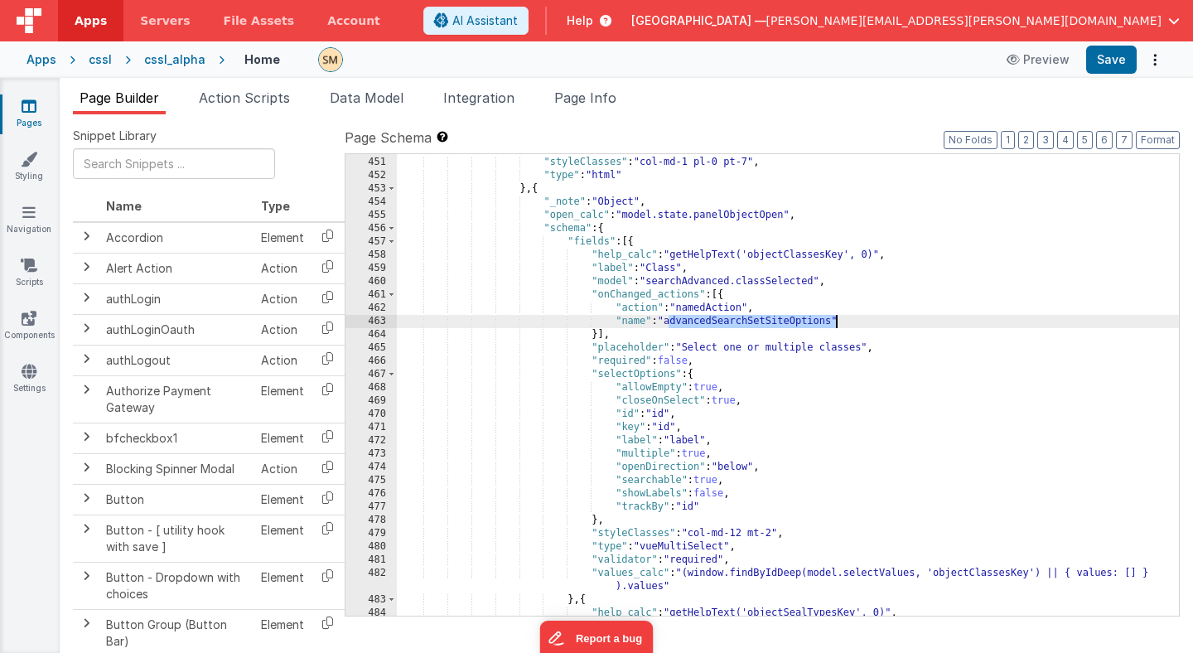
click at [799, 325] on div ""html" : "<button type= \" button \" class= \" btn-ter \" ><i class= \" fa-soli…" at bounding box center [788, 379] width 782 height 501
click at [579, 97] on span "Page Info" at bounding box center [585, 97] width 62 height 17
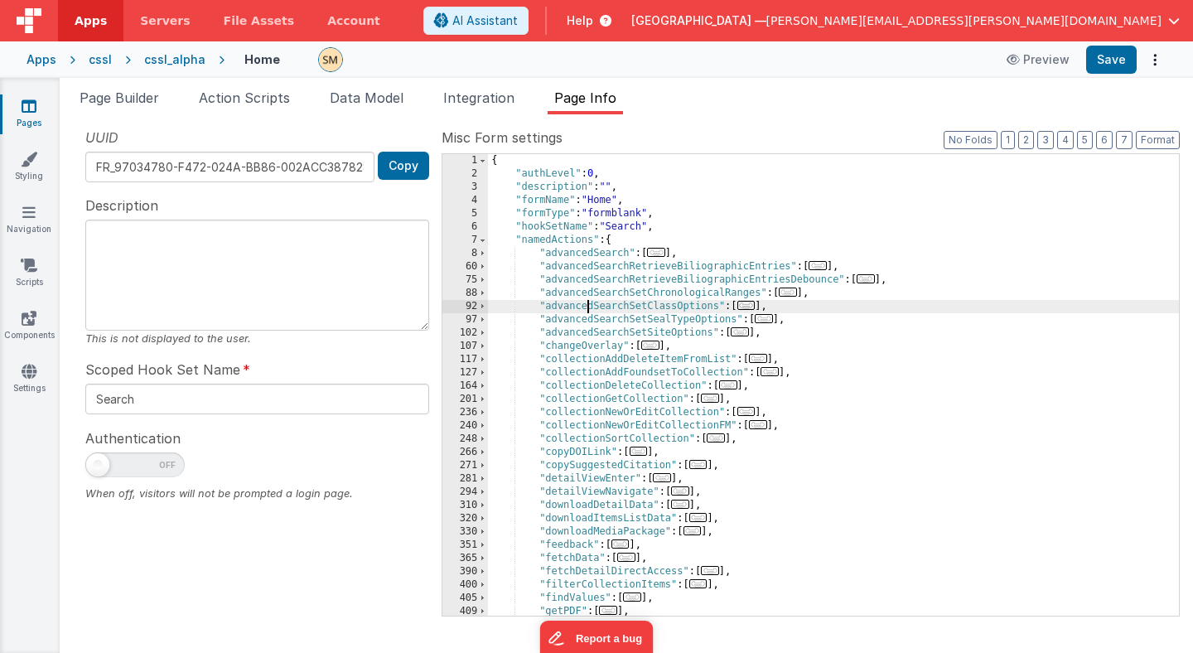
scroll to position [0, 0]
click at [584, 306] on div "{ "authLevel" : 0 , "description" : "" , "formName" : "Home" , "formType" : "fo…" at bounding box center [833, 398] width 691 height 488
click at [483, 305] on span at bounding box center [482, 306] width 9 height 13
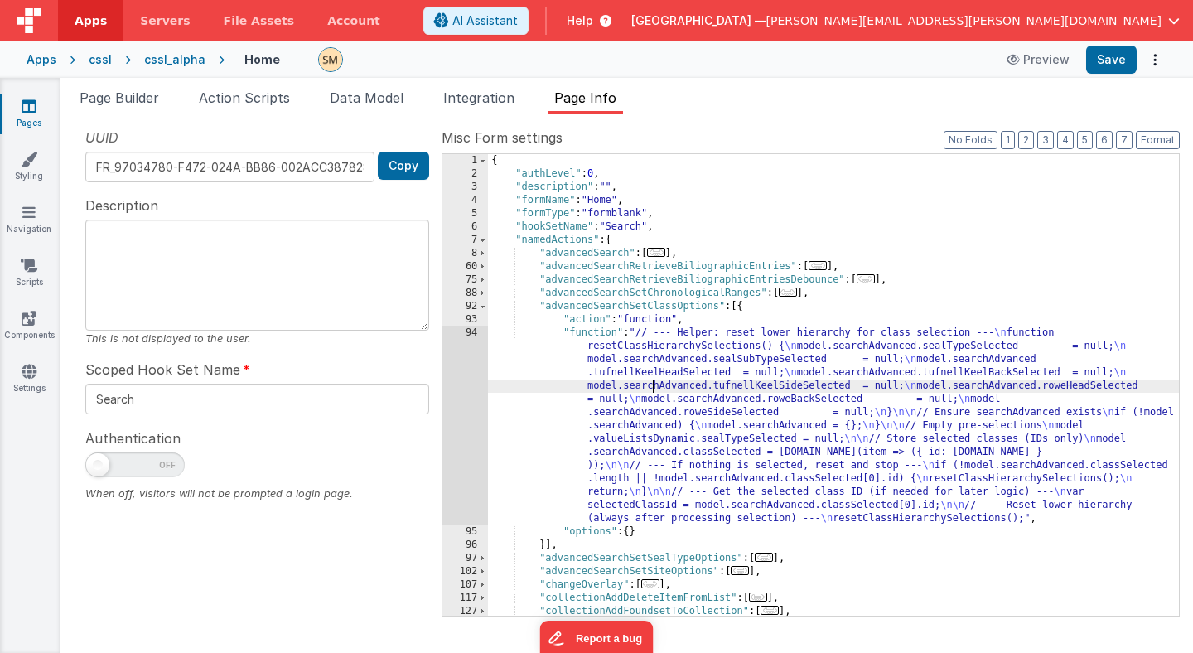
click at [650, 389] on div "{ "authLevel" : 0 , "description" : "" , "formName" : "Home" , "formType" : "fo…" at bounding box center [833, 398] width 691 height 488
click at [476, 389] on div "94" at bounding box center [465, 425] width 46 height 199
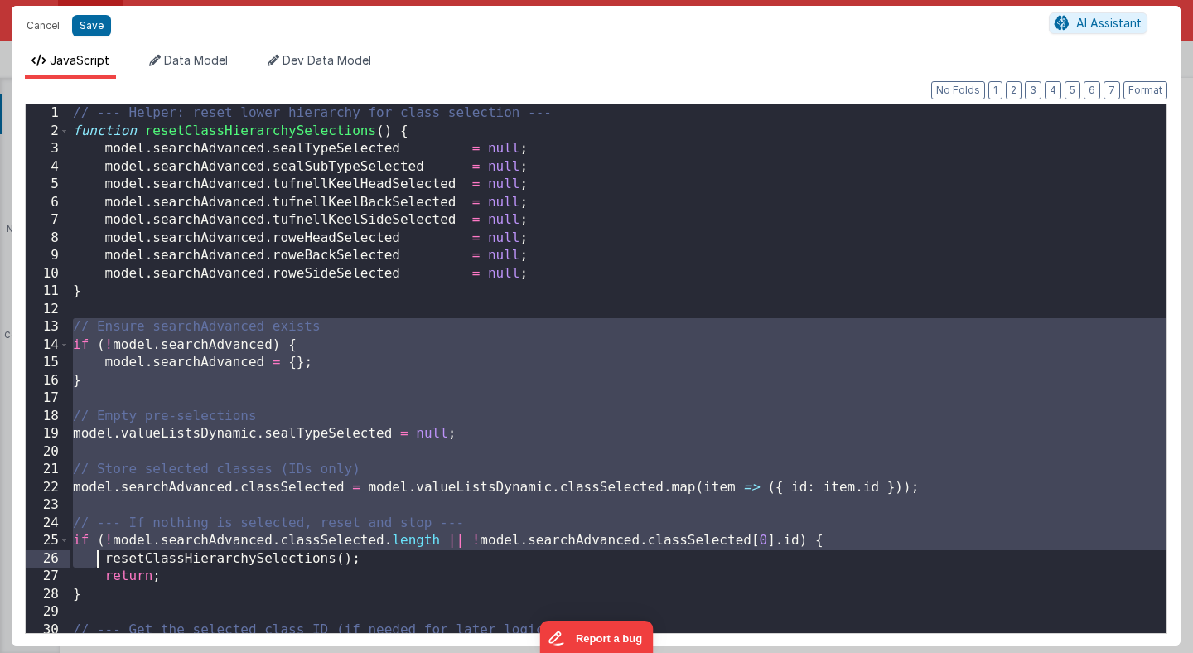
drag, startPoint x: 71, startPoint y: 328, endPoint x: 94, endPoint y: 564, distance: 237.3
click at [94, 564] on div "// --- Helper: reset lower hierarchy for class selection --- function resetClas…" at bounding box center [618, 385] width 1097 height 563
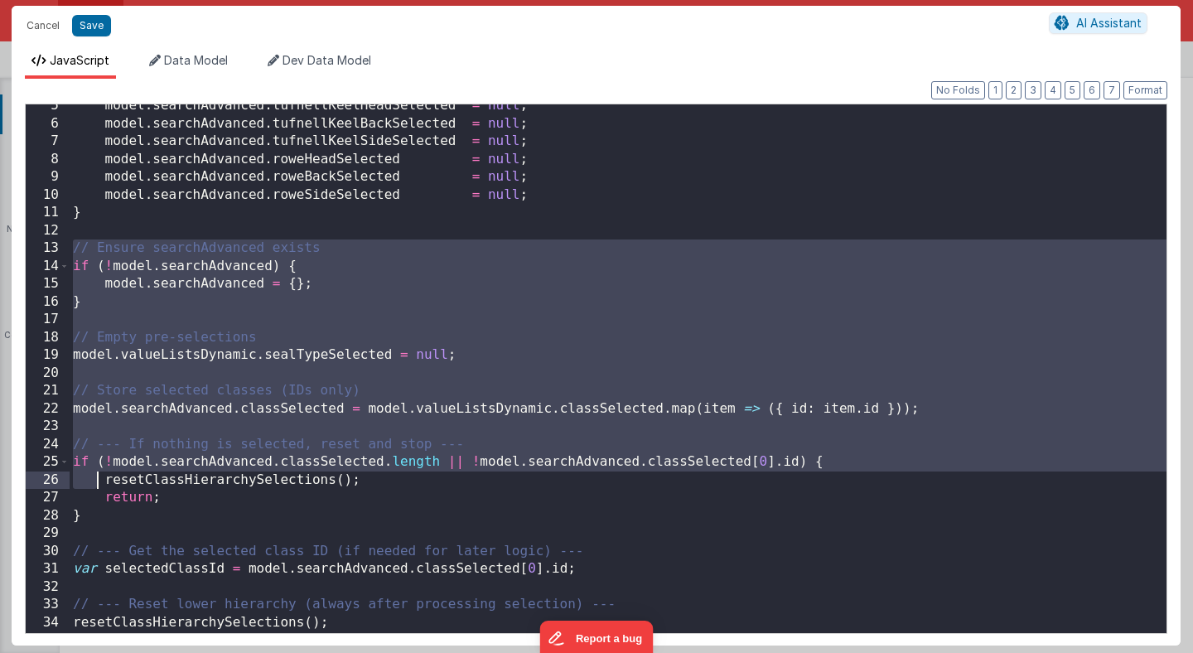
scroll to position [77, 0]
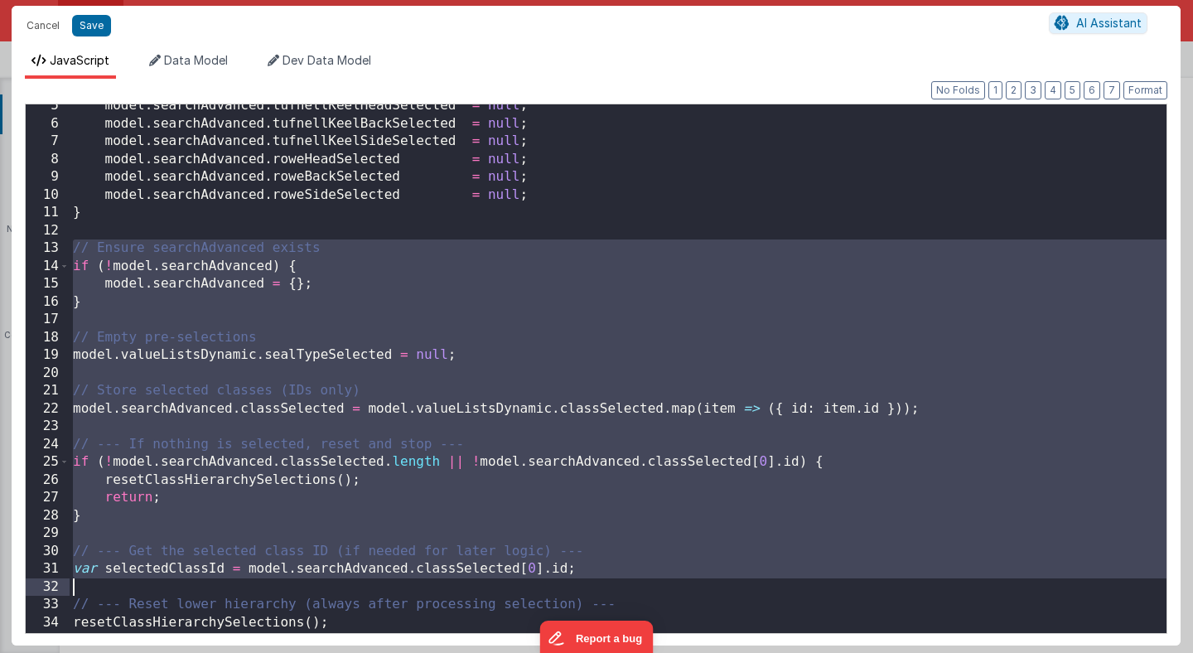
click at [587, 578] on div "model . searchAdvanced . tufnellKeelHeadSelected = null ; model . searchAdvance…" at bounding box center [618, 378] width 1097 height 563
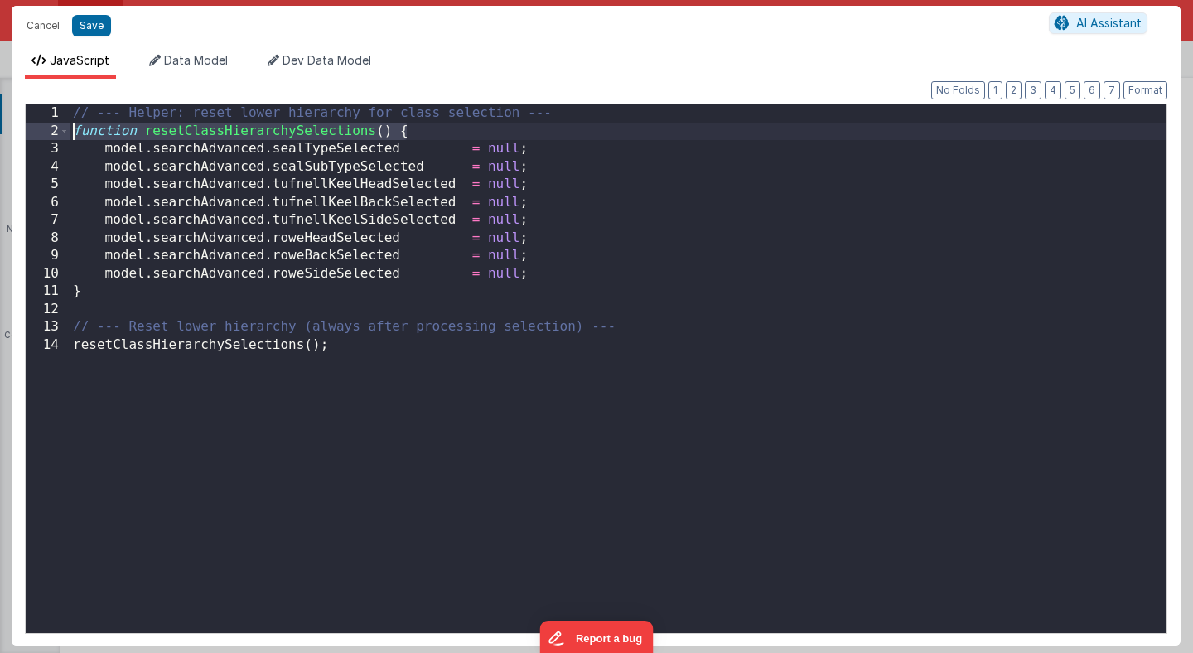
drag, startPoint x: 420, startPoint y: 132, endPoint x: 57, endPoint y: 131, distance: 362.9
click at [57, 131] on div "1 2 3 4 5 6 7 8 9 10 11 12 13 14 // --- Helper: reset lower hierarchy for class…" at bounding box center [596, 369] width 1143 height 530
click at [90, 25] on button "Save" at bounding box center [91, 26] width 39 height 22
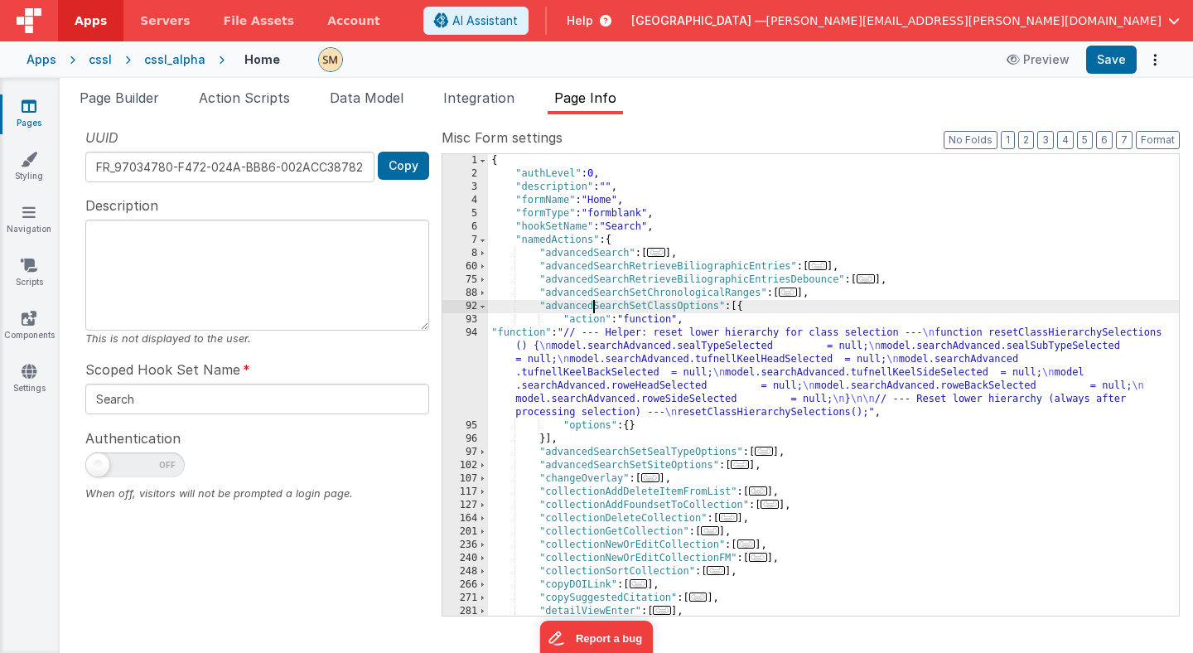
click at [592, 308] on div "{ "authLevel" : 0 , "description" : "" , "formName" : "Home" , "formType" : "fo…" at bounding box center [833, 398] width 691 height 488
click at [149, 99] on span "Page Builder" at bounding box center [120, 97] width 80 height 17
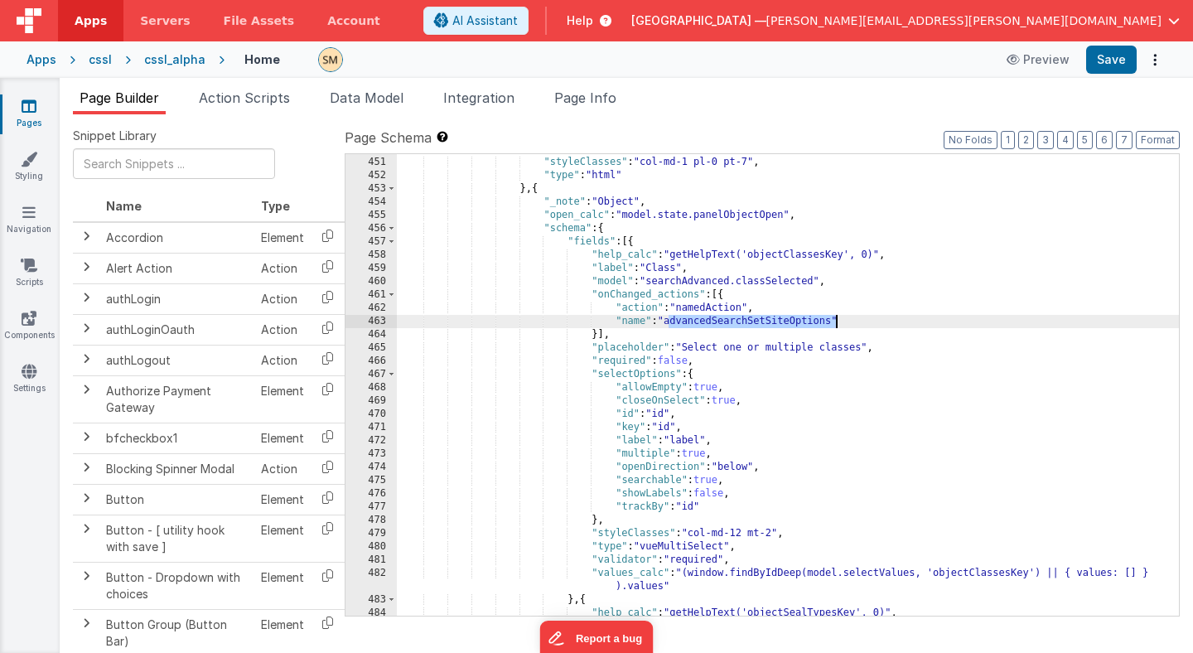
click at [761, 326] on div ""html" : "<button type= \" button \" class= \" btn-ter \" ><i class= \" fa-soli…" at bounding box center [788, 379] width 782 height 501
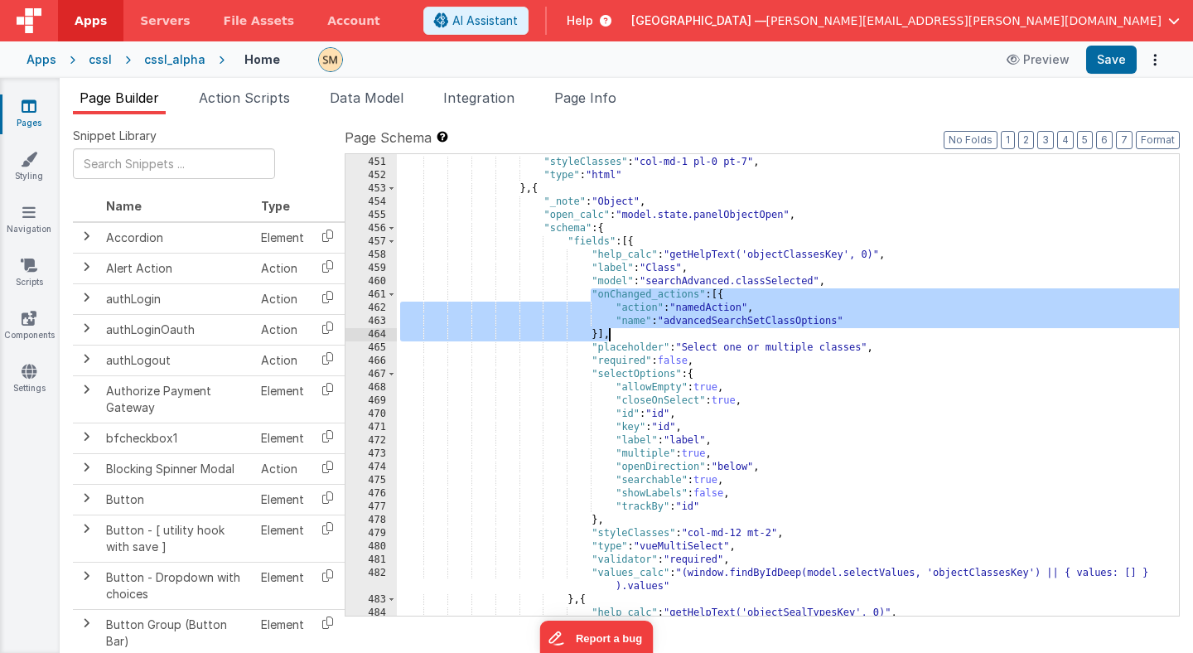
drag, startPoint x: 592, startPoint y: 292, endPoint x: 611, endPoint y: 340, distance: 51.7
click at [611, 340] on div ""html" : "<button type= \" button \" class= \" btn-ter \" ><i class= \" fa-soli…" at bounding box center [788, 379] width 782 height 501
click at [1107, 71] on button "Save" at bounding box center [1111, 60] width 51 height 28
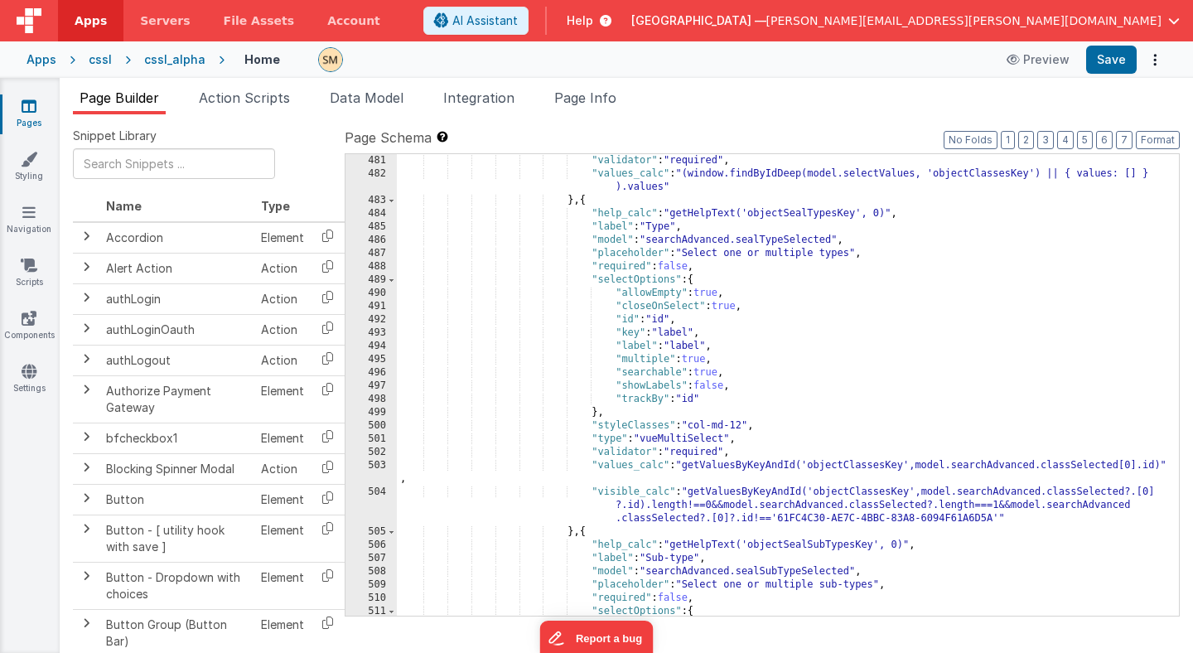
scroll to position [6678, 0]
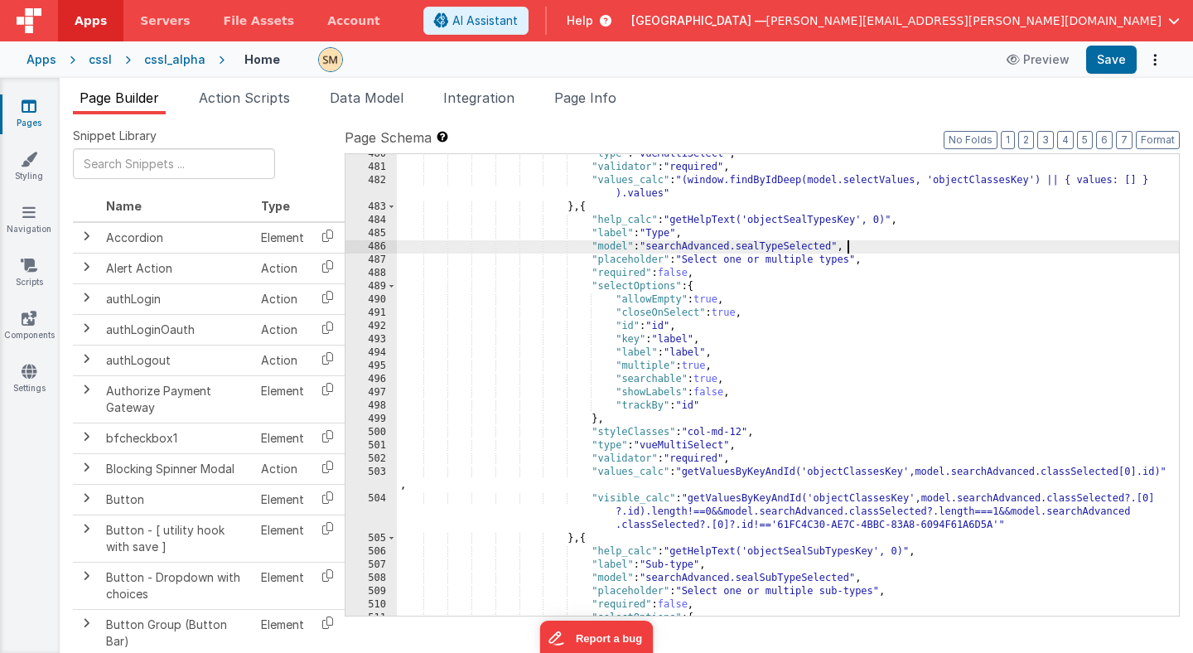
click at [894, 248] on div ""type" : "vueMultiSelect" , "validator" : "required" , "values_calc" : "(window…" at bounding box center [788, 391] width 782 height 488
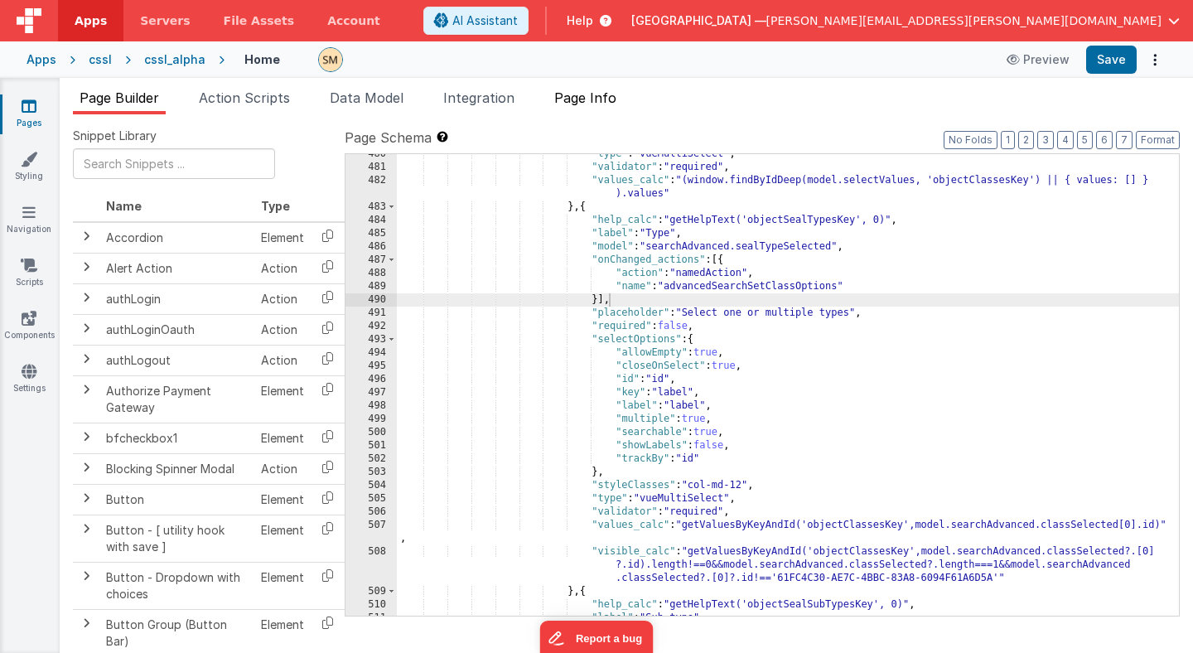
click at [569, 98] on span "Page Info" at bounding box center [585, 97] width 62 height 17
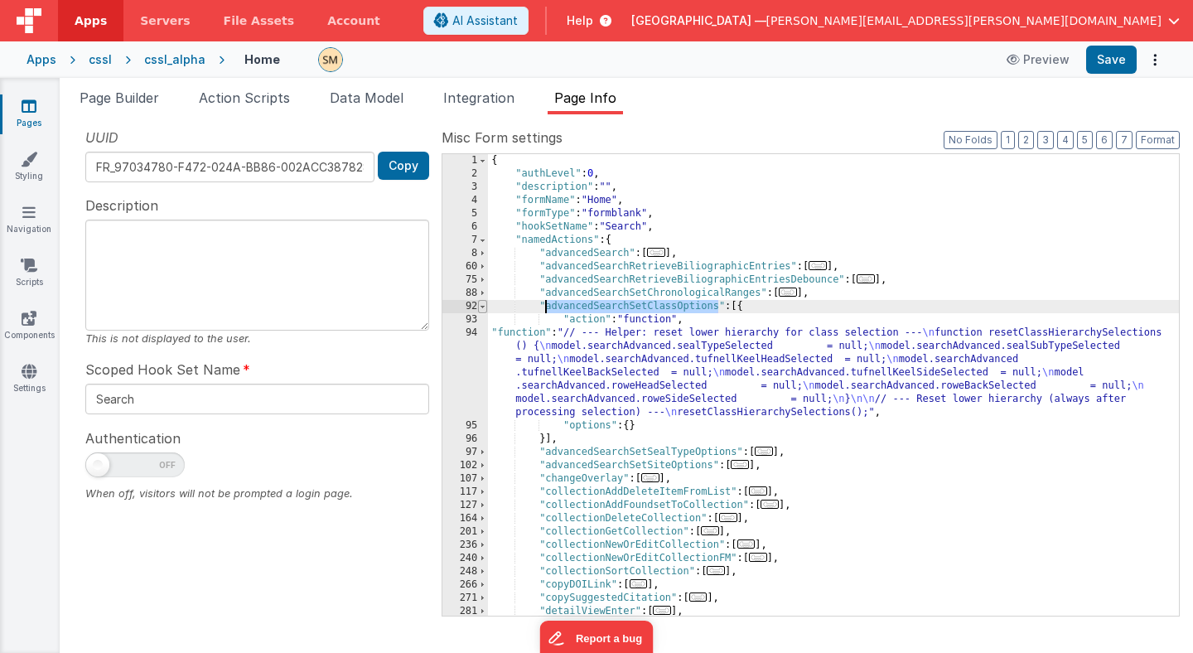
click at [482, 307] on span at bounding box center [482, 306] width 9 height 13
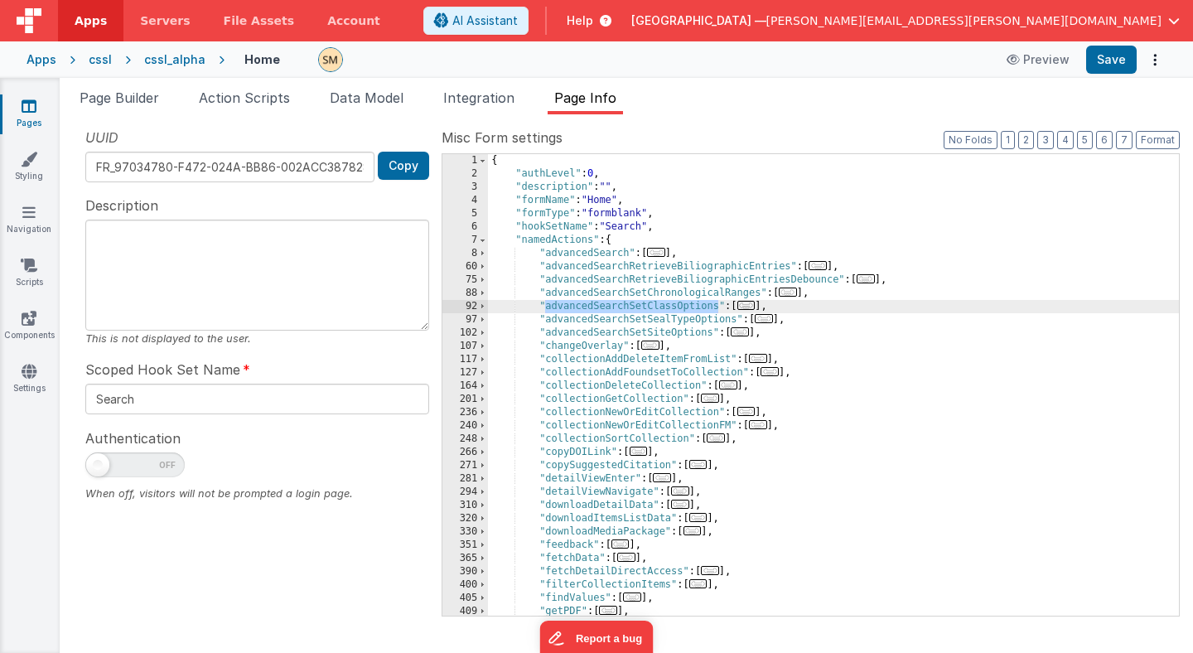
click at [573, 319] on div "{ "authLevel" : 0 , "description" : "" , "formName" : "Home" , "formType" : "fo…" at bounding box center [833, 398] width 691 height 488
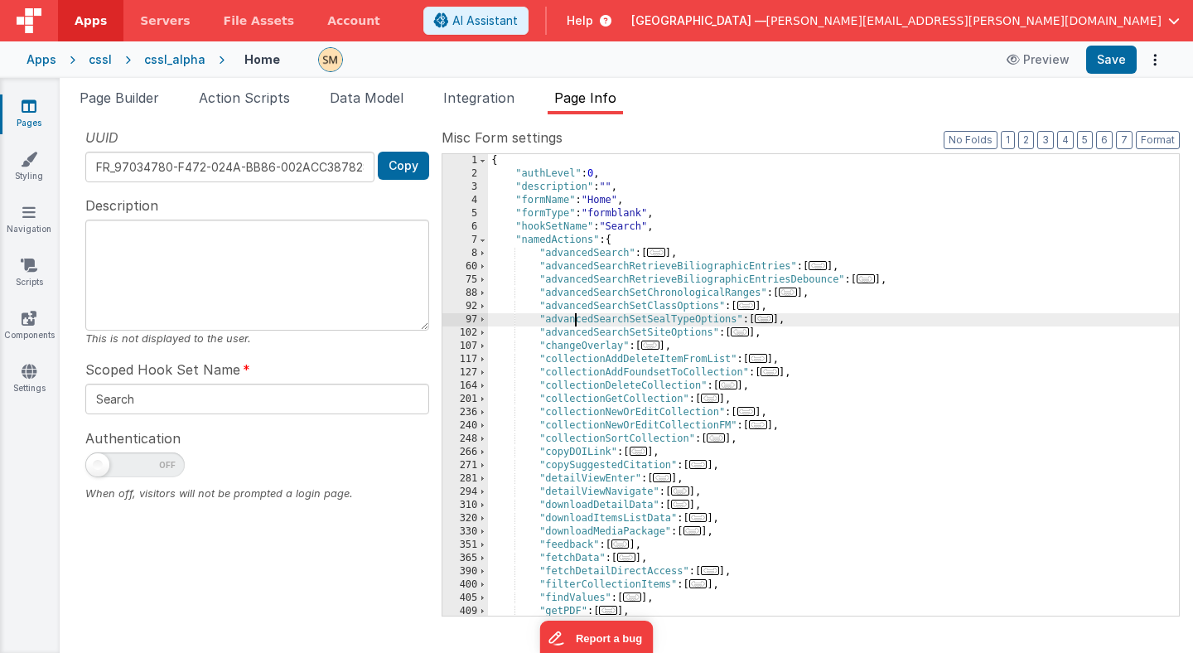
click at [573, 319] on div "{ "authLevel" : 0 , "description" : "" , "formName" : "Home" , "formType" : "fo…" at bounding box center [833, 398] width 691 height 488
click at [266, 95] on span "Action Scripts" at bounding box center [244, 97] width 91 height 17
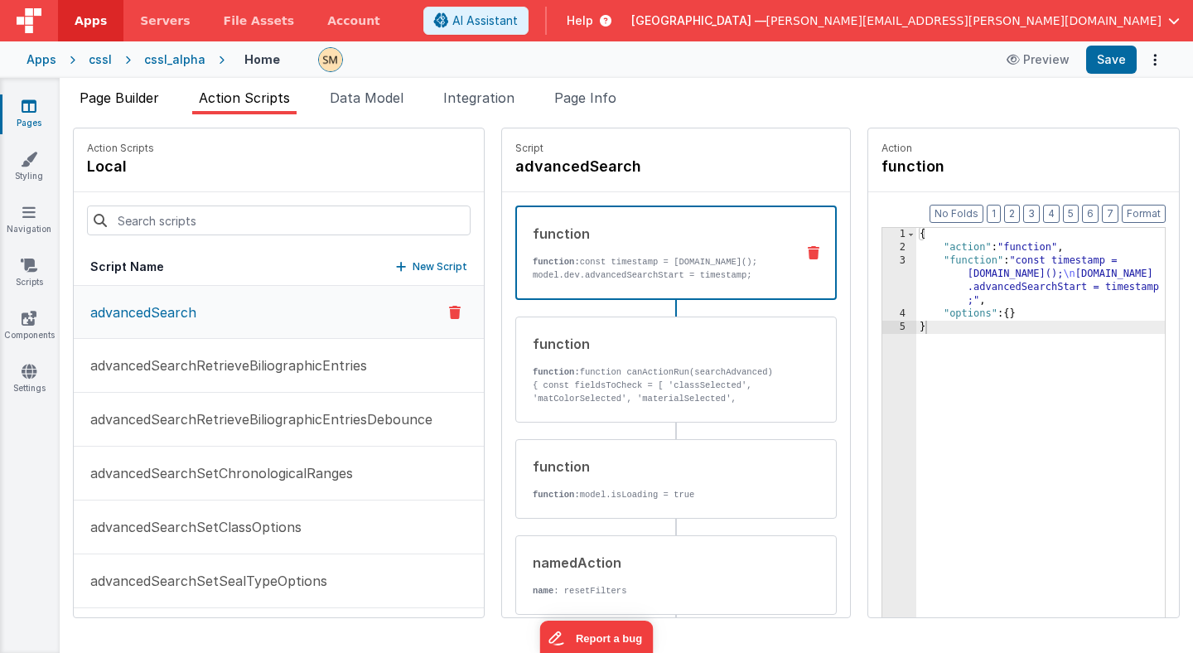
click at [144, 94] on span "Page Builder" at bounding box center [120, 97] width 80 height 17
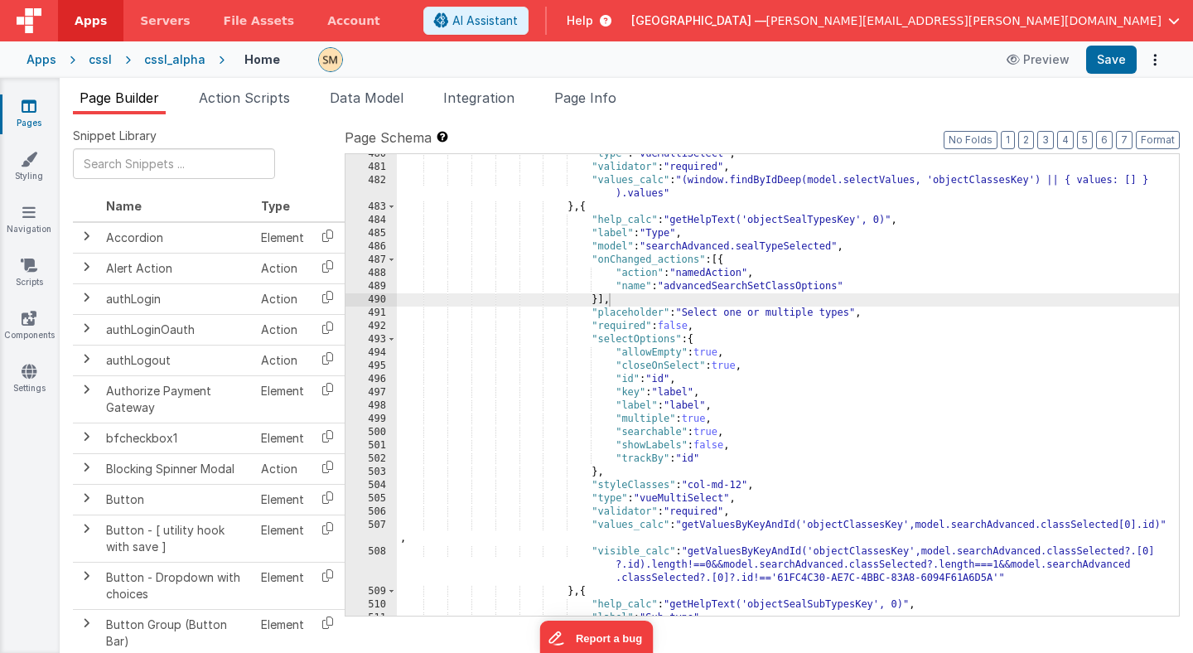
click at [725, 283] on div ""type" : "vueMultiSelect" , "validator" : "required" , "values_calc" : "(window…" at bounding box center [788, 391] width 782 height 488
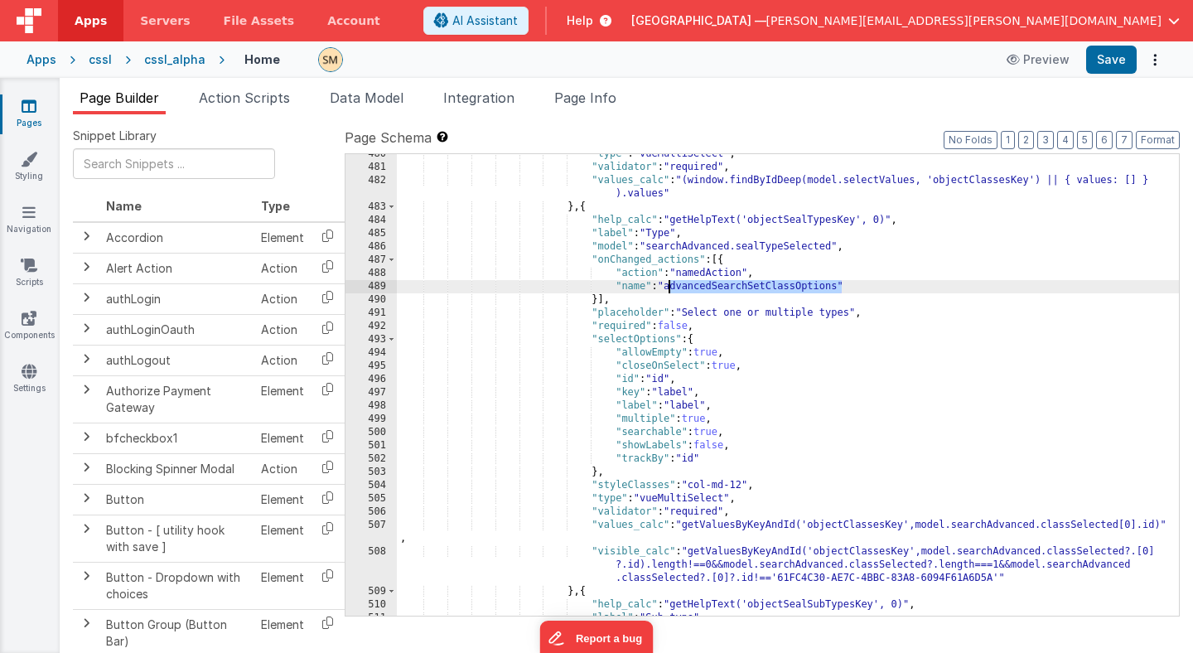
click at [725, 283] on div ""type" : "vueMultiSelect" , "validator" : "required" , "values_calc" : "(window…" at bounding box center [788, 391] width 782 height 488
click at [602, 94] on span "Page Info" at bounding box center [585, 97] width 62 height 17
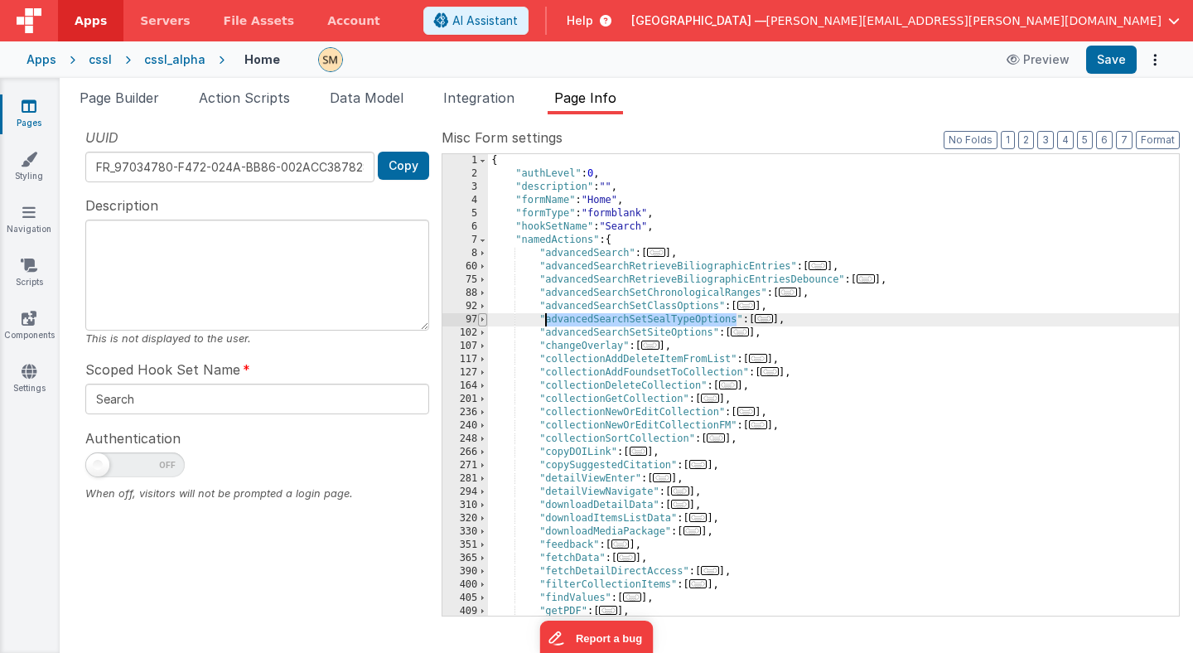
click at [481, 321] on span at bounding box center [482, 319] width 9 height 13
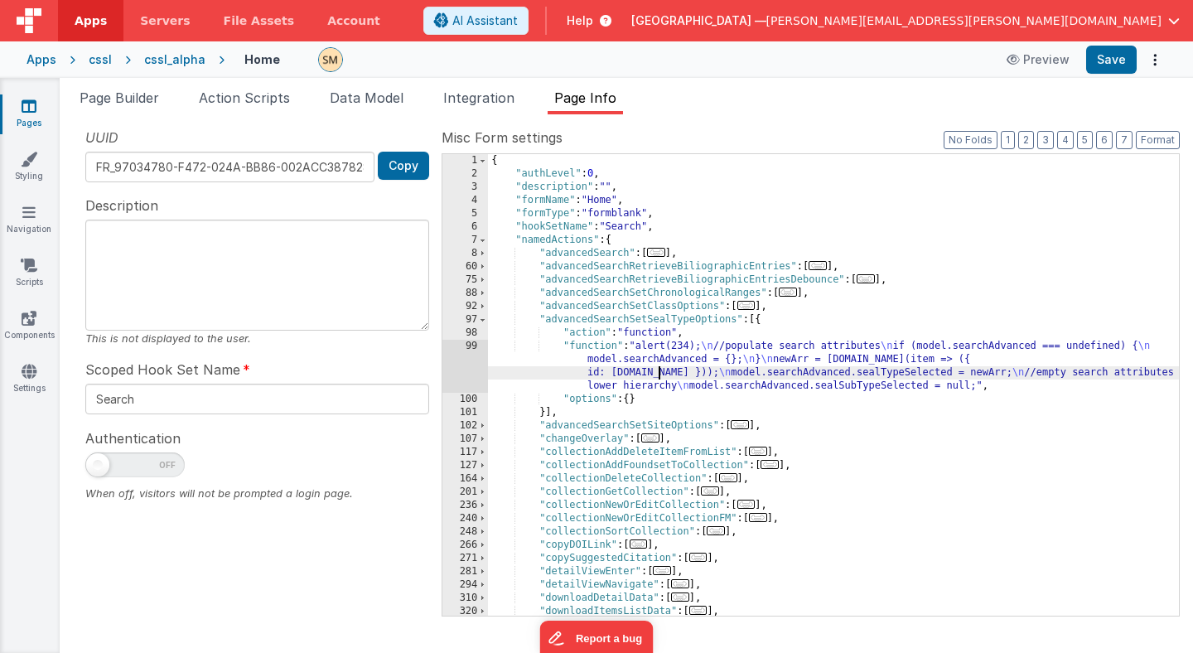
click at [657, 370] on div "{ "authLevel" : 0 , "description" : "" , "formName" : "Home" , "formType" : "fo…" at bounding box center [833, 398] width 691 height 488
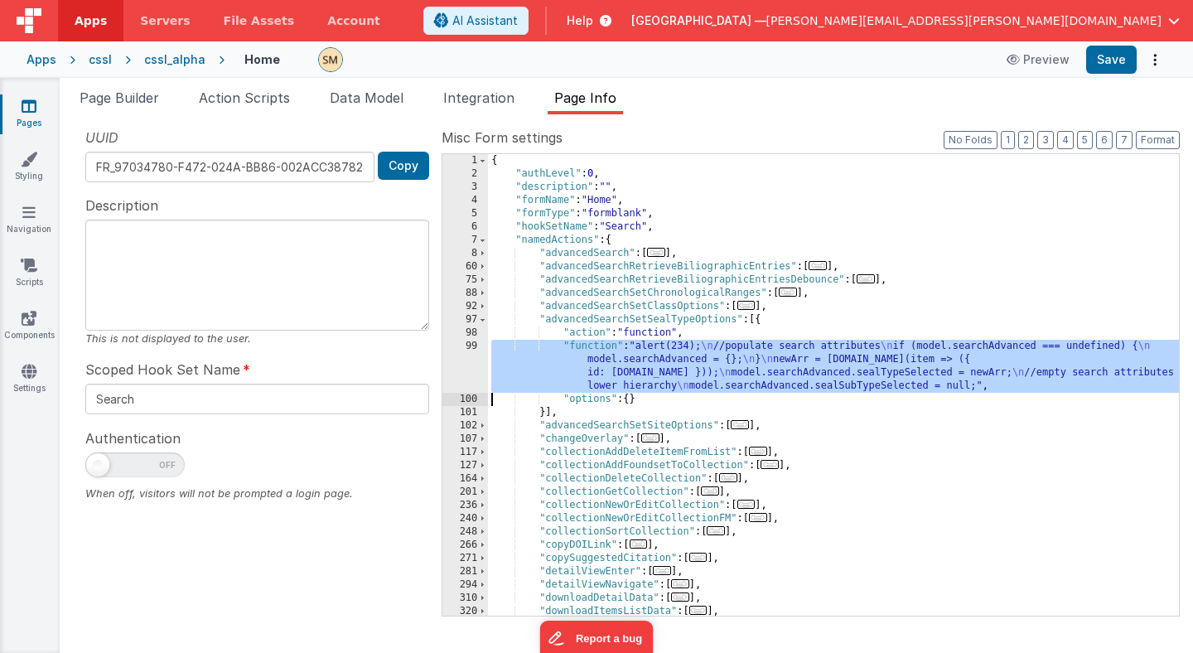
click at [468, 358] on div "99" at bounding box center [465, 366] width 46 height 53
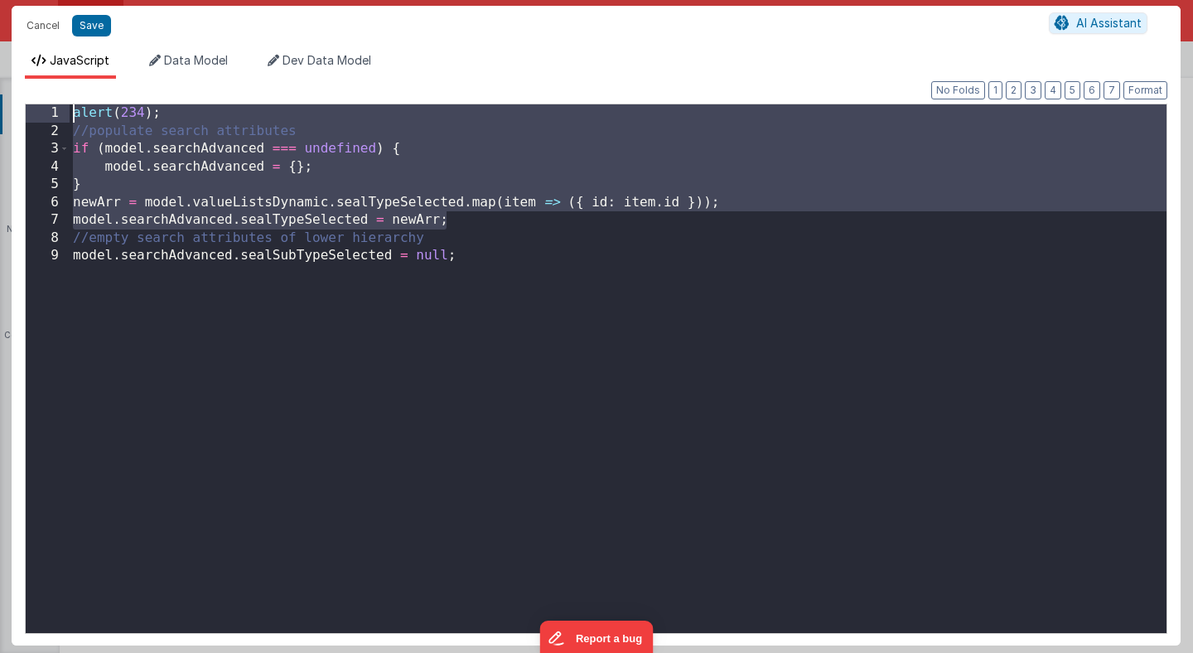
drag, startPoint x: 463, startPoint y: 224, endPoint x: 65, endPoint y: 118, distance: 411.6
click at [65, 118] on div "1 2 3 4 5 6 7 8 9 alert ( 234 ) ; //populate search attributes if ( model . sea…" at bounding box center [596, 369] width 1143 height 530
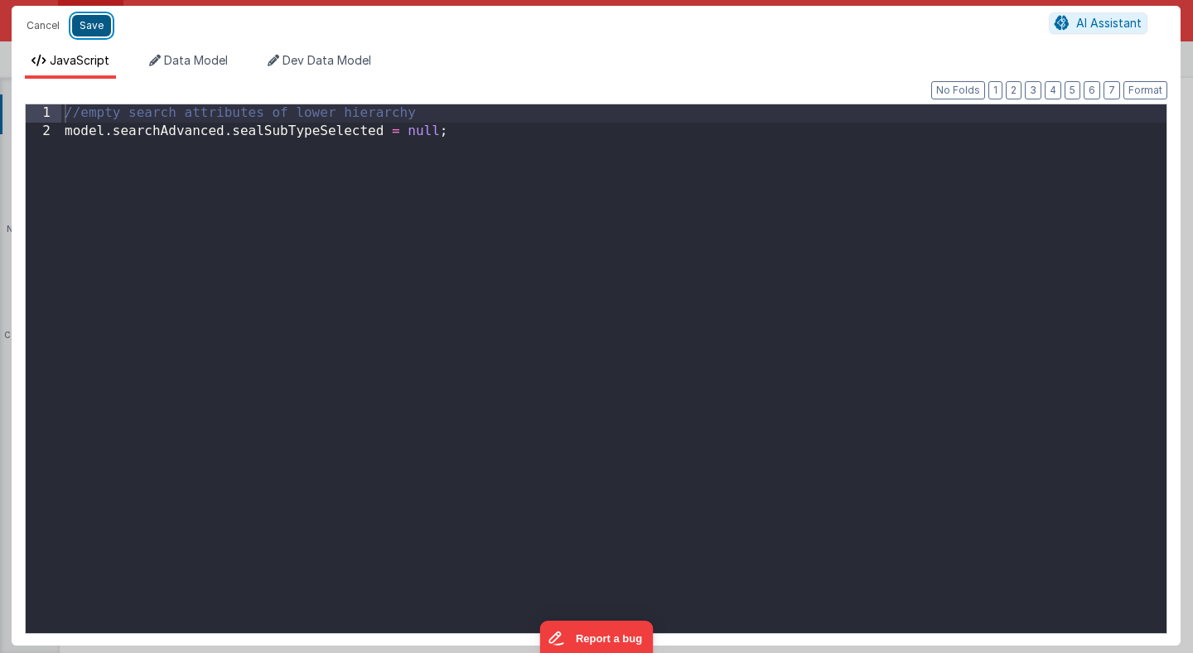
click at [95, 22] on button "Save" at bounding box center [91, 26] width 39 height 22
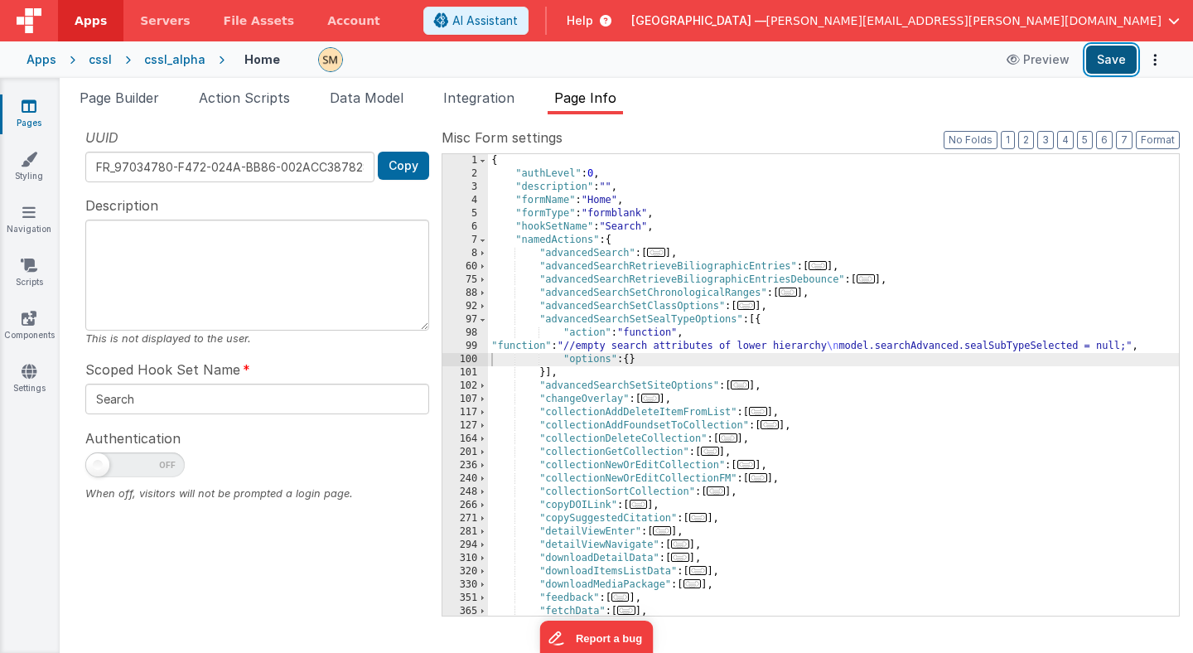
click at [1100, 65] on button "Save" at bounding box center [1111, 60] width 51 height 28
click at [576, 307] on div "{ "authLevel" : 0 , "description" : "" , "formName" : "Home" , "formType" : "fo…" at bounding box center [833, 398] width 691 height 488
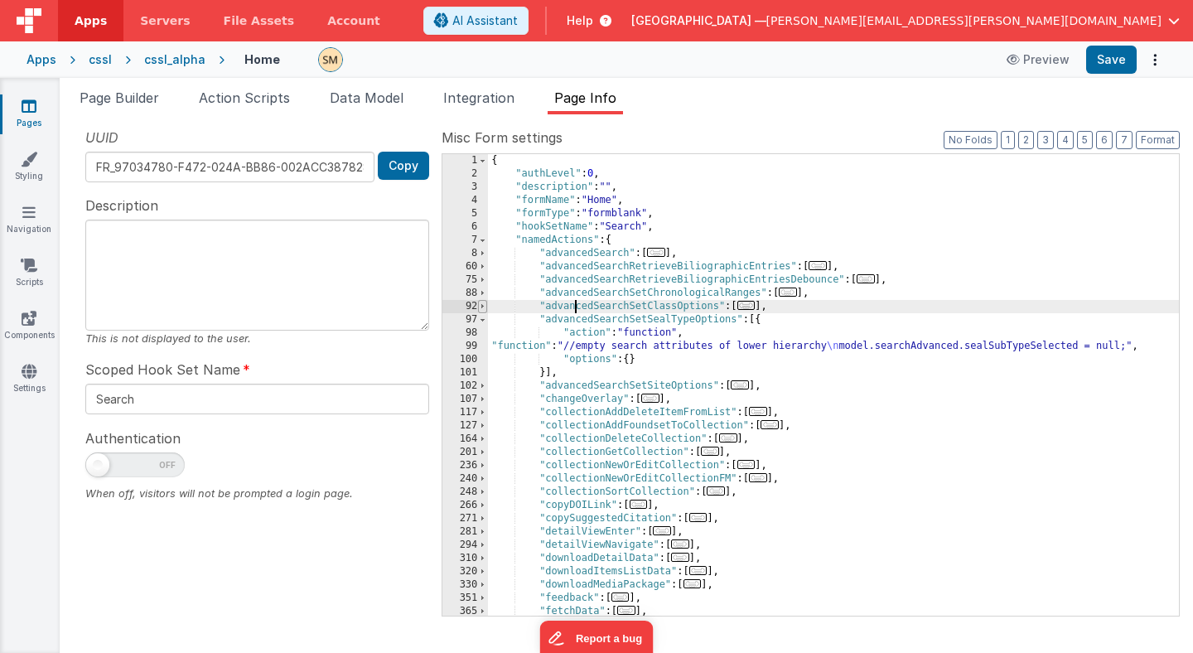
click at [480, 306] on span at bounding box center [482, 306] width 9 height 13
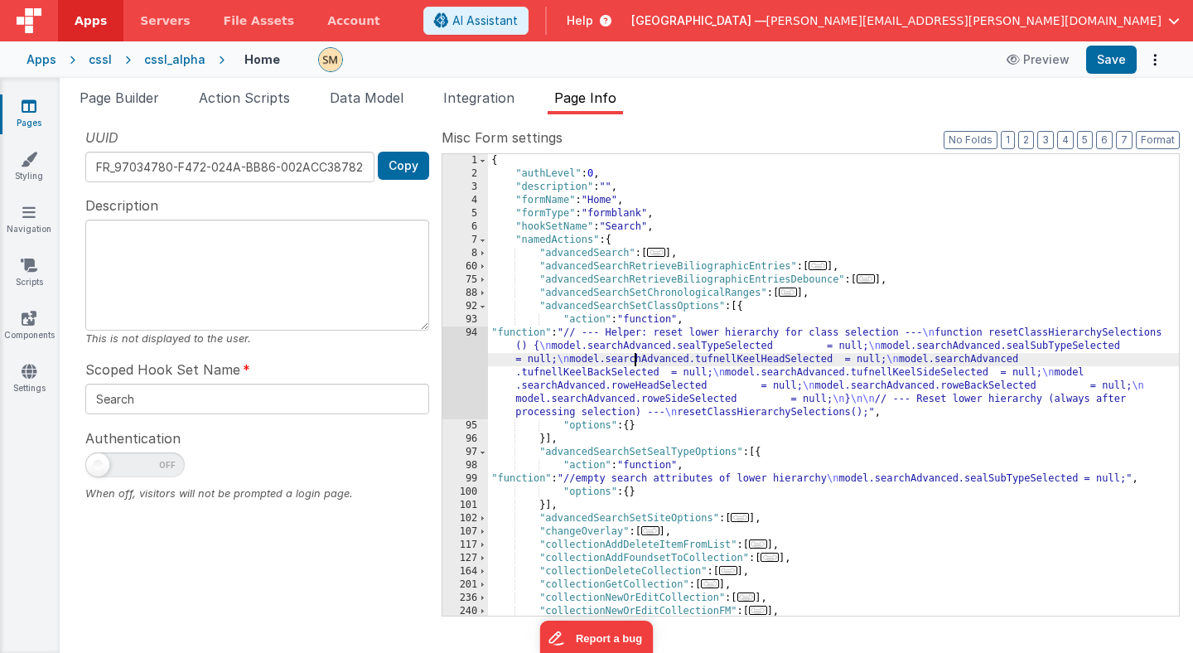
click at [632, 362] on div "{ "authLevel" : 0 , "description" : "" , "formName" : "Home" , "formType" : "fo…" at bounding box center [833, 398] width 691 height 488
click at [471, 367] on div "94" at bounding box center [465, 372] width 46 height 93
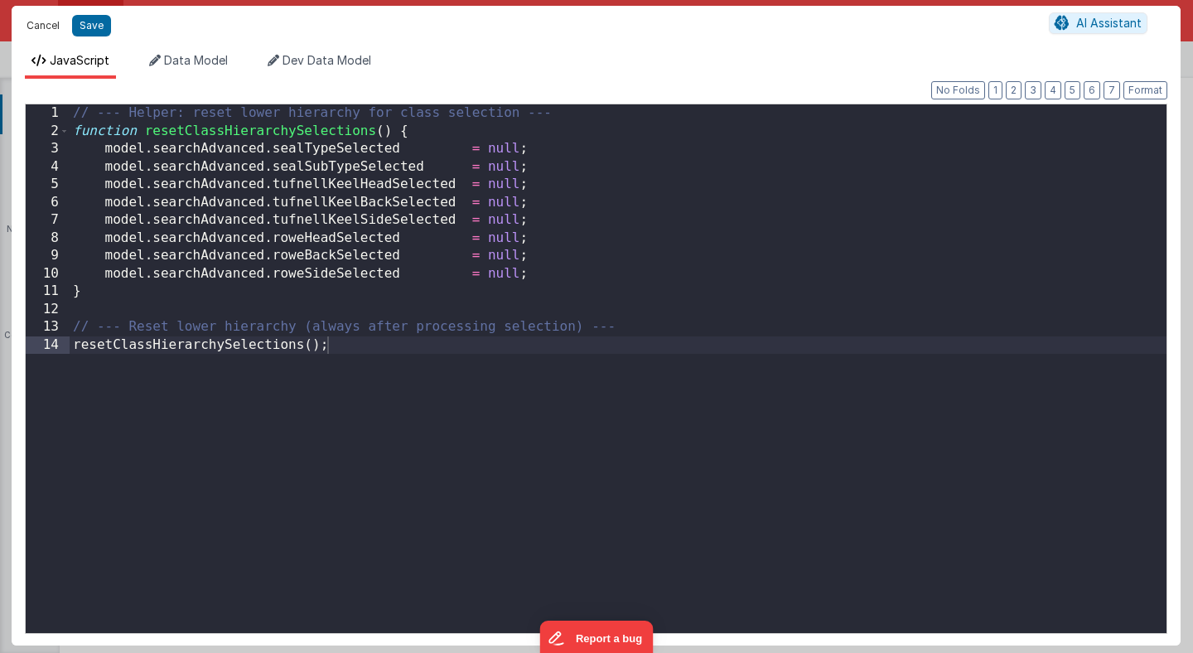
click at [41, 28] on button "Cancel" at bounding box center [43, 25] width 50 height 23
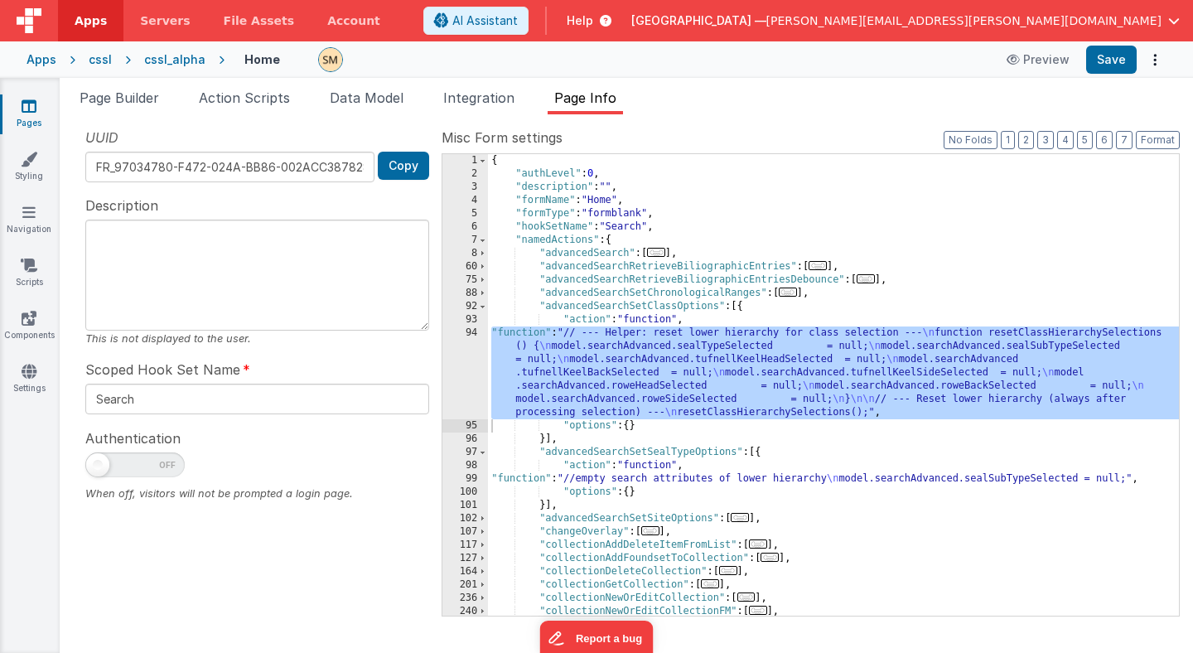
click at [152, 60] on div "cssl_alpha" at bounding box center [174, 59] width 61 height 17
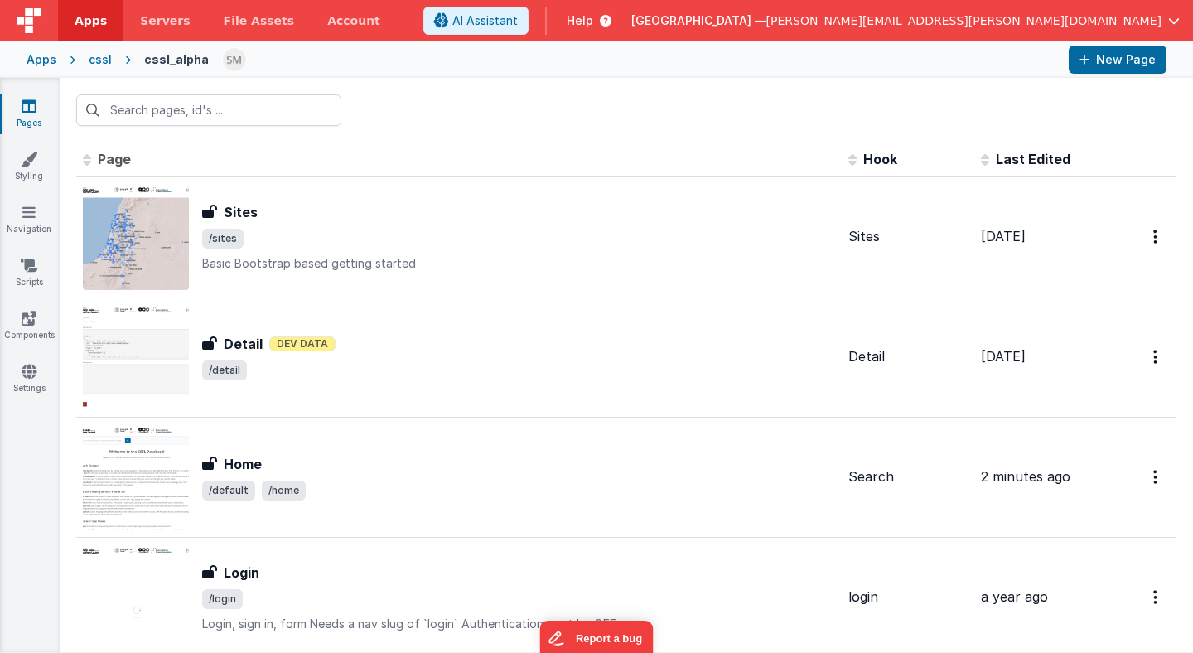
click at [99, 62] on div "cssl" at bounding box center [100, 59] width 23 height 17
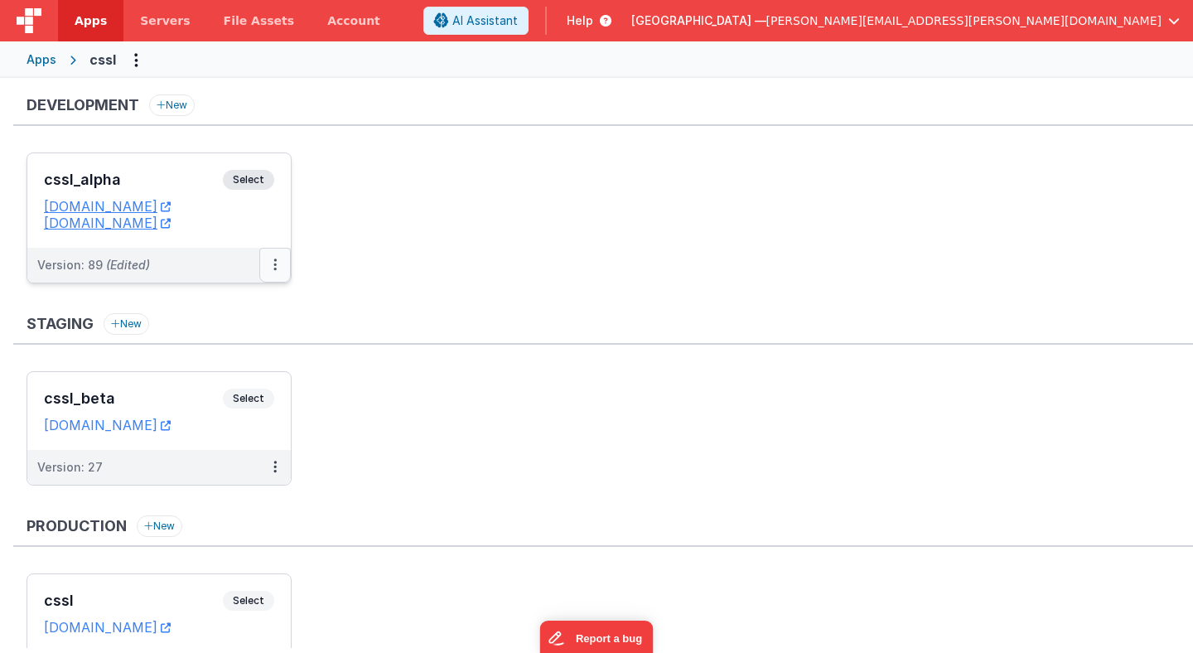
click at [273, 264] on icon at bounding box center [274, 264] width 3 height 1
click at [221, 370] on link "Deploy..." at bounding box center [218, 362] width 146 height 30
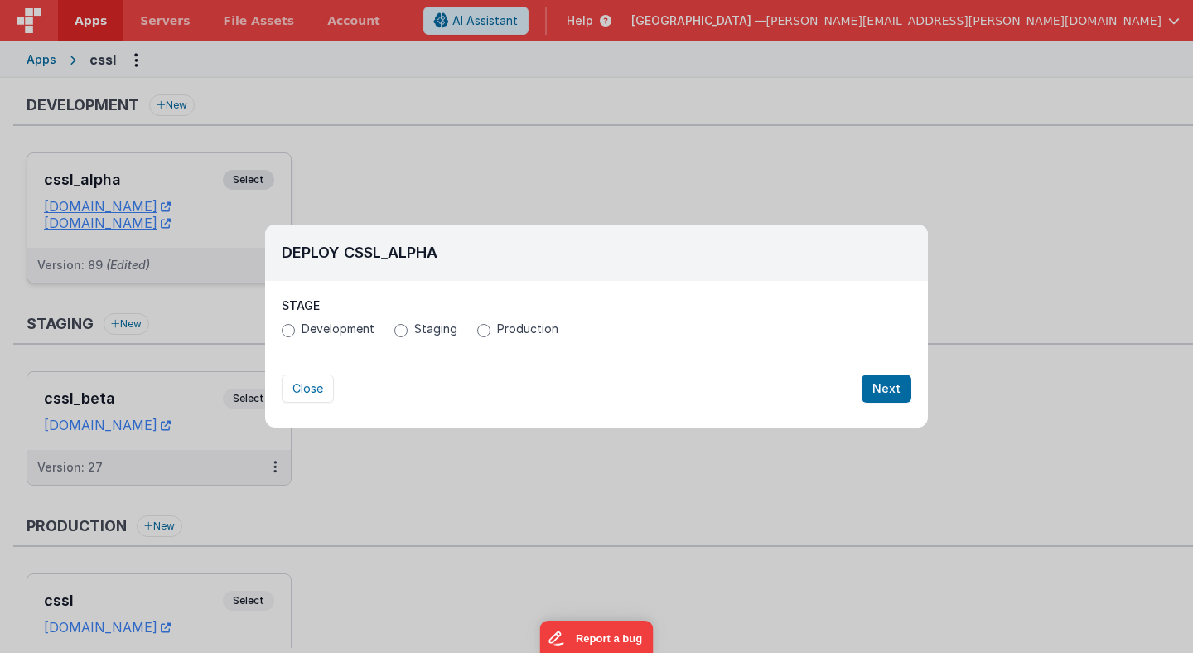
click at [477, 335] on label "Production" at bounding box center [517, 329] width 81 height 17
click at [477, 335] on input "Production" at bounding box center [483, 330] width 13 height 13
radio input "true"
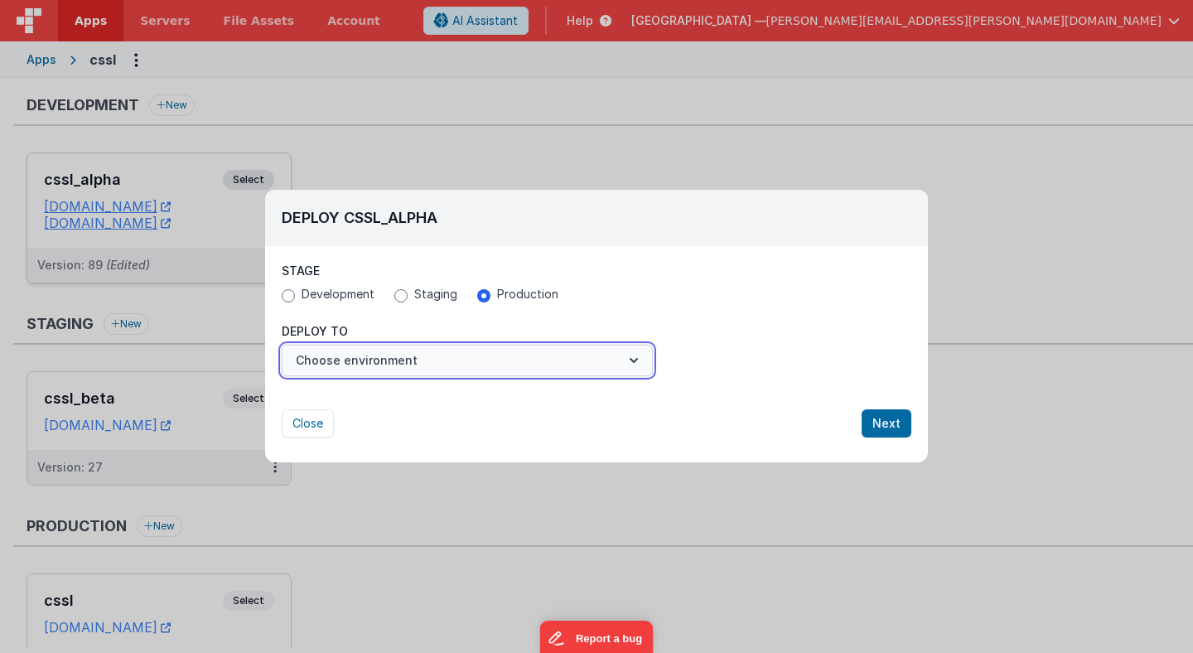
click at [408, 369] on button "Choose environment" at bounding box center [467, 360] width 371 height 31
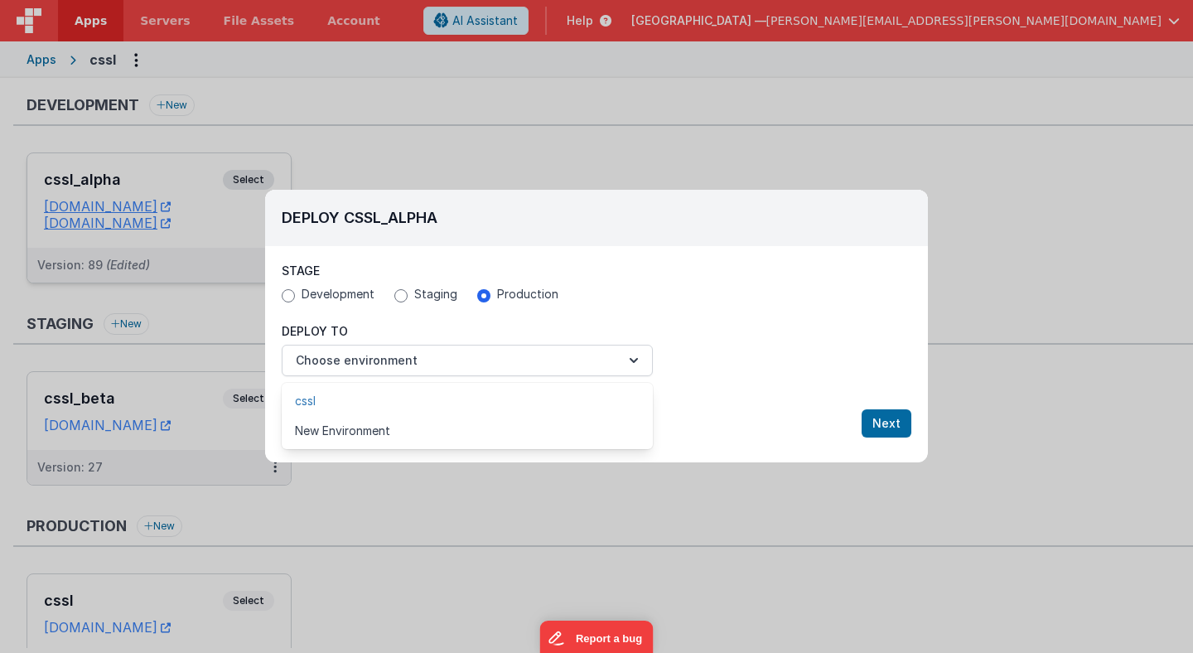
click at [397, 399] on link "cssl" at bounding box center [467, 401] width 371 height 30
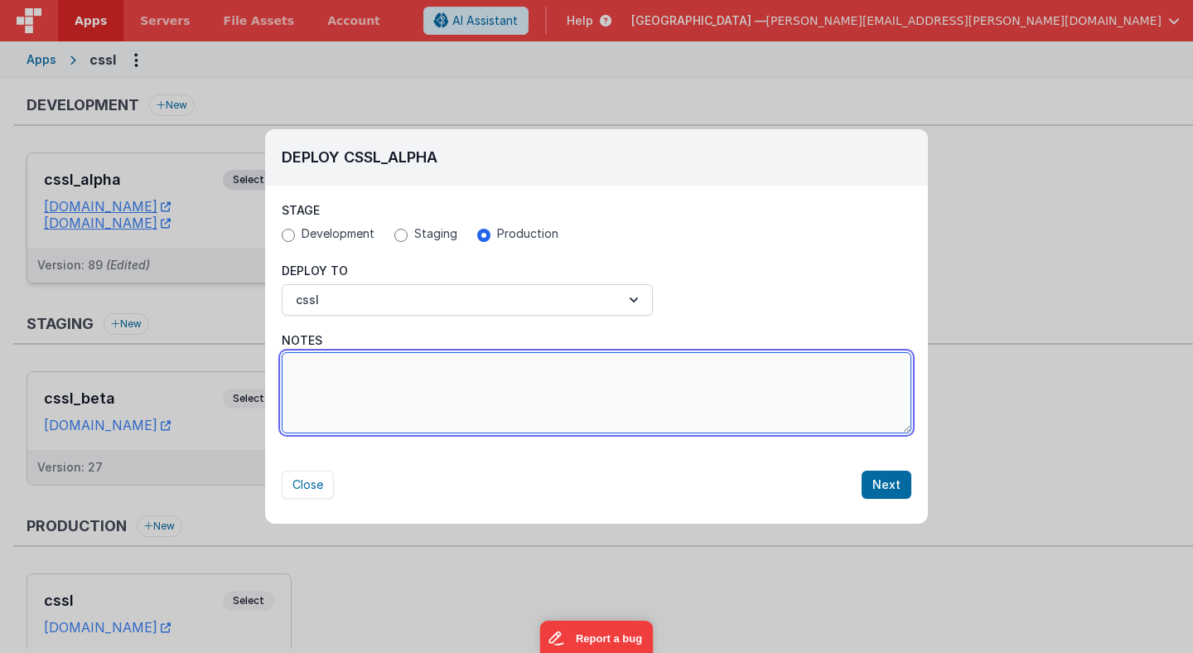
click at [444, 387] on textarea "Notes" at bounding box center [597, 392] width 630 height 81
type textarea "fixed small issue... class dependencies should now work as before..."
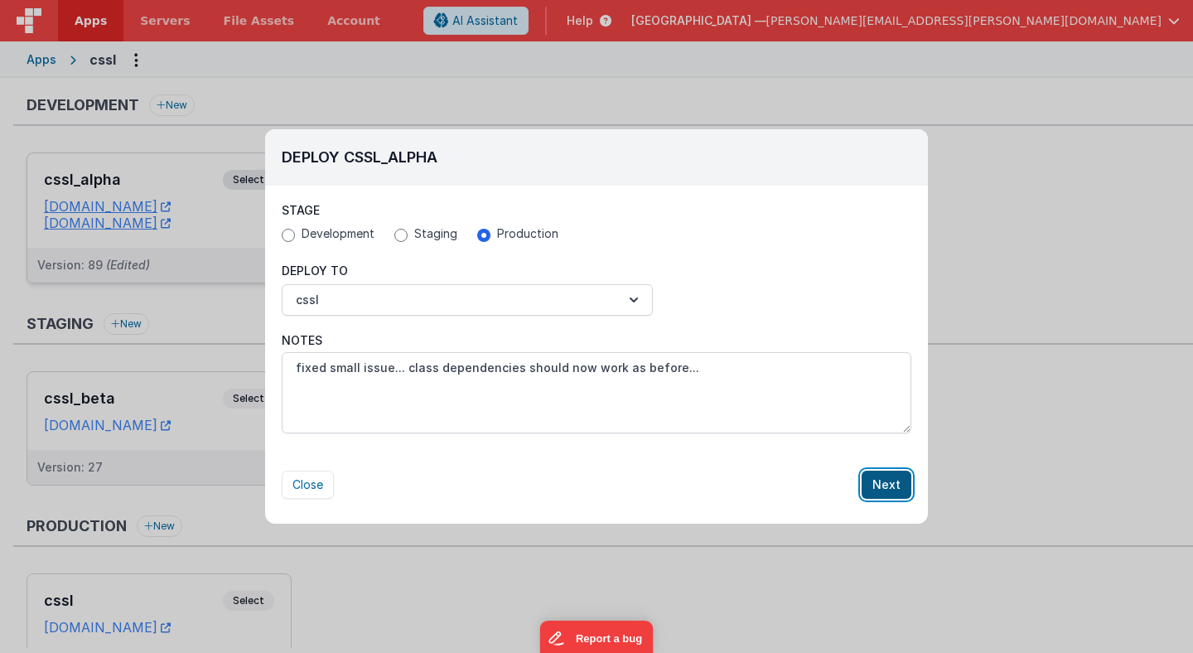
click at [896, 490] on button "Next" at bounding box center [887, 485] width 50 height 28
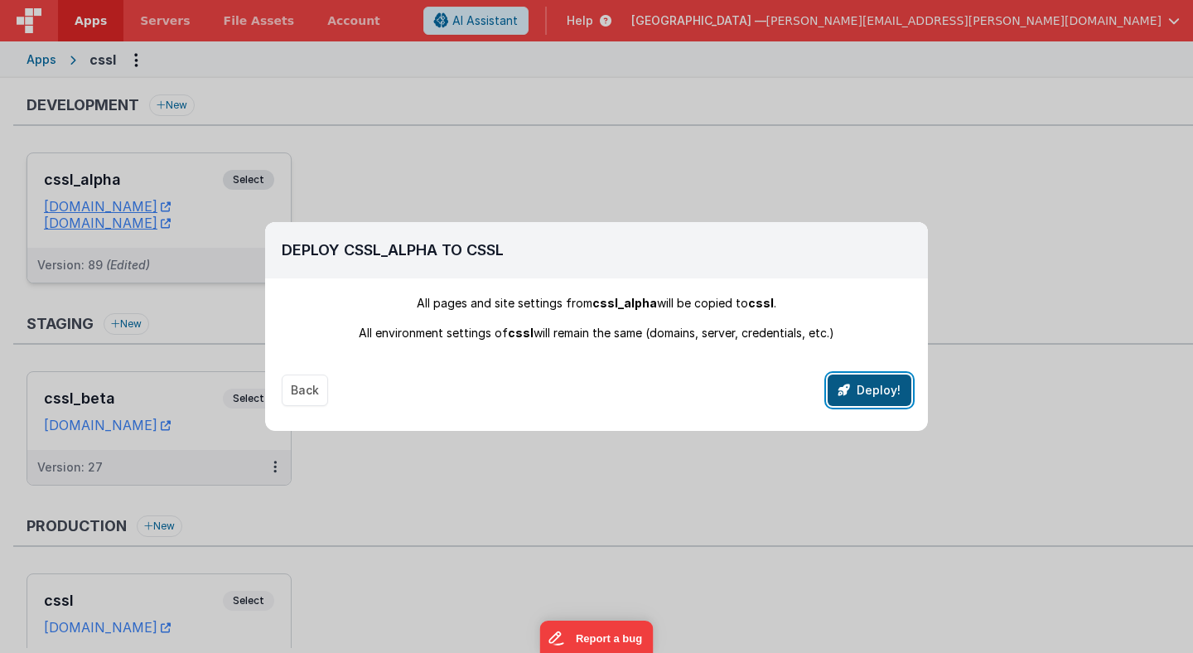
click at [881, 398] on button "Deploy!" at bounding box center [870, 389] width 84 height 31
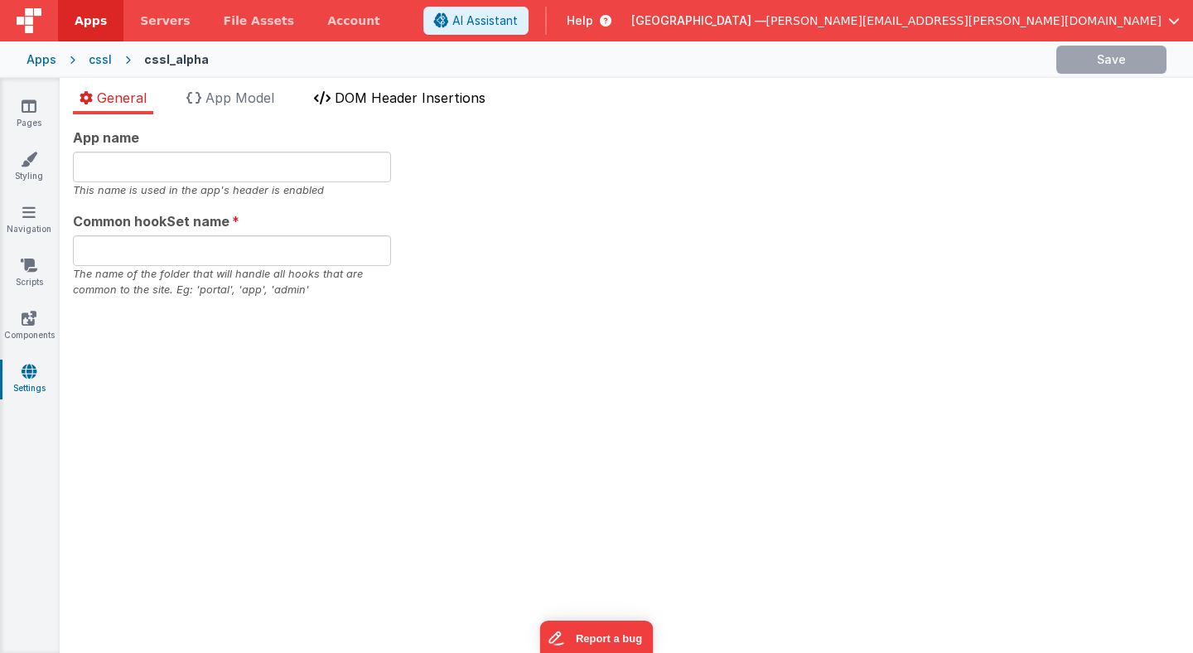
click at [399, 109] on li "DOM Header Insertions" at bounding box center [399, 101] width 185 height 27
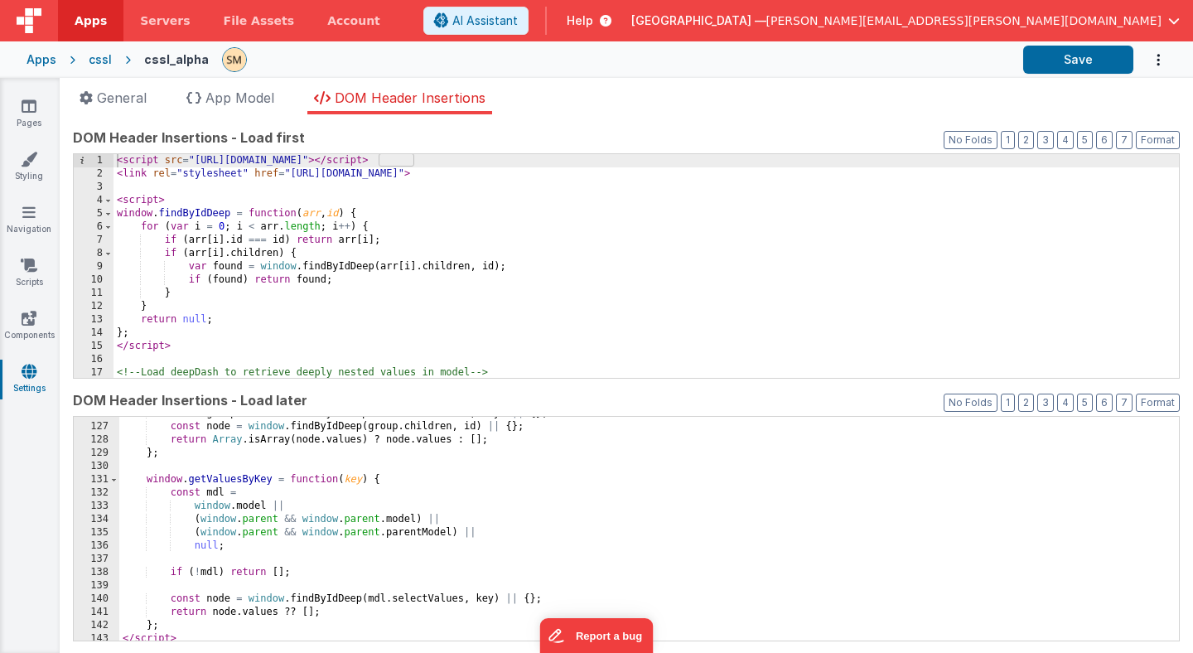
scroll to position [1669, 0]
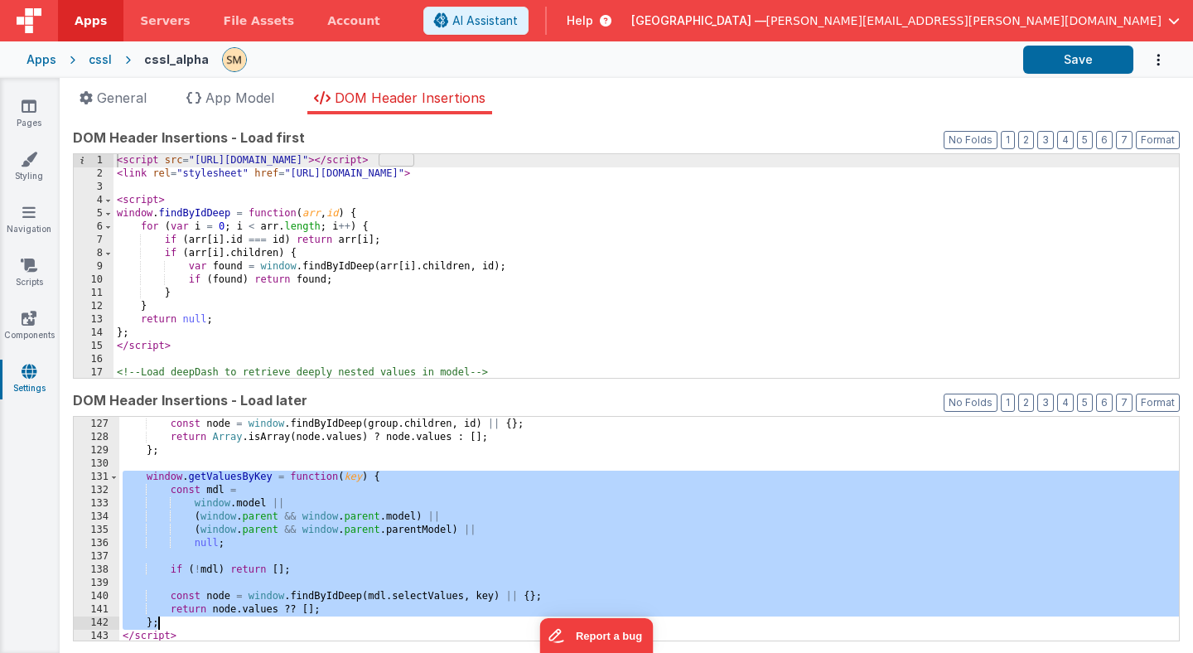
drag, startPoint x: 123, startPoint y: 476, endPoint x: 183, endPoint y: 622, distance: 157.9
click at [183, 622] on div "const group = window . findByIdDeep ( mdl . selectValues , key ) || { } ; const…" at bounding box center [649, 529] width 1060 height 250
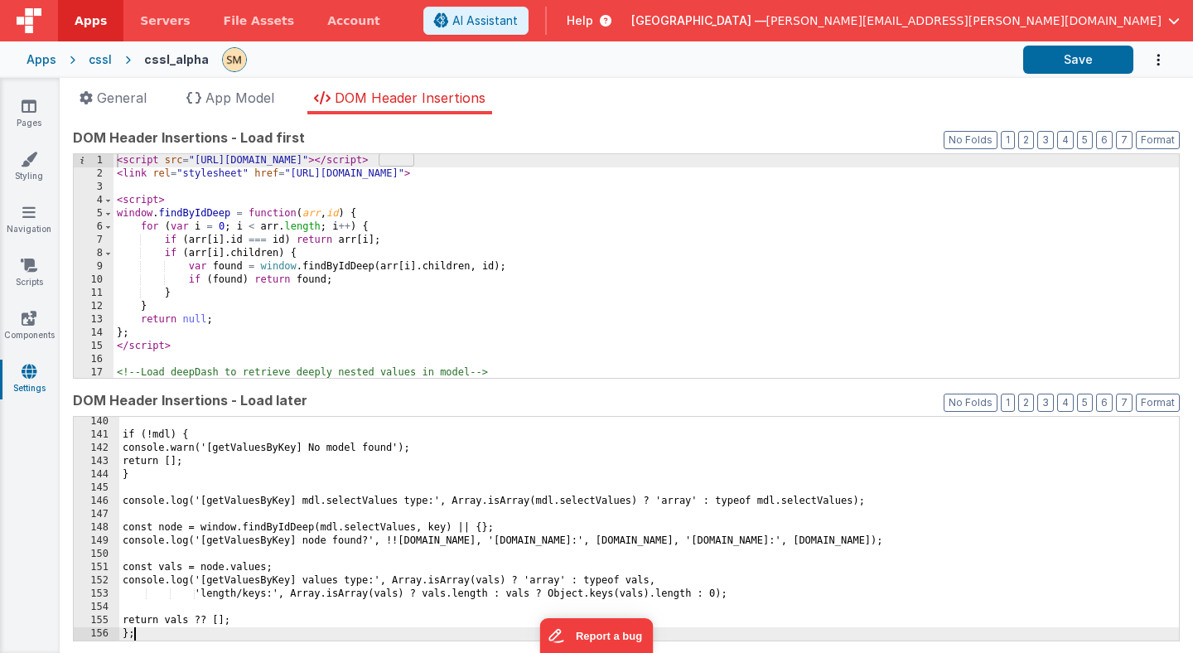
scroll to position [1844, 0]
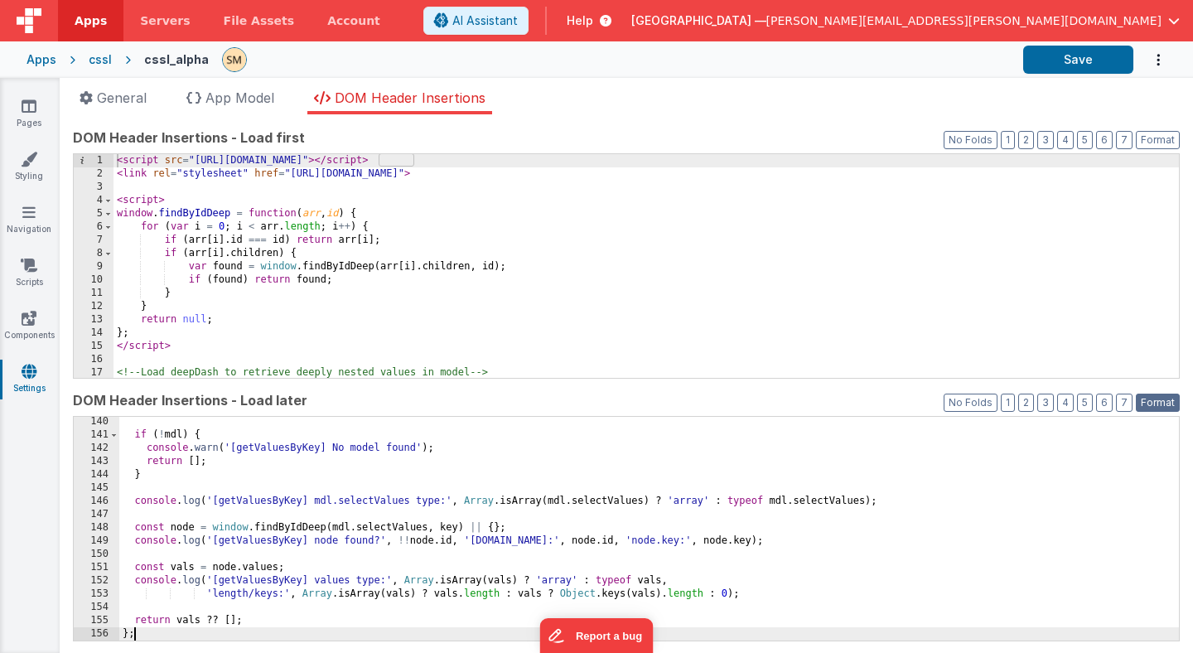
click at [1156, 403] on button "Format" at bounding box center [1158, 403] width 44 height 18
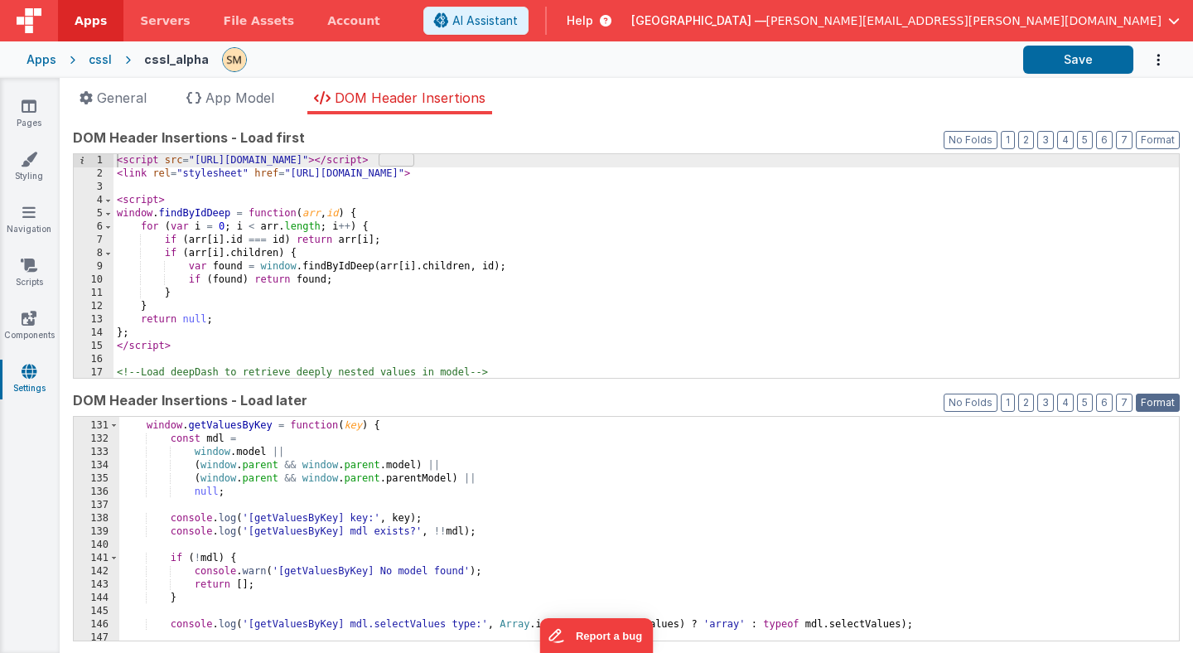
scroll to position [1727, 0]
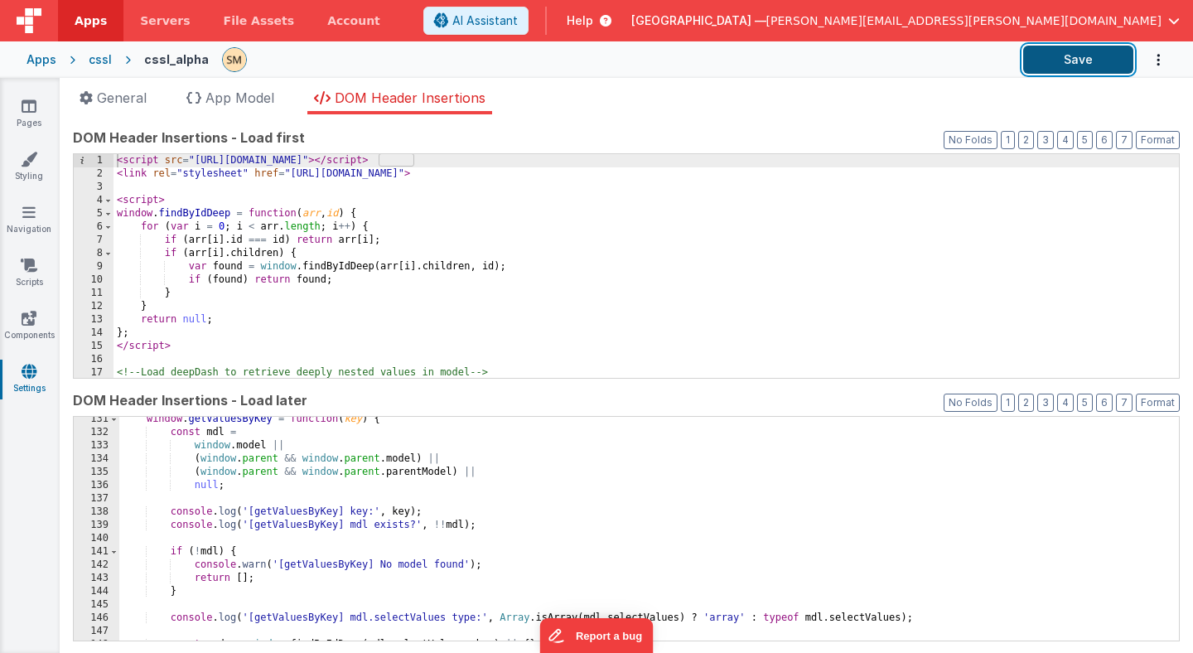
click at [1085, 61] on button "Save" at bounding box center [1078, 60] width 110 height 28
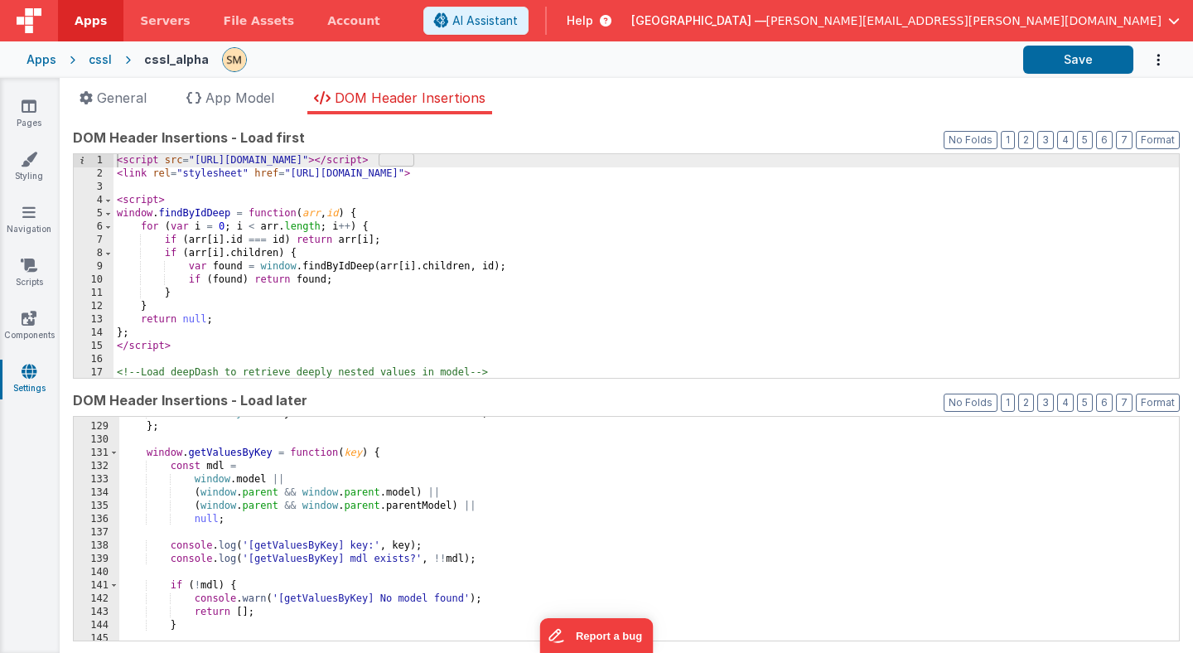
scroll to position [1668, 0]
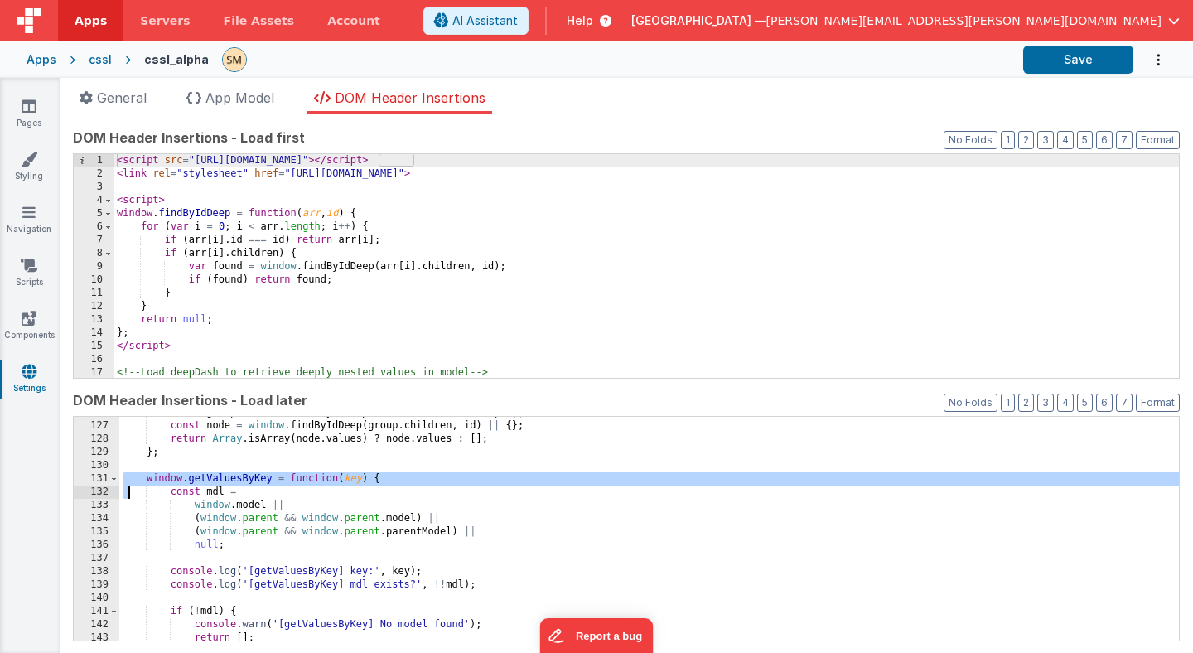
drag, startPoint x: 124, startPoint y: 480, endPoint x: 210, endPoint y: 621, distance: 165.4
click at [210, 621] on div "const group = window . findByIdDeep ( mdl . selectValues , key ) || { } ; const…" at bounding box center [649, 531] width 1060 height 250
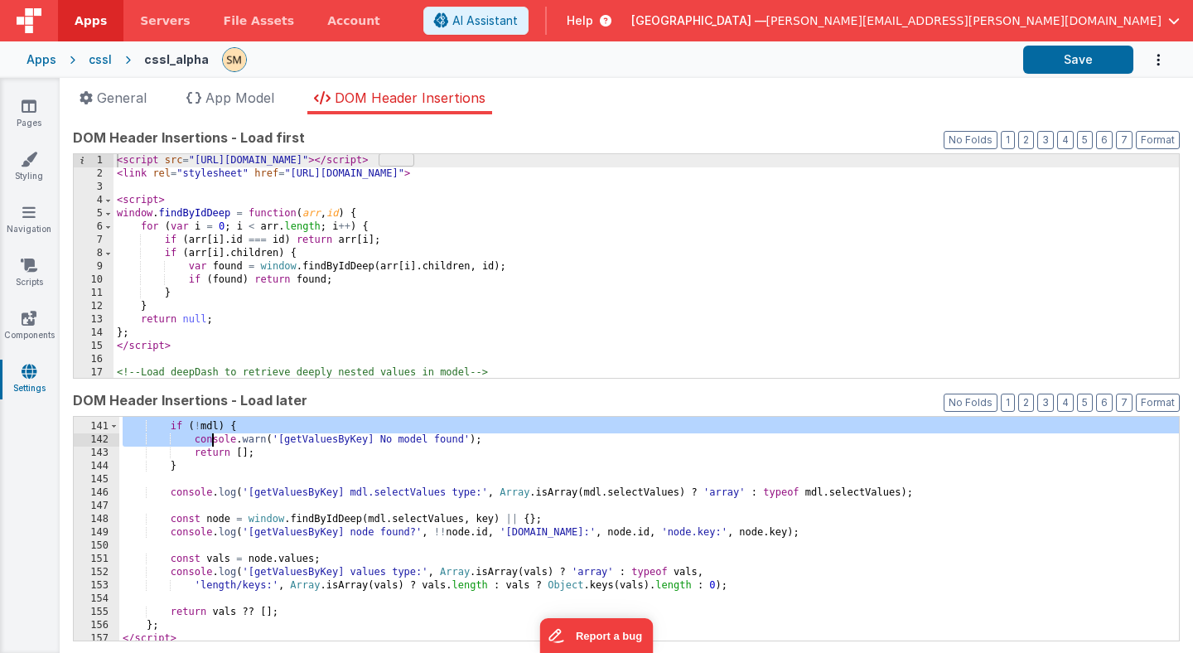
scroll to position [1858, 0]
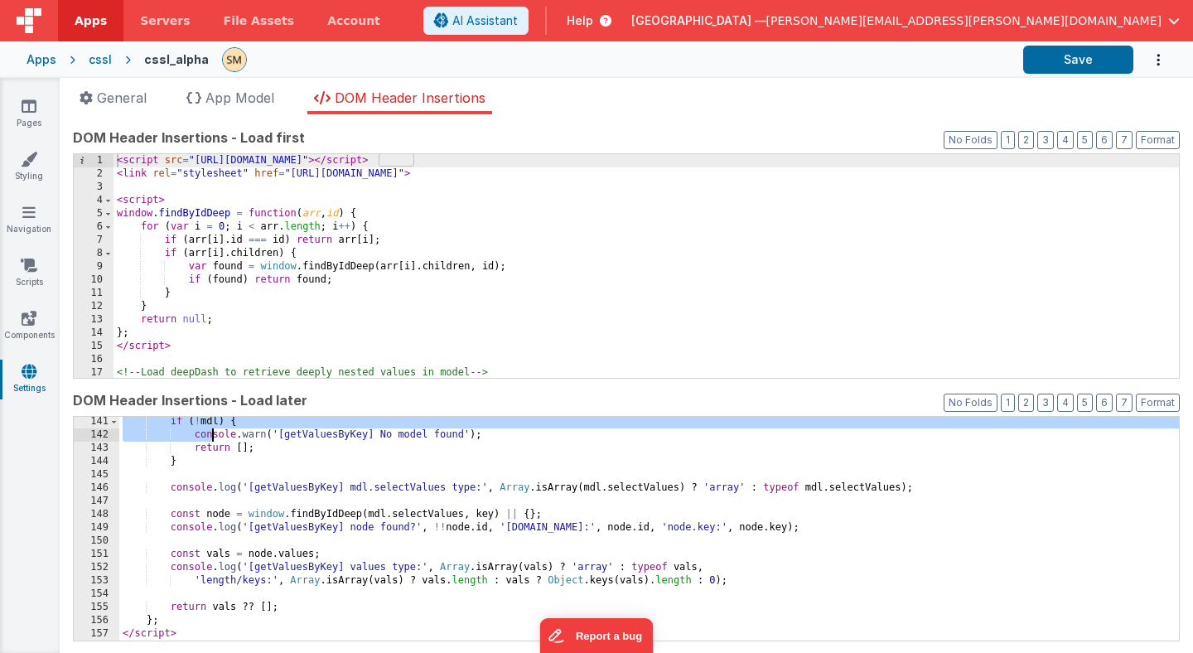
click at [191, 618] on div "if ( ! mdl ) { console . warn ( '[getValuesByKey] No model found' ) ; return [ …" at bounding box center [649, 540] width 1060 height 250
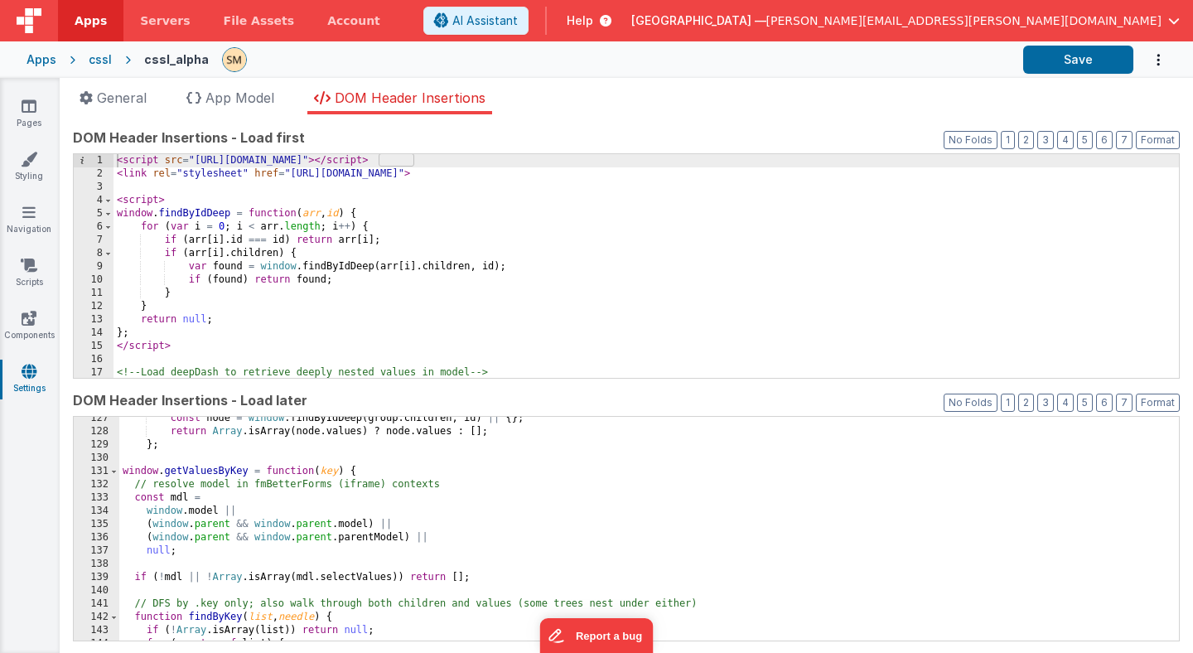
scroll to position [1675, 0]
click at [1101, 60] on button "Save" at bounding box center [1078, 60] width 110 height 28
